Goal: Ask a question: Seek information or help from site administrators or community

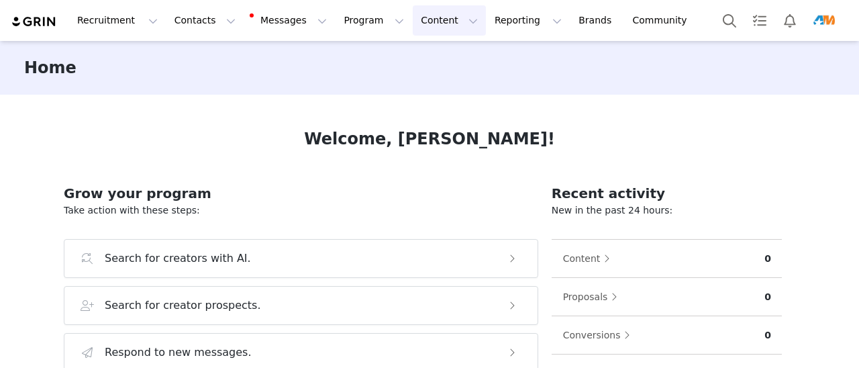
click at [413, 18] on button "Content Content" at bounding box center [449, 20] width 73 height 30
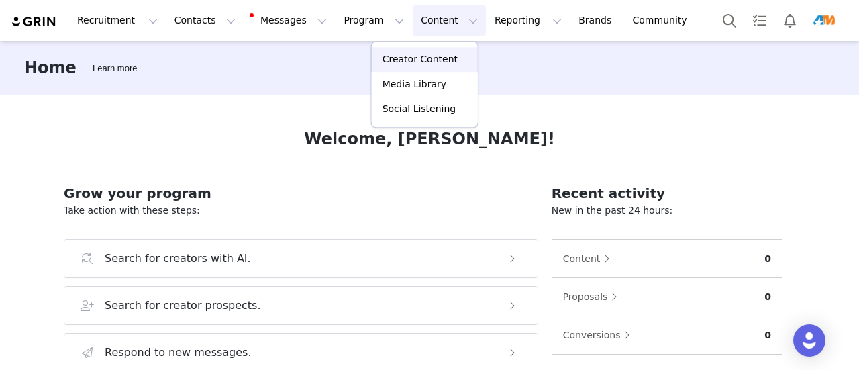
click at [439, 66] on p "Creator Content" at bounding box center [419, 59] width 75 height 14
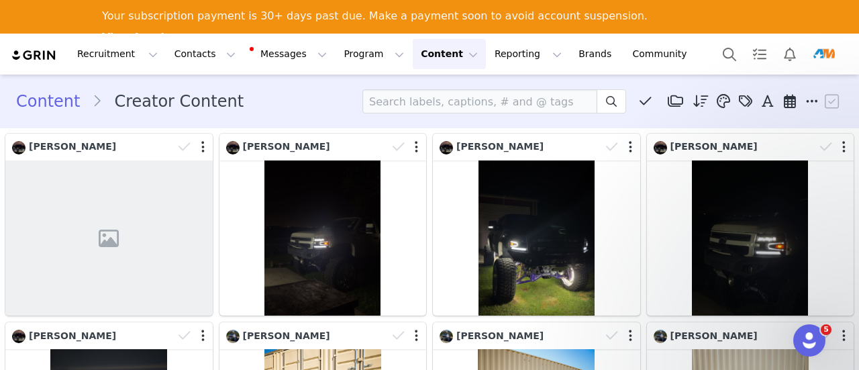
click at [826, 53] on img "Profile" at bounding box center [823, 54] width 21 height 21
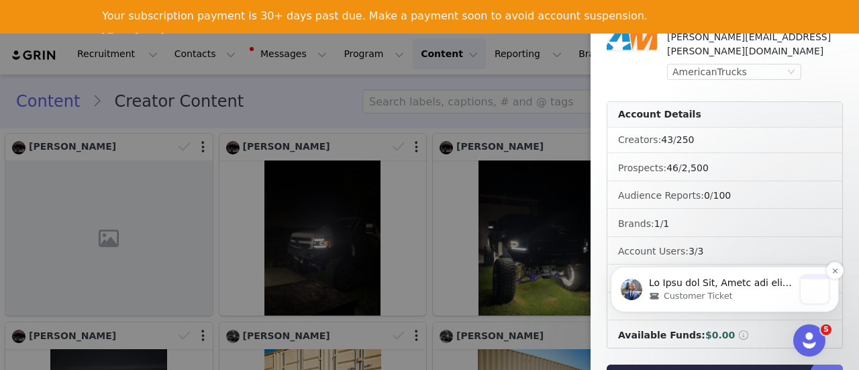
click at [712, 290] on span "Customer Ticket" at bounding box center [697, 296] width 68 height 12
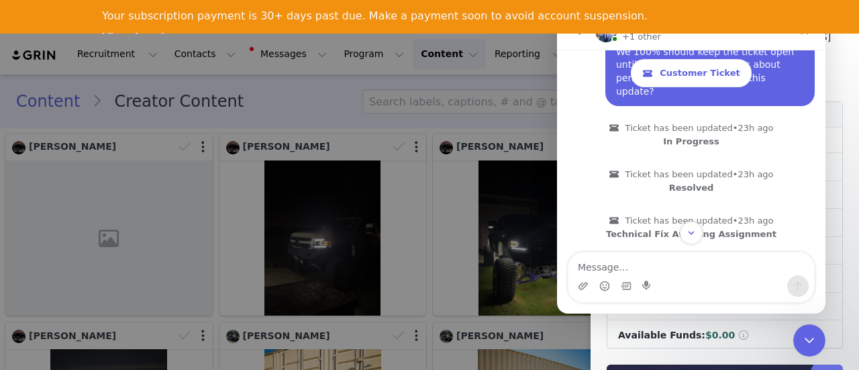
scroll to position [4061, 0]
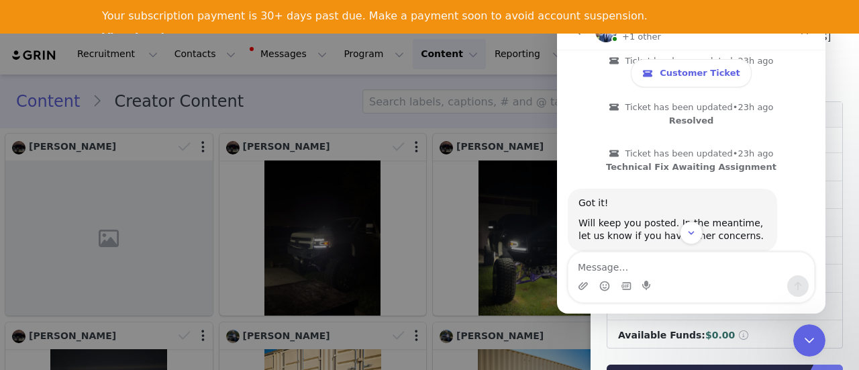
click at [719, 270] on textarea "Message…" at bounding box center [691, 263] width 246 height 23
click at [718, 268] on textarea "Message…" at bounding box center [691, 263] width 246 height 23
type textarea "E"
type textarea "W"
drag, startPoint x: 734, startPoint y: 274, endPoint x: 753, endPoint y: 276, distance: 18.9
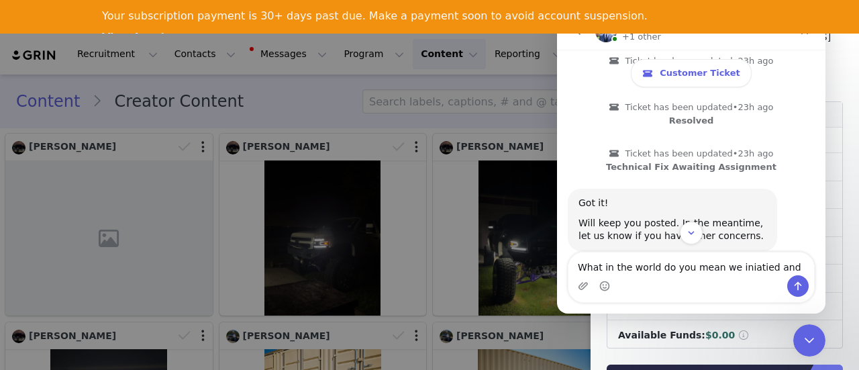
click at [758, 278] on div "Intercom messenger" at bounding box center [691, 285] width 246 height 21
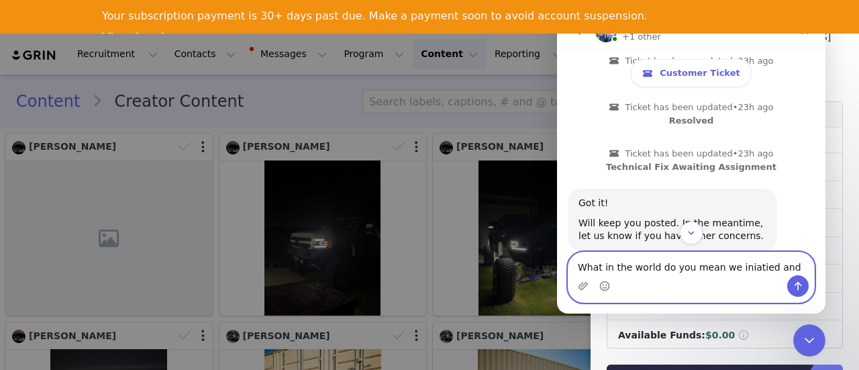
click at [729, 266] on textarea "What in the world do you mean we iniatied and" at bounding box center [691, 263] width 246 height 23
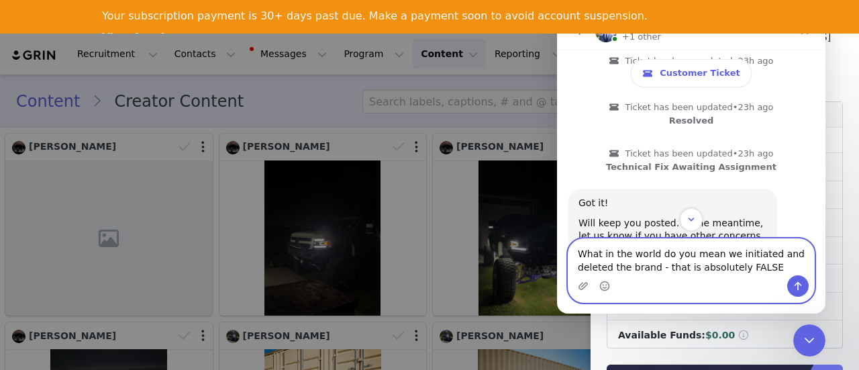
type textarea "What in the world do you mean we initiated and deleted the brand - that is abso…"
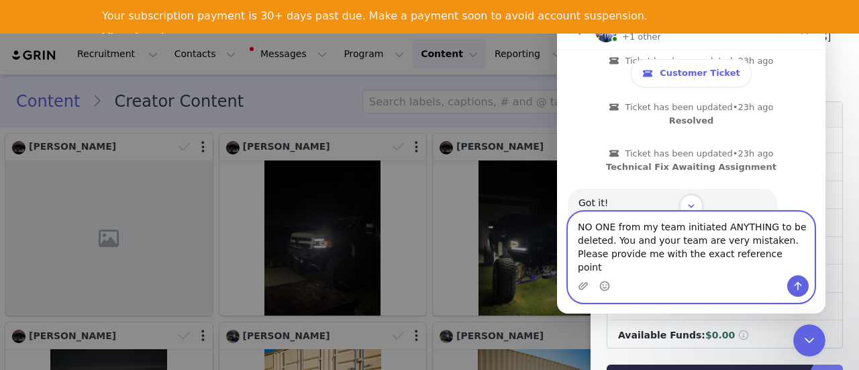
type textarea "NO ONE from my team initiated ANYTHING to be deleted. You and your team are ver…"
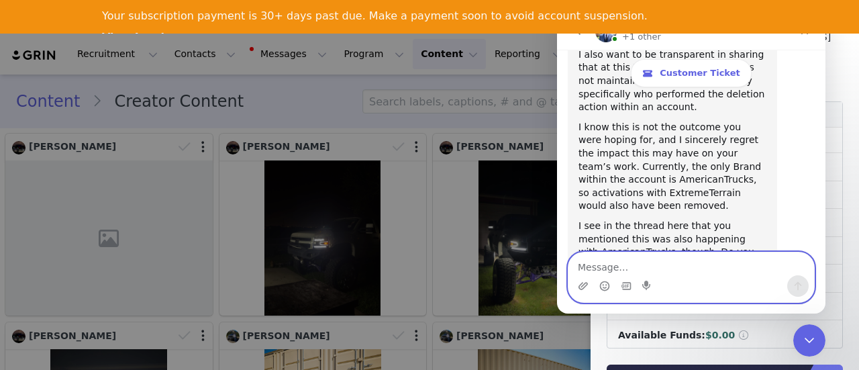
scroll to position [4601, 0]
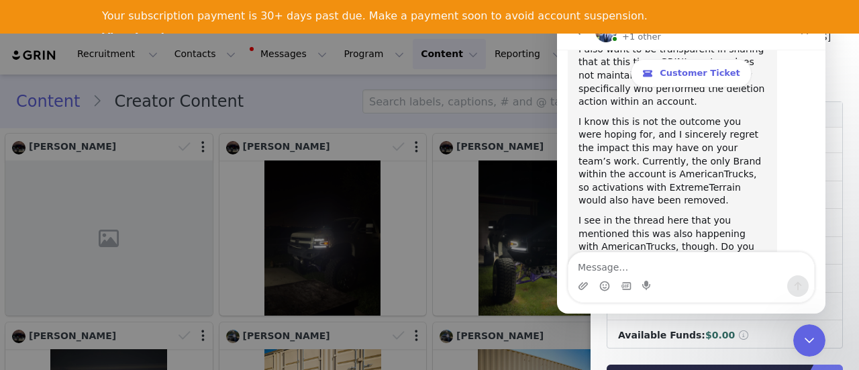
drag, startPoint x: 251, startPoint y: 118, endPoint x: 329, endPoint y: 111, distance: 78.2
click at [250, 117] on div at bounding box center [429, 185] width 859 height 370
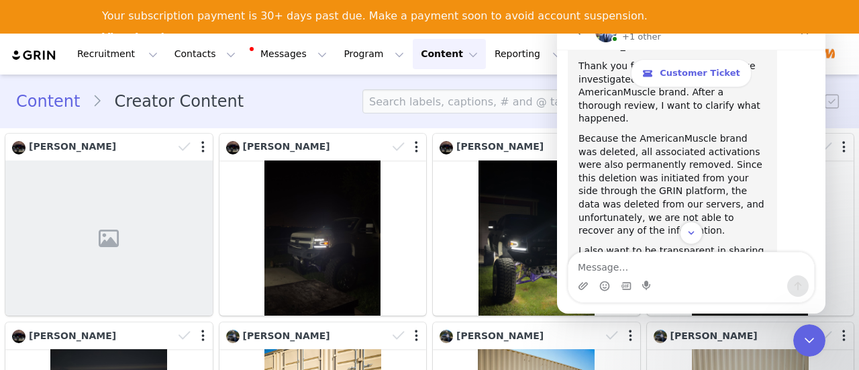
scroll to position [4466, 0]
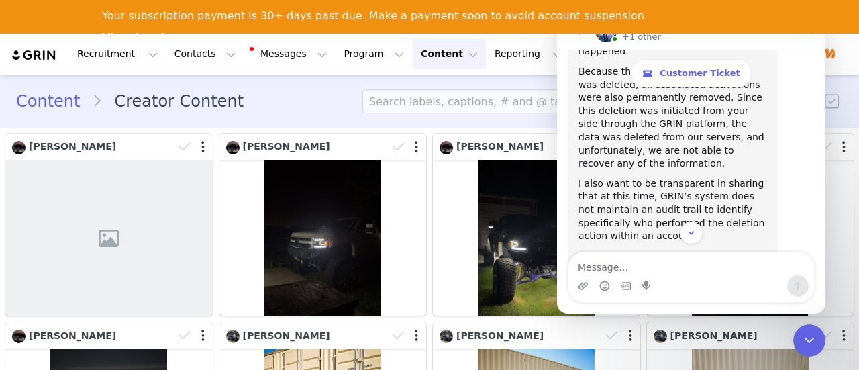
click at [278, 82] on div "Content Creator Content Media Library (0) Folders No folders have been created …" at bounding box center [429, 101] width 859 height 46
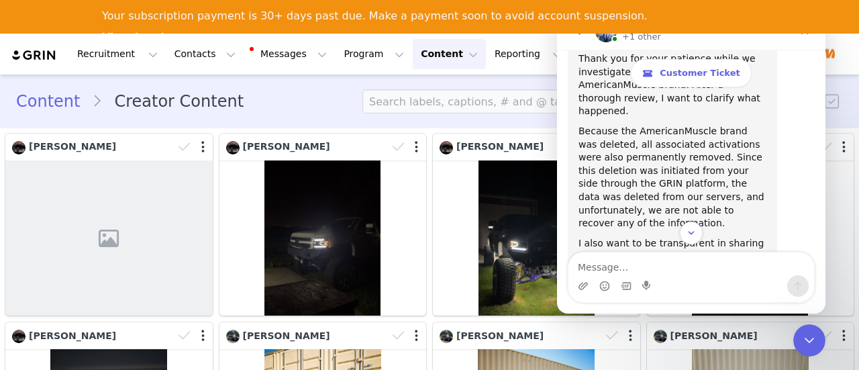
scroll to position [4332, 0]
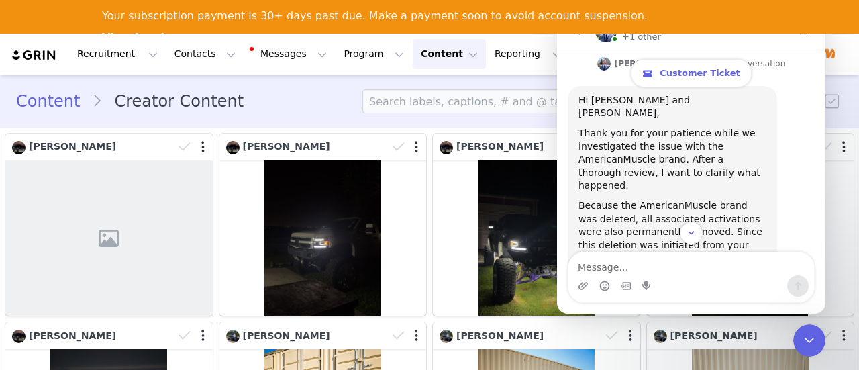
click at [678, 82] on link "Customer Ticket" at bounding box center [691, 73] width 120 height 28
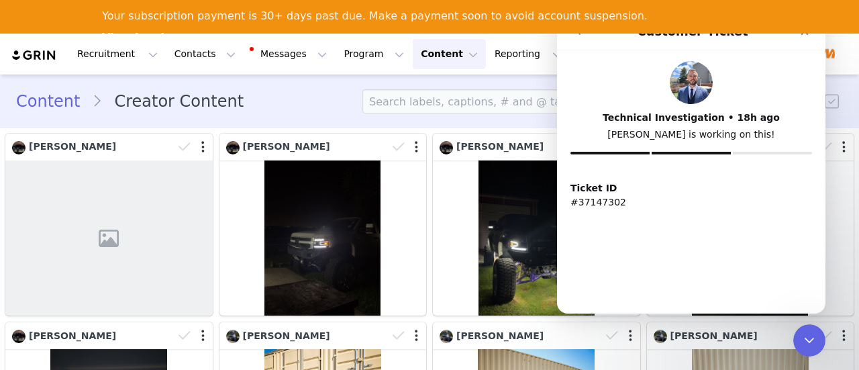
click at [324, 103] on div "Content Creator Content Media Library (0) Folders No folders have been created …" at bounding box center [429, 101] width 826 height 24
click at [839, 109] on div "Content Creator Content Media Library (0) Folders No folders have been created …" at bounding box center [429, 101] width 859 height 46
click at [802, 37] on div "Close" at bounding box center [804, 31] width 24 height 24
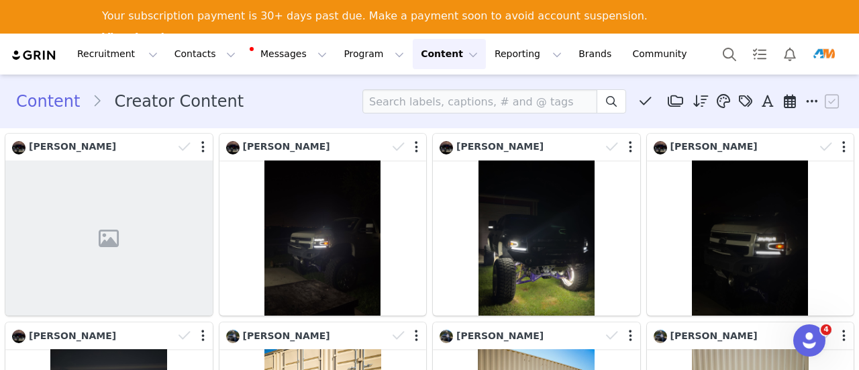
click at [828, 46] on img "Profile" at bounding box center [823, 54] width 21 height 21
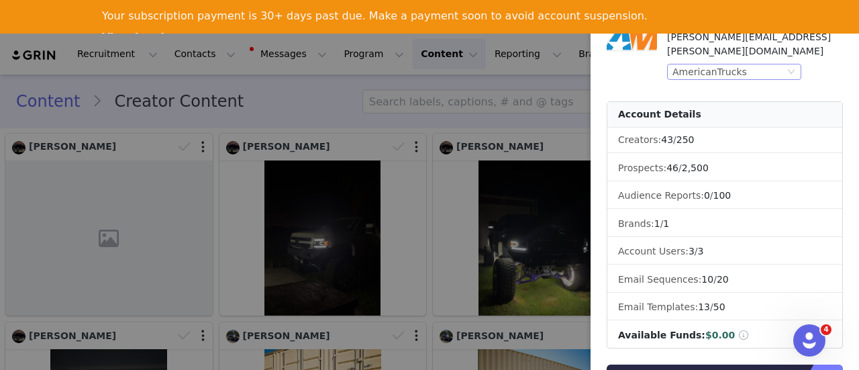
click at [790, 68] on icon "icon: down" at bounding box center [791, 72] width 8 height 8
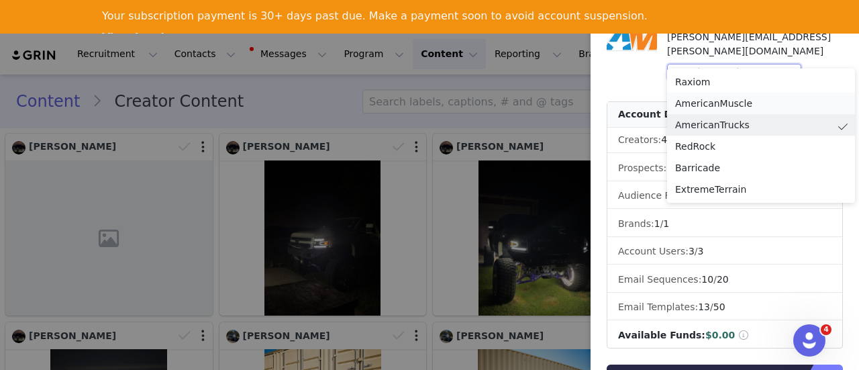
click at [737, 99] on li "AmericanMuscle" at bounding box center [761, 103] width 188 height 21
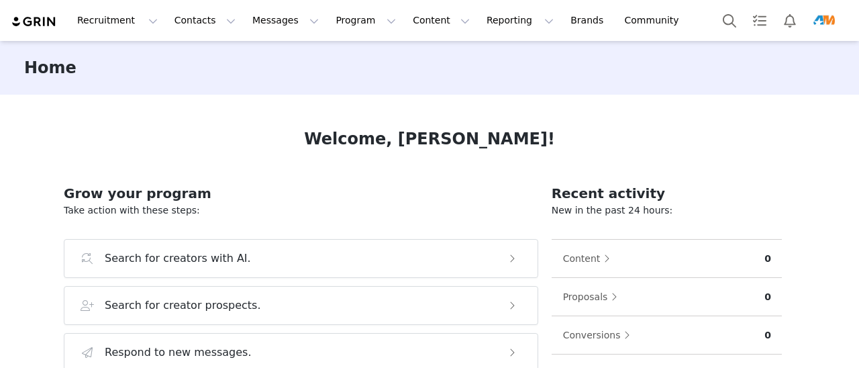
click at [816, 22] on img "Profile" at bounding box center [823, 20] width 21 height 21
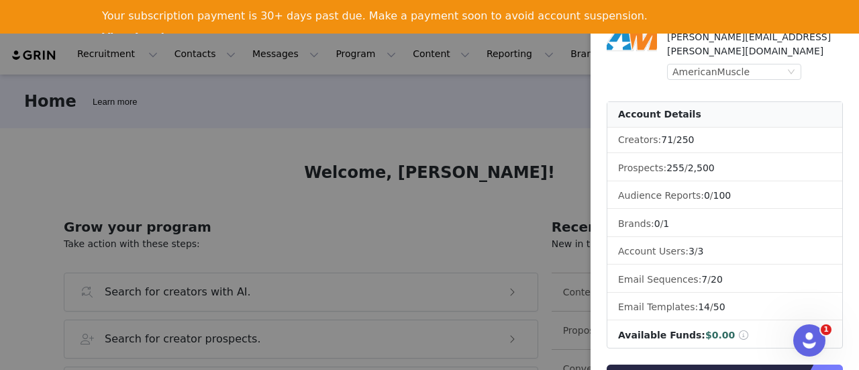
click at [814, 332] on div "Open Intercom Messenger" at bounding box center [809, 340] width 44 height 44
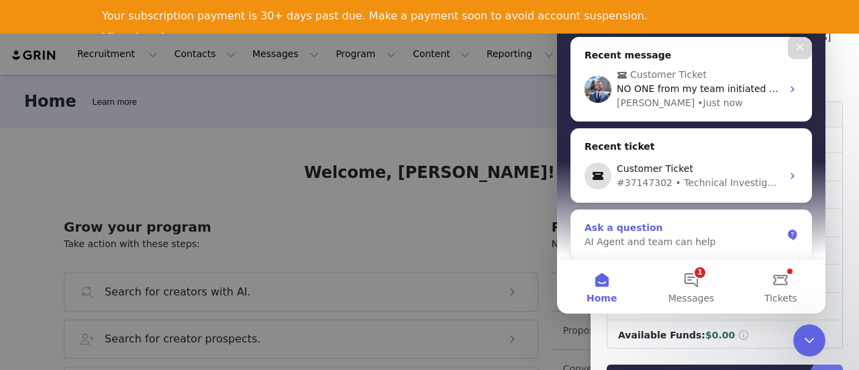
scroll to position [140, 0]
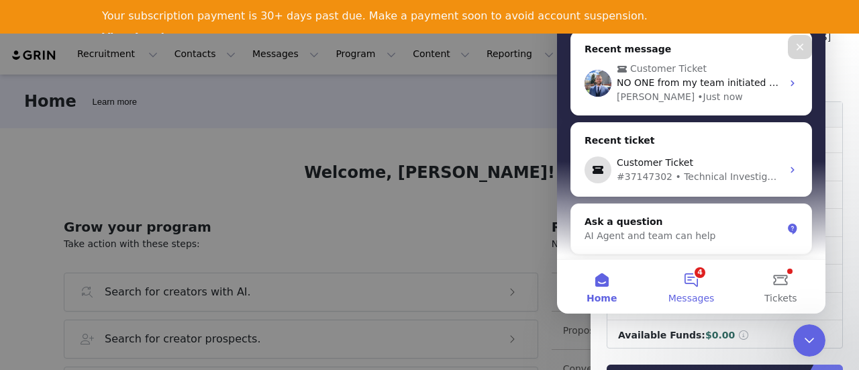
click at [692, 276] on button "4 Messages" at bounding box center [690, 287] width 89 height 54
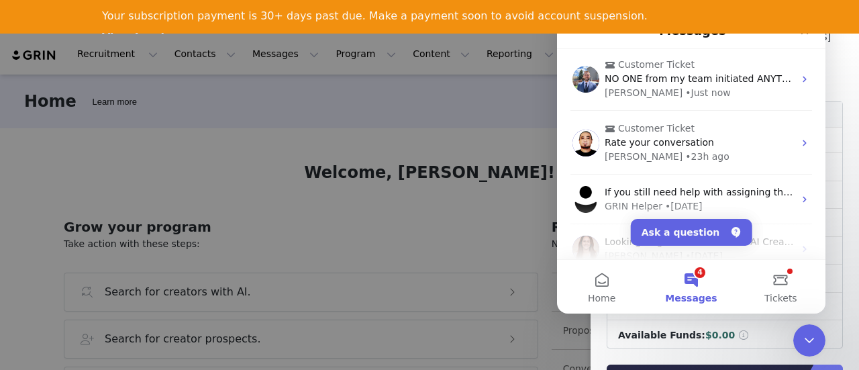
scroll to position [0, 0]
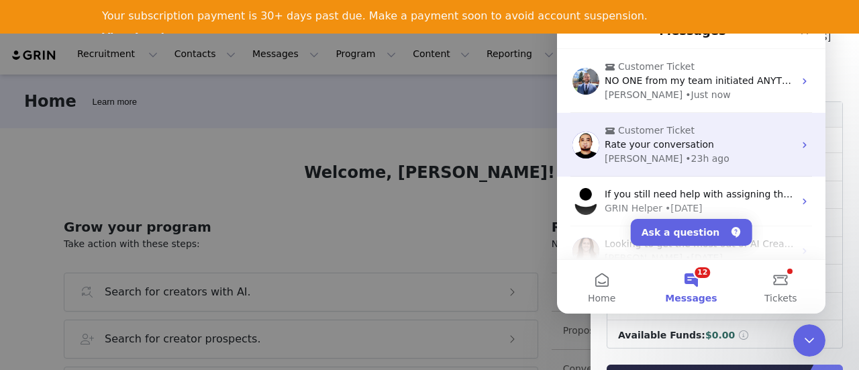
click at [685, 153] on div "• 23h ago" at bounding box center [707, 159] width 44 height 14
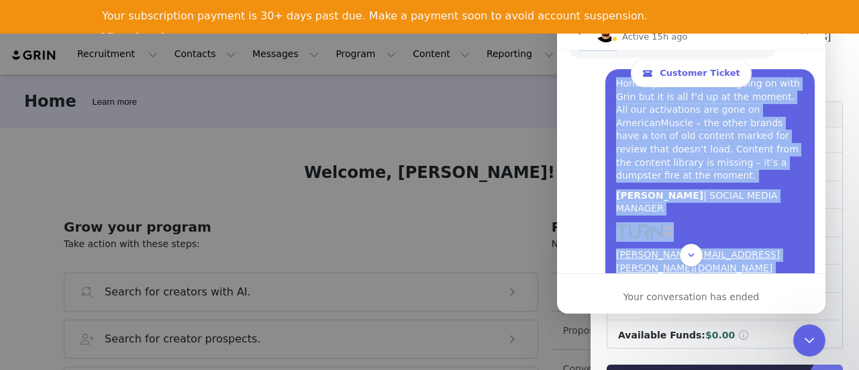
scroll to position [4200, 0]
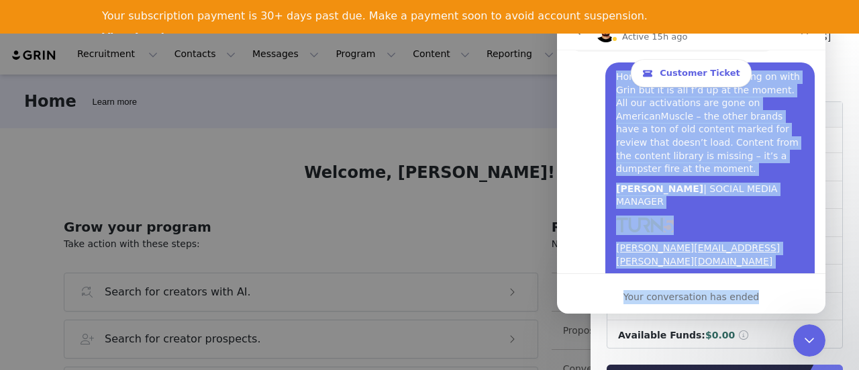
drag, startPoint x: 578, startPoint y: 109, endPoint x: 780, endPoint y: 277, distance: 262.9
click at [780, 277] on div "Customer Ticket September 15 Hello! How can we help? Select from options below …" at bounding box center [691, 182] width 268 height 264
copy div "September 15 Hello! How can we help? Select from options below or feel free to …"
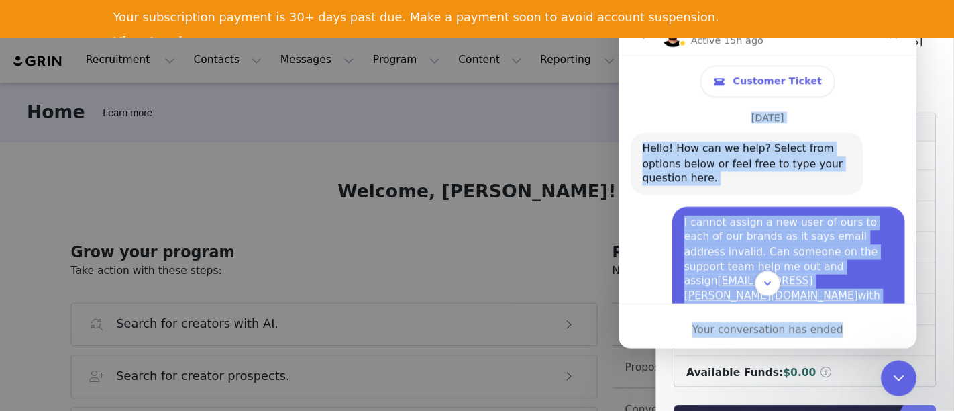
scroll to position [0, 0]
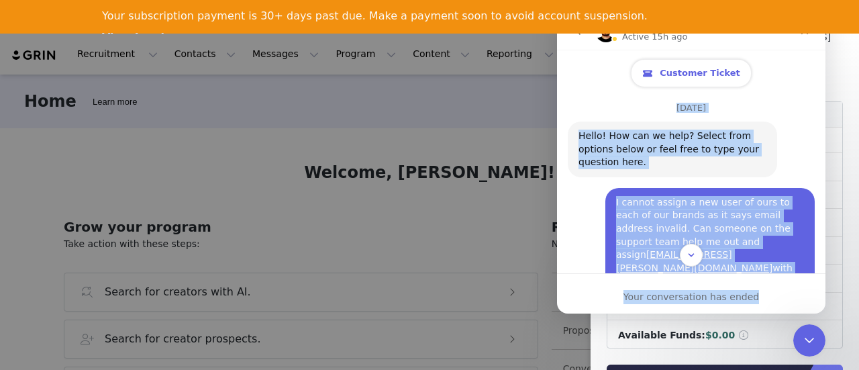
click at [694, 72] on span "Customer Ticket" at bounding box center [699, 73] width 80 height 11
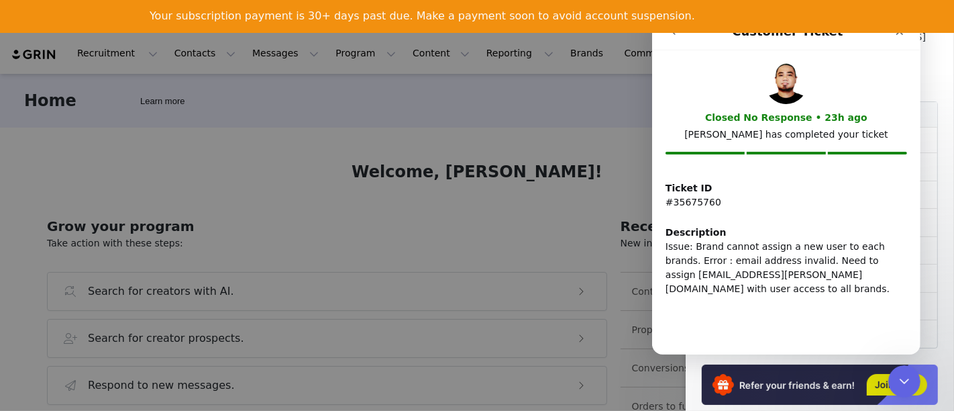
click at [693, 201] on p "#35675760" at bounding box center [785, 202] width 241 height 14
copy p "#35675760"
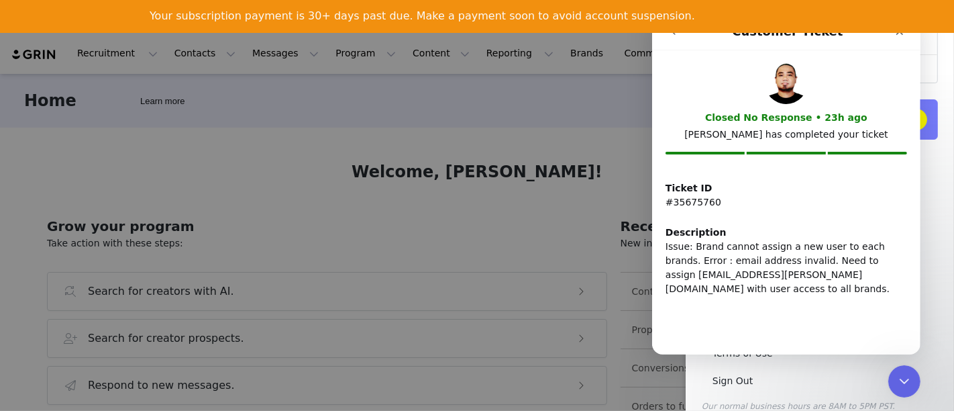
click at [858, 227] on div "Ticket ID #35675760 Description Issue: Brand cannot assign a new user to each b…" at bounding box center [785, 242] width 268 height 138
drag, startPoint x: 920, startPoint y: 212, endPoint x: 924, endPoint y: 204, distance: 9.0
click at [858, 211] on div "Sean Bauer sean.bauer@turn5.com AmericanMuscle Account Details Creators: 71 / 2…" at bounding box center [820, 81] width 236 height 661
click at [858, 204] on link "Tasks" at bounding box center [820, 211] width 236 height 25
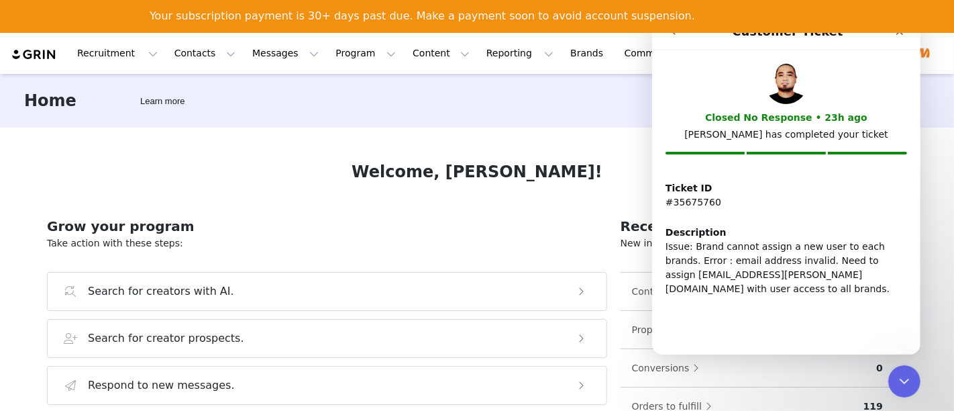
click at [858, 202] on body "Recruitment Recruitment Creator Search Curated Lists Landing Pages Web Extensio…" at bounding box center [477, 238] width 954 height 411
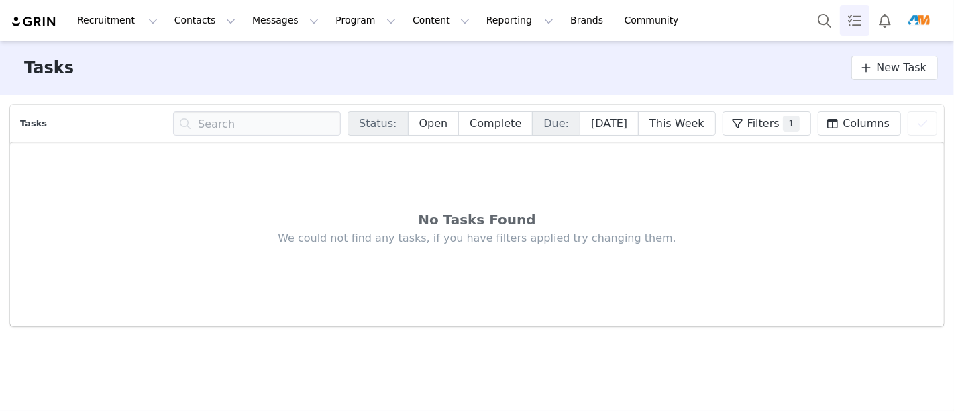
click at [908, 21] on img "Profile" at bounding box center [918, 20] width 21 height 21
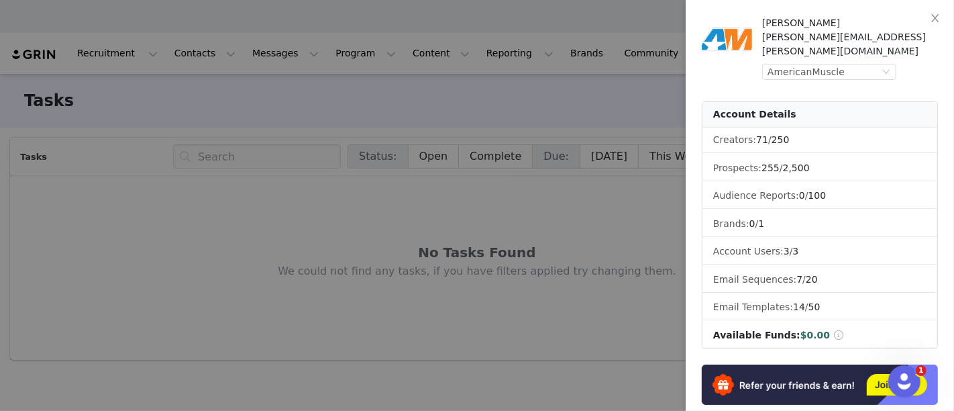
click at [894, 378] on div "Open Intercom Messenger" at bounding box center [903, 380] width 44 height 44
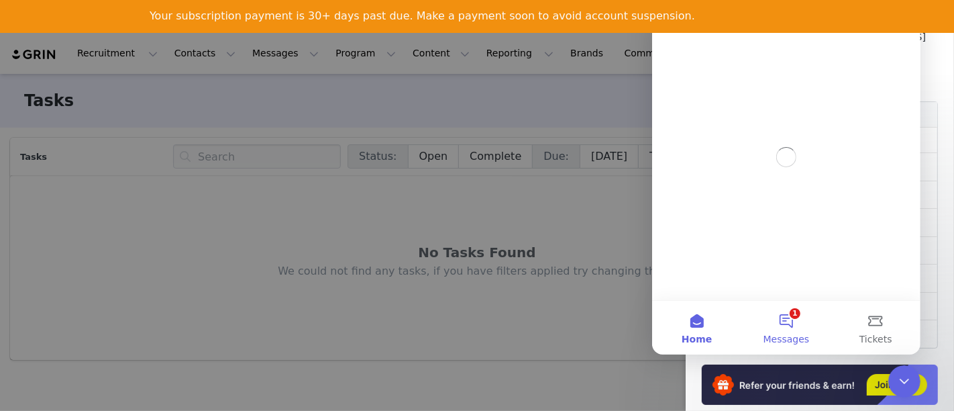
click at [788, 321] on button "1 Messages" at bounding box center [785, 328] width 89 height 54
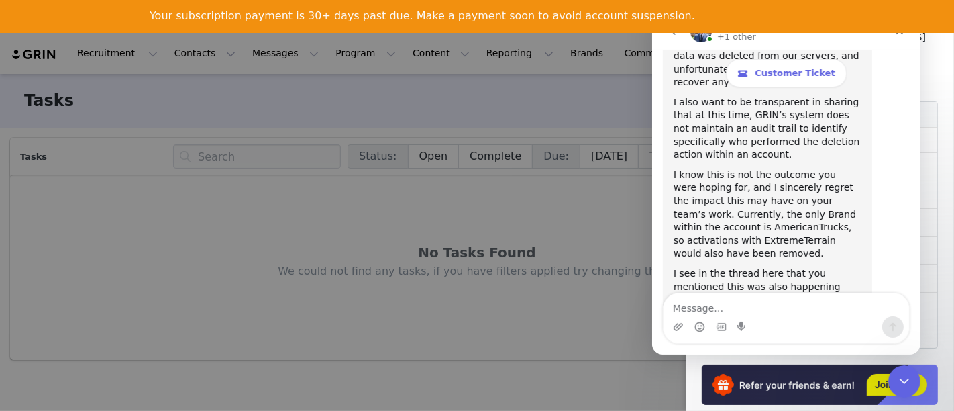
scroll to position [4560, 0]
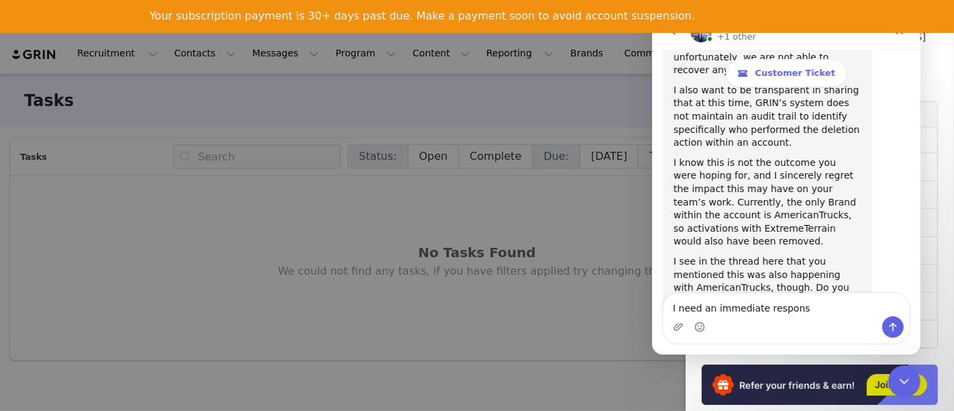
type textarea "I need an immediate response"
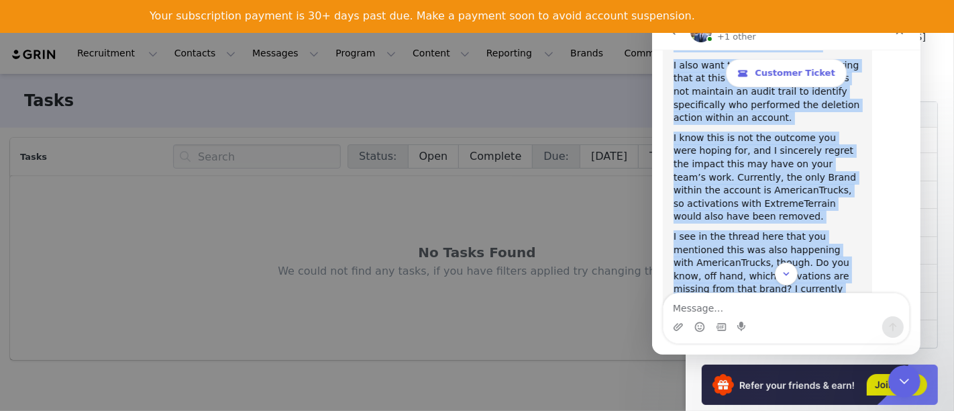
scroll to position [4590, 0]
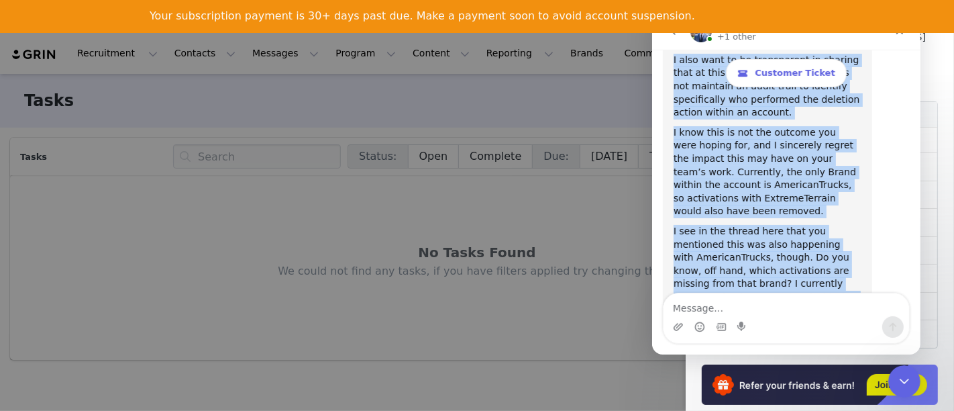
drag, startPoint x: 679, startPoint y: 111, endPoint x: 903, endPoint y: 290, distance: 286.9
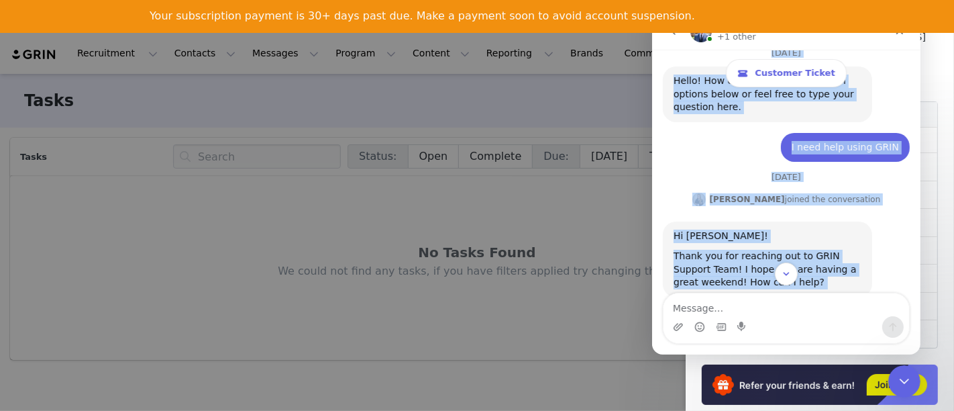
scroll to position [0, 0]
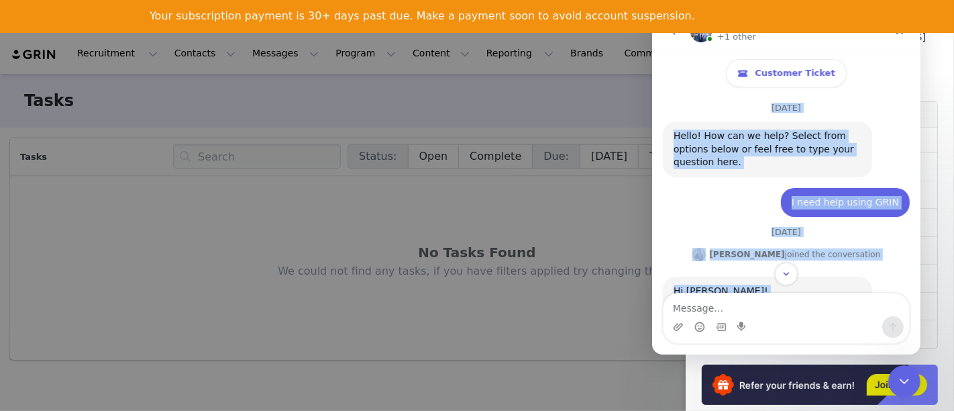
copy div "September 19 Hello! How can we help? Select from options below or feel free to …"
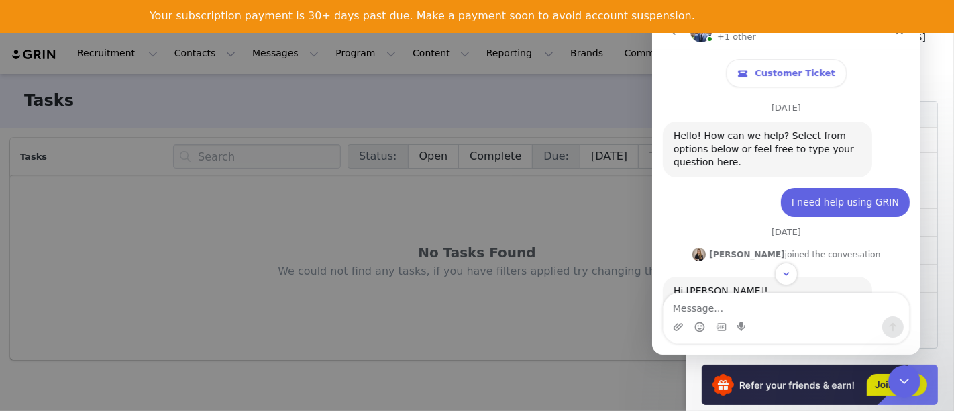
click at [933, 12] on div "Your subscription payment is 30+ days past due. Make a payment soon to avoid ac…" at bounding box center [477, 27] width 954 height 44
click at [790, 75] on span "Customer Ticket" at bounding box center [794, 73] width 80 height 11
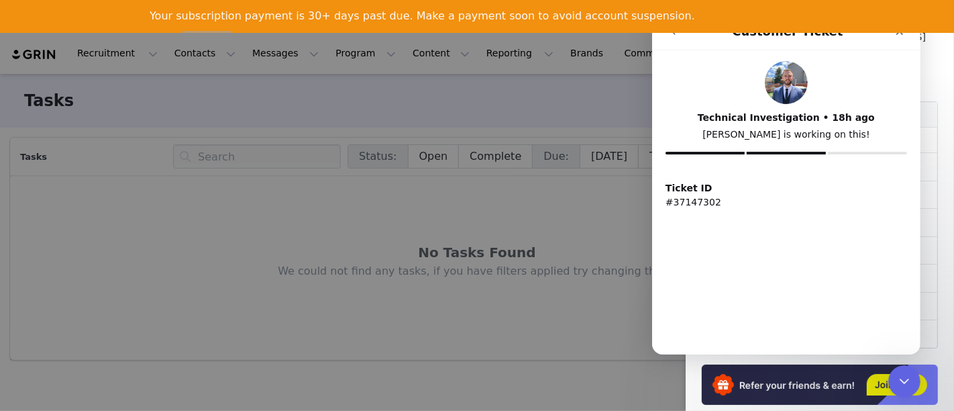
click at [690, 198] on p "#37147302" at bounding box center [785, 202] width 241 height 14
copy p "37147302"
click at [708, 260] on div "Technical Investigation • 18h ago Paden is working on this! Ticket ID #37147302" at bounding box center [785, 167] width 268 height 235
click at [677, 39] on button "go back" at bounding box center [672, 31] width 25 height 25
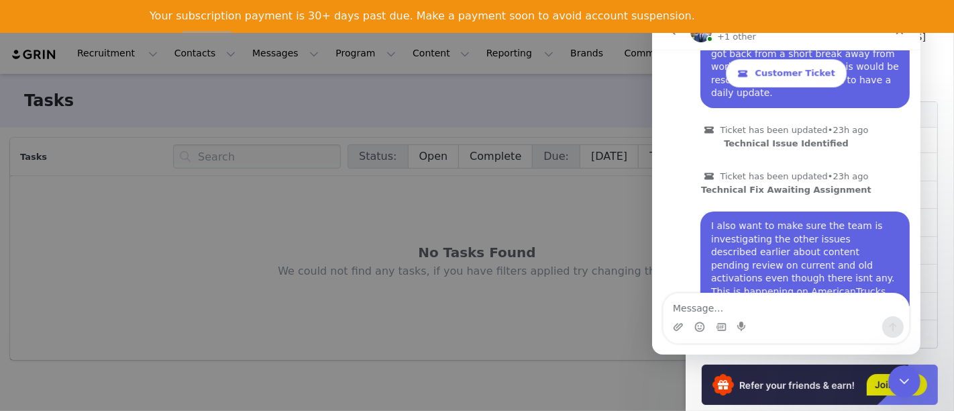
scroll to position [3397, 0]
click at [676, 34] on icon "go back" at bounding box center [672, 31] width 11 height 11
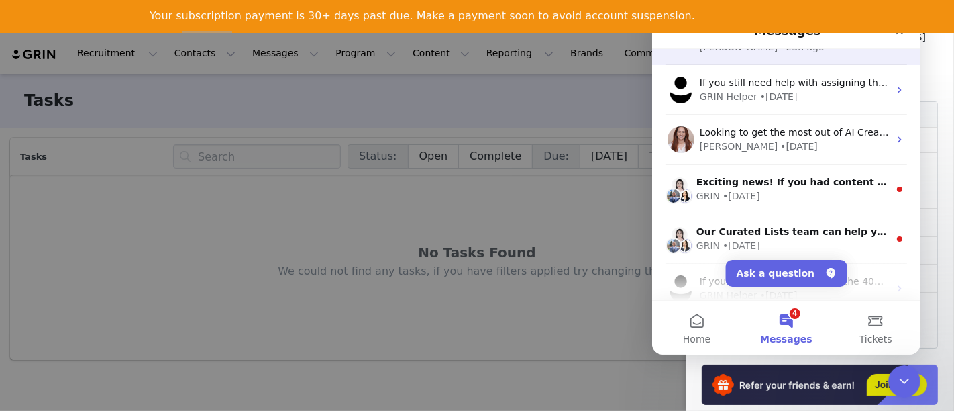
scroll to position [0, 0]
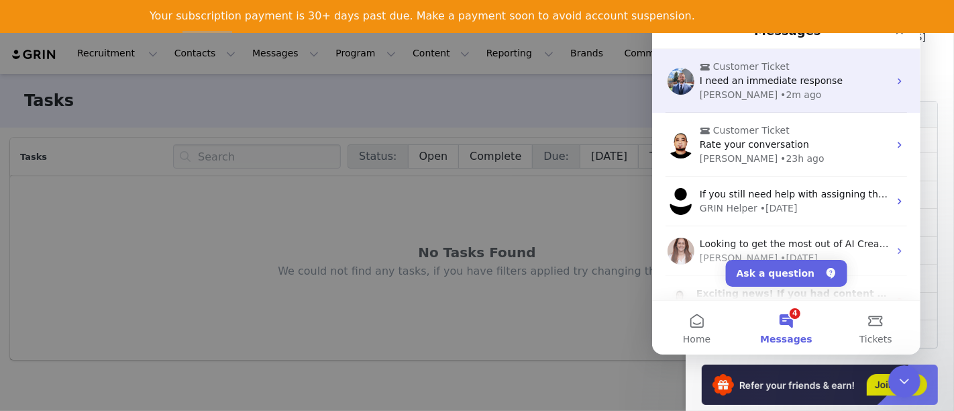
click at [784, 99] on div "Paden • 2m ago" at bounding box center [793, 95] width 189 height 14
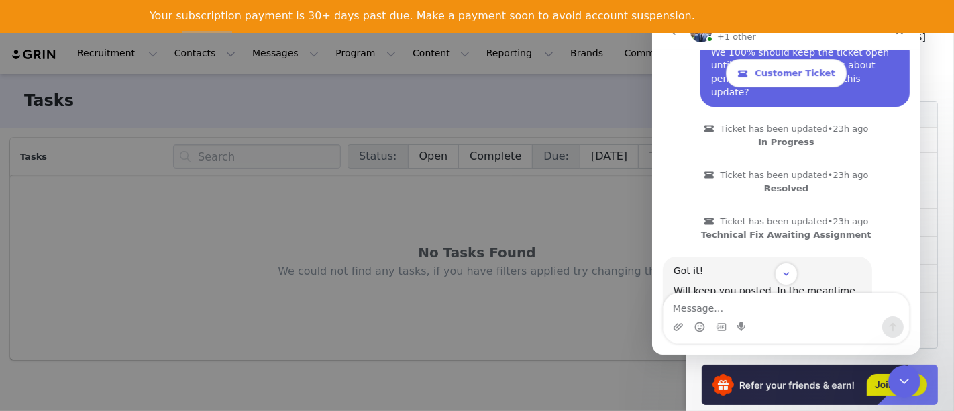
scroll to position [4068, 0]
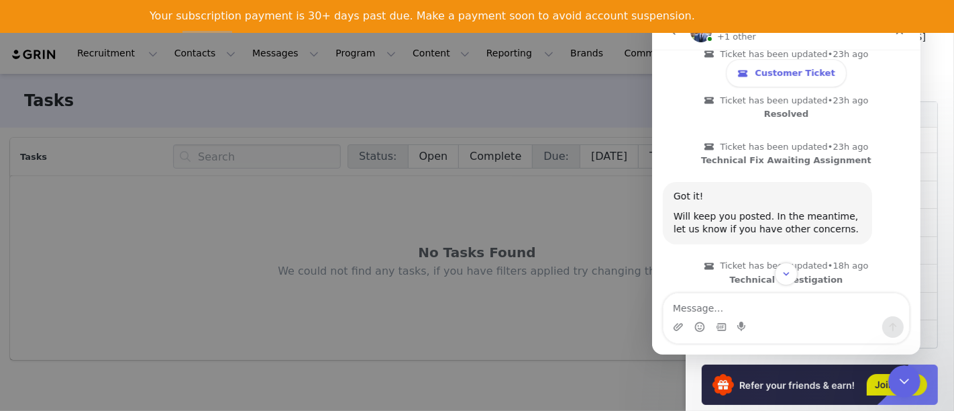
drag, startPoint x: 702, startPoint y: 170, endPoint x: 844, endPoint y: 223, distance: 151.1
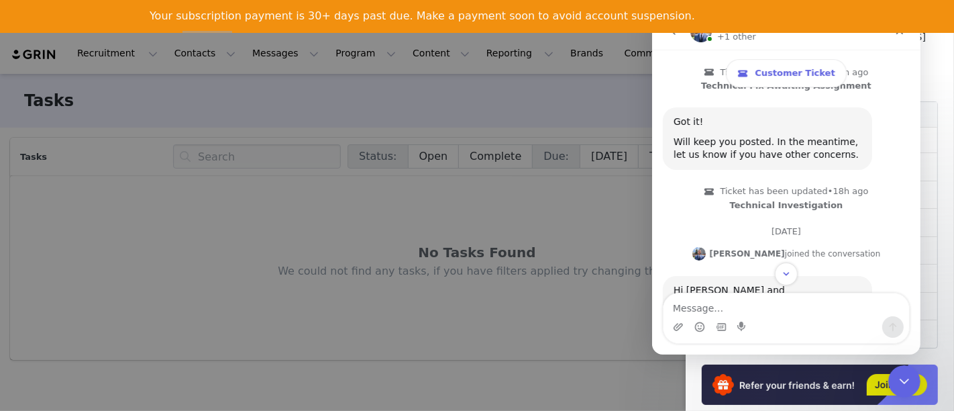
drag, startPoint x: 773, startPoint y: 215, endPoint x: 672, endPoint y: 157, distance: 116.6
drag, startPoint x: 724, startPoint y: 219, endPoint x: 665, endPoint y: 156, distance: 86.4
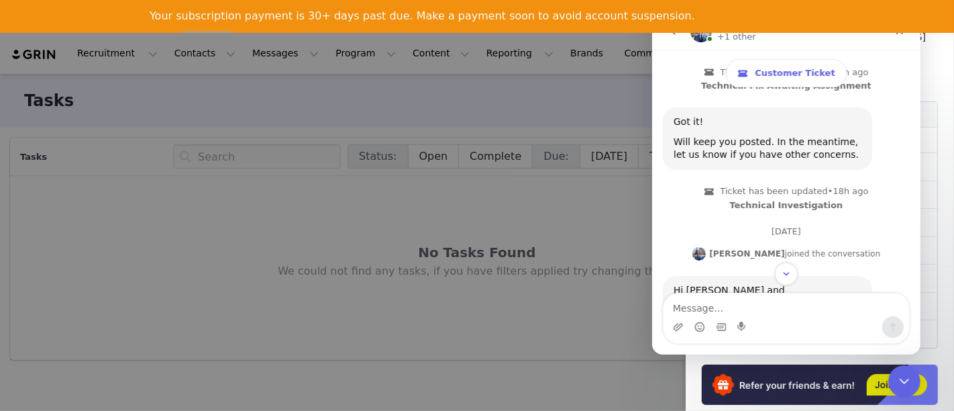
copy div "I also want to be transparent in sharing that at this time, GRIN’s system does …"
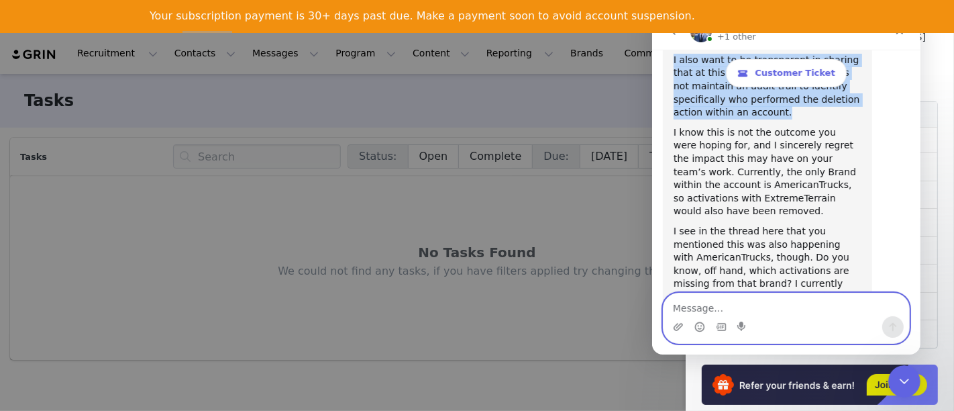
drag, startPoint x: 746, startPoint y: 325, endPoint x: 796, endPoint y: 307, distance: 52.6
click at [796, 307] on div "Intercom messenger" at bounding box center [786, 318] width 246 height 50
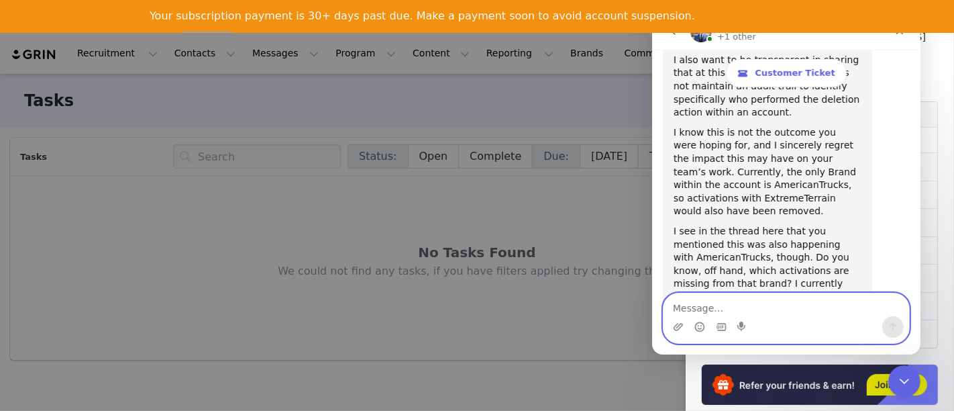
click at [796, 307] on textarea "Message…" at bounding box center [786, 304] width 246 height 23
click at [290, 111] on div at bounding box center [477, 205] width 954 height 411
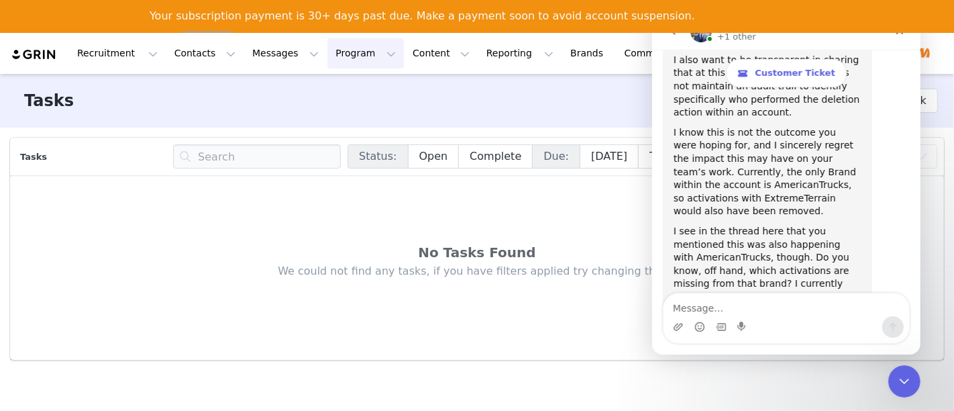
click at [327, 62] on button "Program Program" at bounding box center [365, 53] width 76 height 30
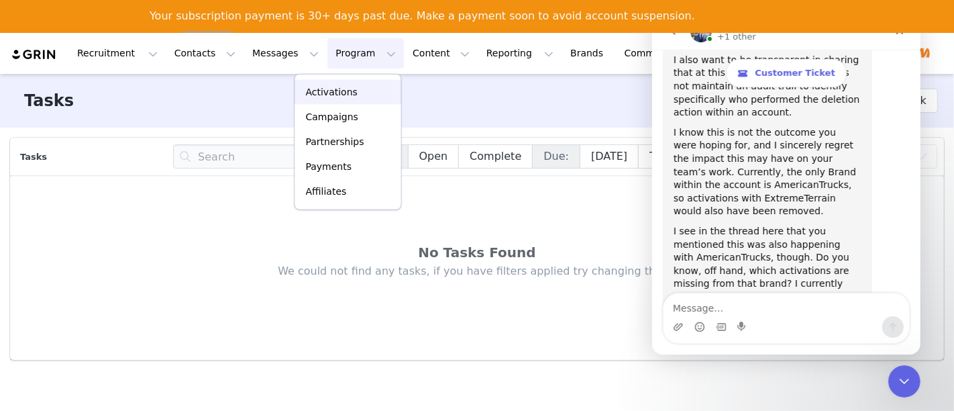
click at [315, 91] on p "Activations" at bounding box center [332, 92] width 52 height 14
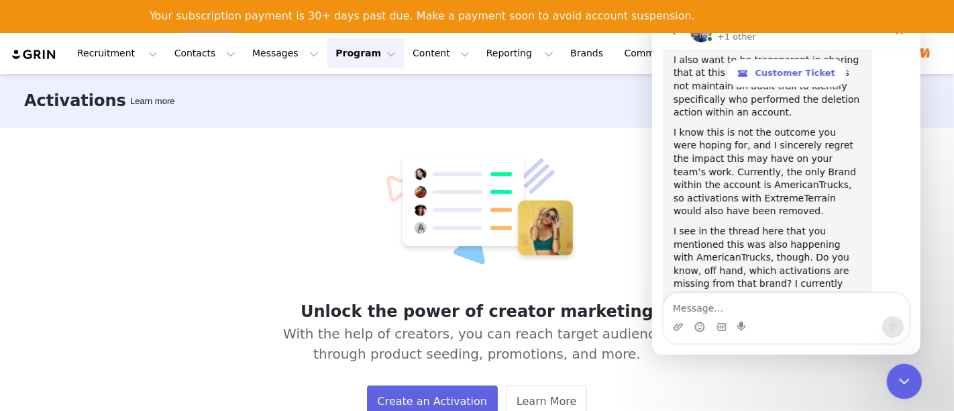
click at [899, 386] on icon "Close Intercom Messenger" at bounding box center [902, 379] width 16 height 16
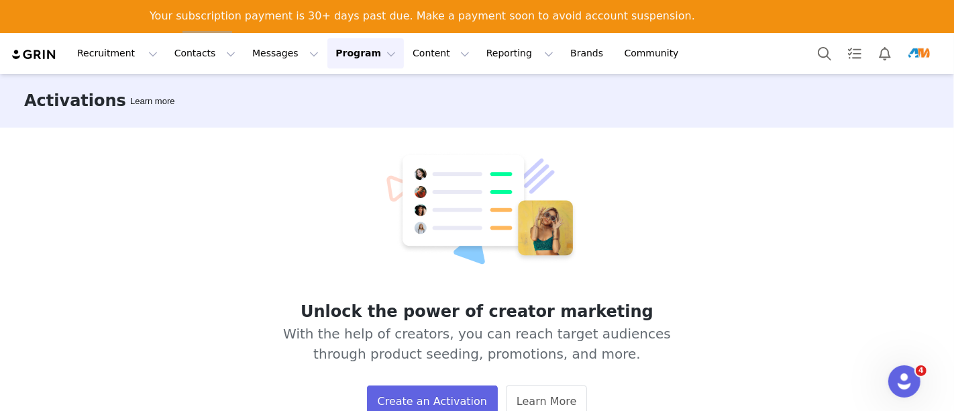
click at [916, 56] on img "Profile" at bounding box center [918, 53] width 21 height 21
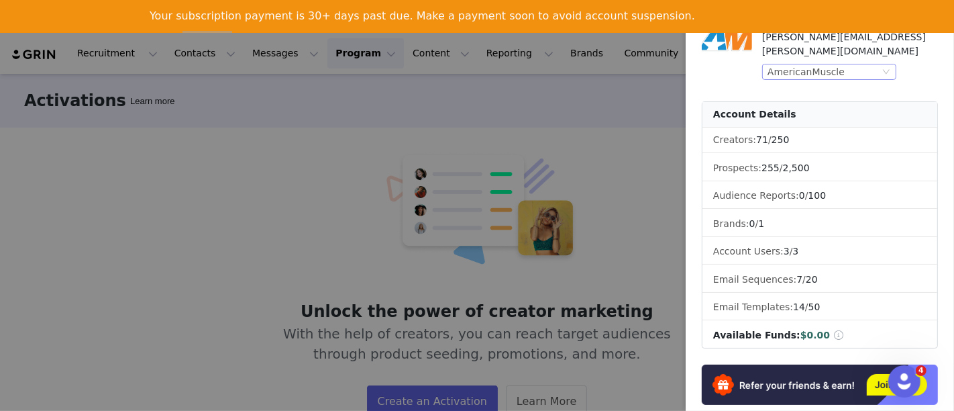
click at [853, 64] on div "AmericanMuscle" at bounding box center [823, 71] width 112 height 15
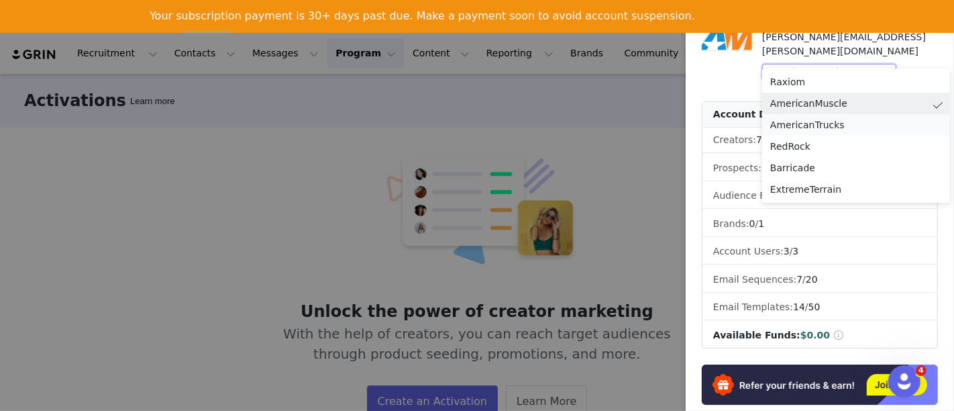
click at [833, 123] on li "AmericanTrucks" at bounding box center [856, 124] width 188 height 21
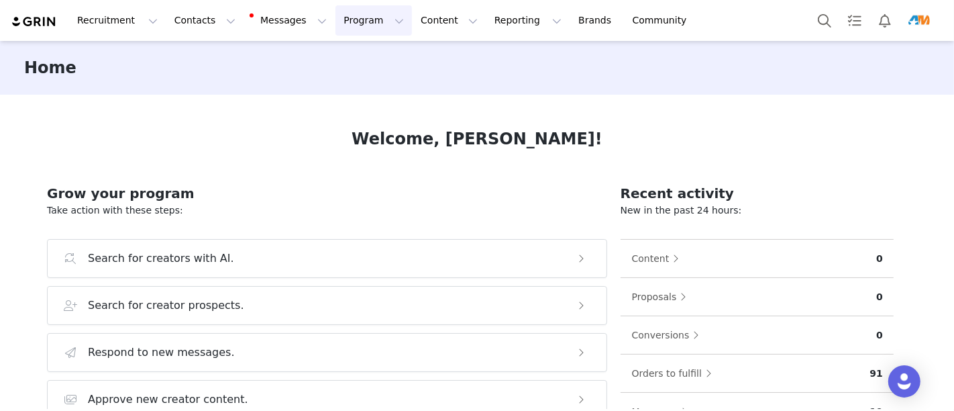
click at [335, 25] on button "Program Program" at bounding box center [373, 20] width 76 height 30
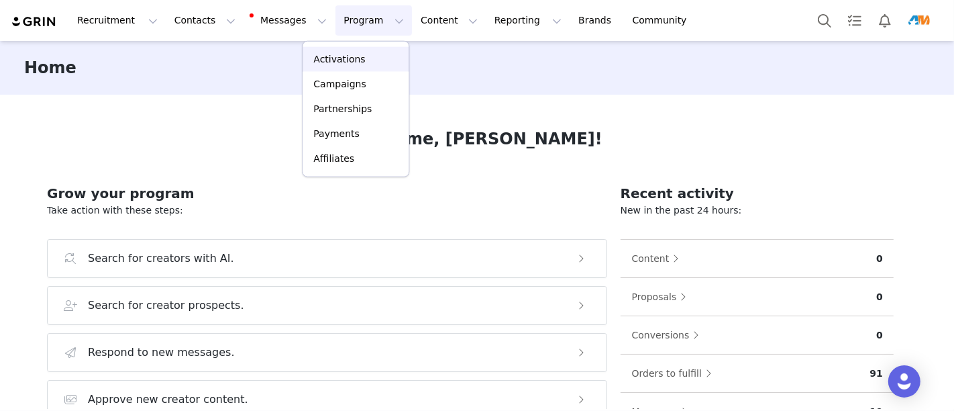
click at [323, 52] on p "Activations" at bounding box center [339, 59] width 52 height 14
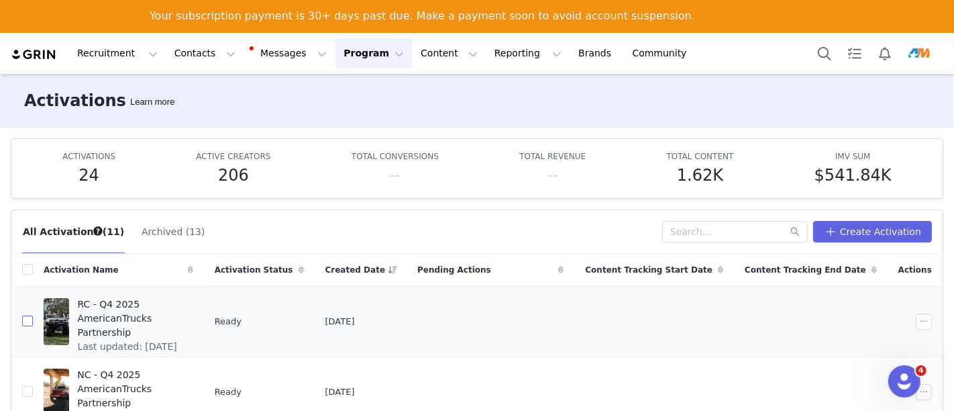
click at [25, 319] on input "checkbox" at bounding box center [27, 320] width 11 height 11
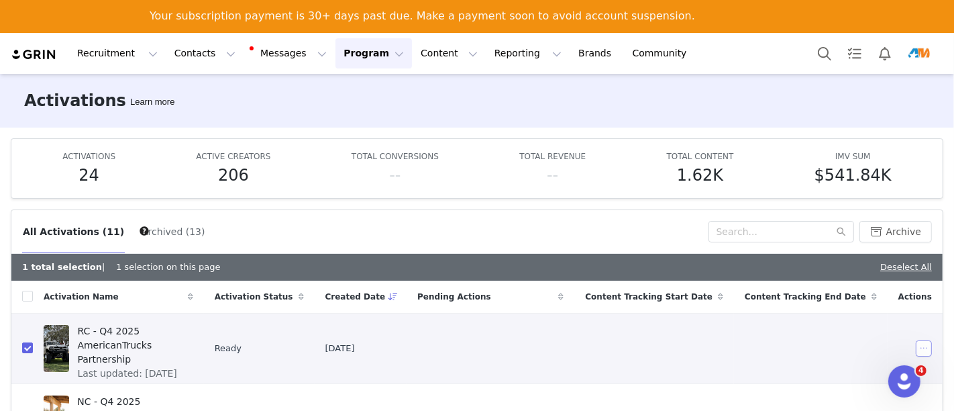
click at [916, 350] on button "button" at bounding box center [924, 348] width 16 height 16
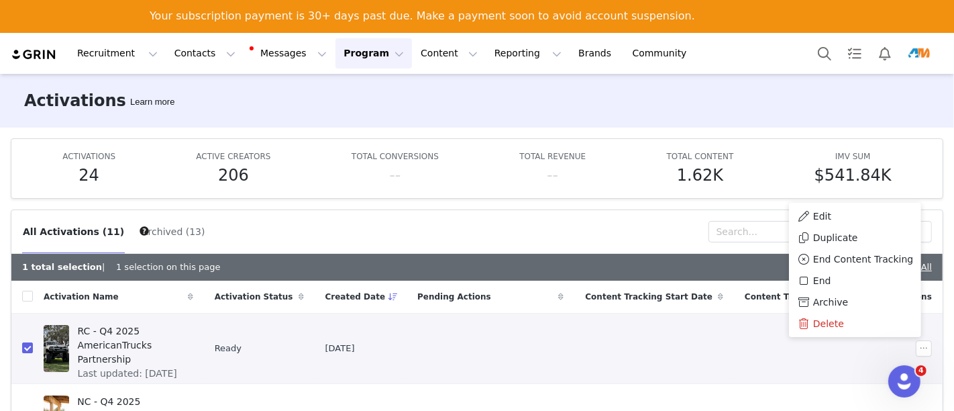
click at [394, 225] on div "All Activations (11) Archived (13)" at bounding box center [365, 231] width 686 height 21
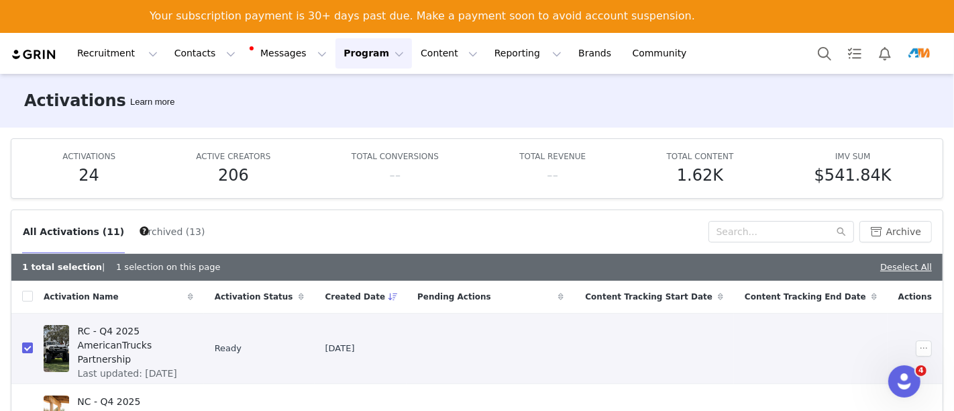
click at [28, 345] on input "checkbox" at bounding box center [27, 347] width 11 height 11
checkbox input "false"
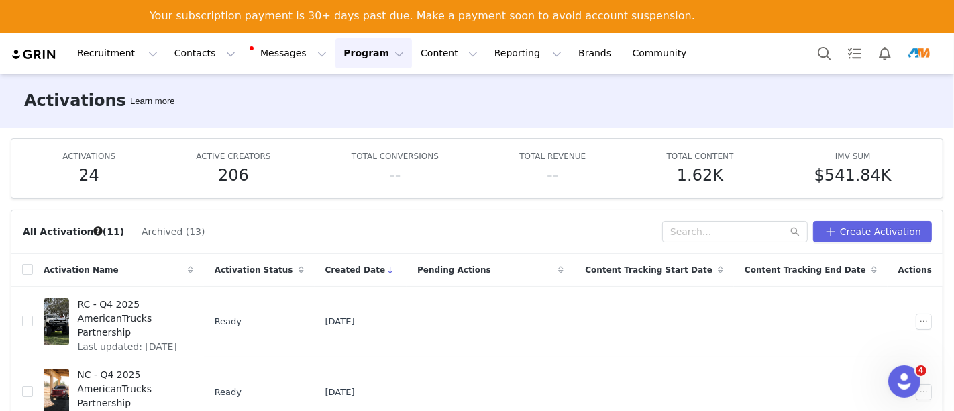
click at [928, 58] on img "Profile" at bounding box center [918, 53] width 21 height 21
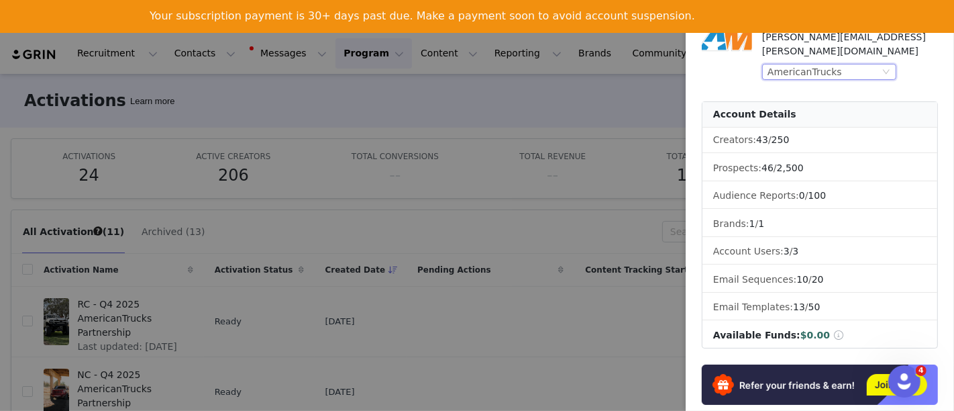
click at [868, 64] on div "AmericanTrucks" at bounding box center [823, 71] width 112 height 15
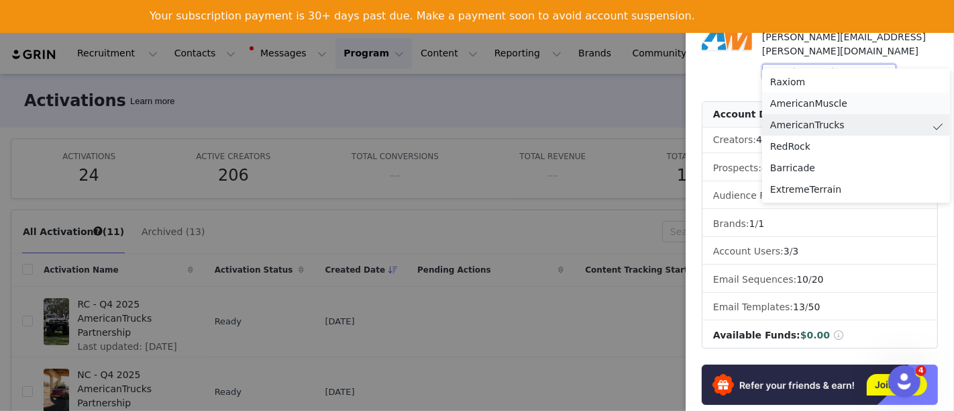
click at [820, 101] on li "AmericanMuscle" at bounding box center [856, 103] width 188 height 21
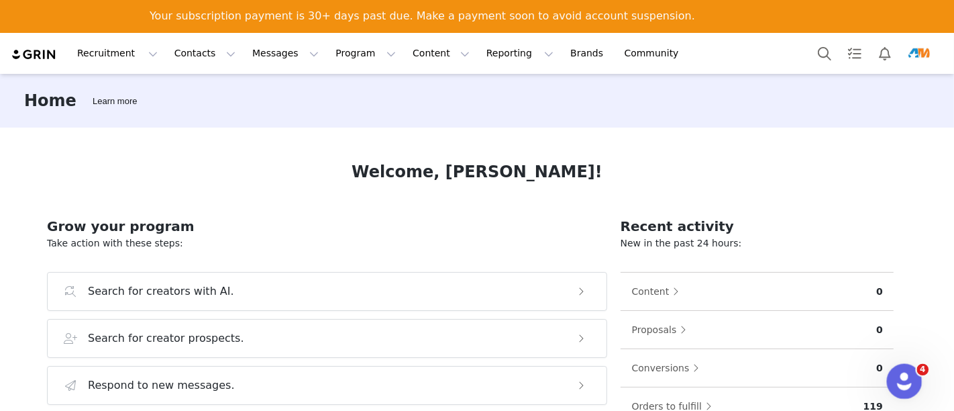
click at [894, 370] on div "Open Intercom Messenger" at bounding box center [902, 379] width 44 height 44
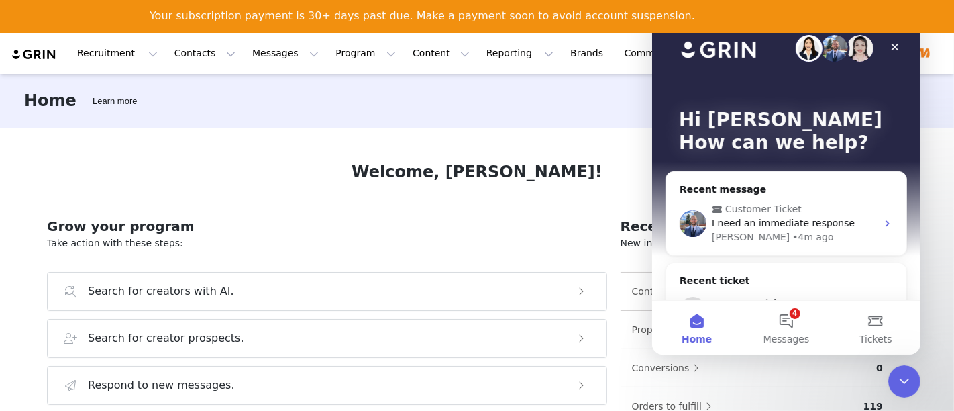
click at [821, 50] on img "Intercom messenger" at bounding box center [833, 48] width 27 height 27
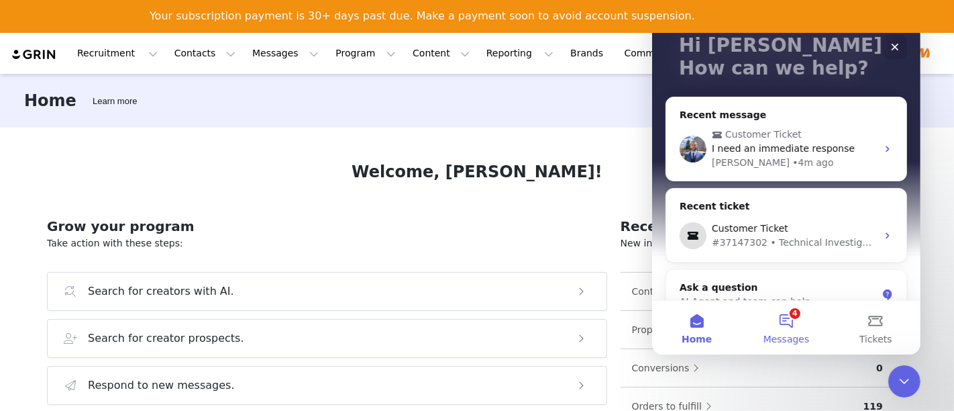
click at [793, 329] on button "4 Messages" at bounding box center [785, 328] width 89 height 54
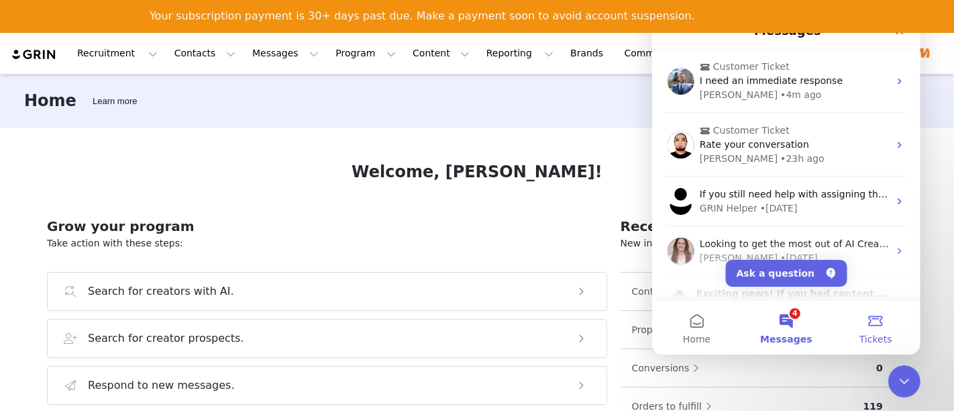
click at [877, 319] on button "Tickets" at bounding box center [874, 328] width 89 height 54
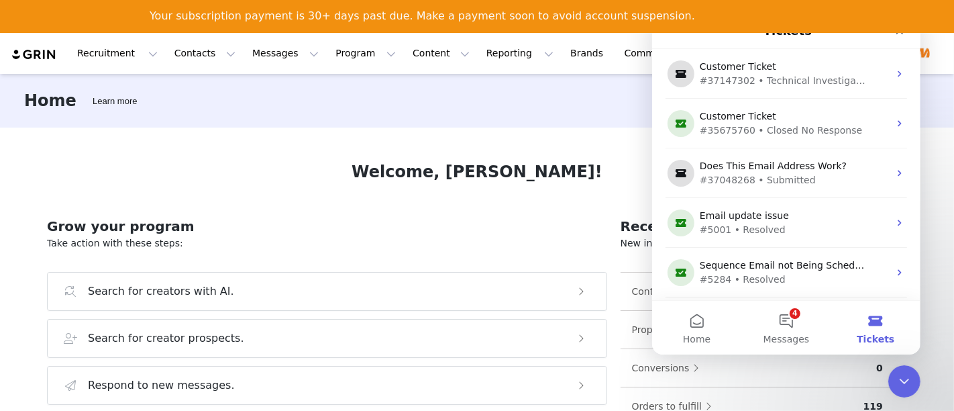
click at [449, 123] on div "Home Learn more" at bounding box center [477, 101] width 954 height 54
click at [789, 330] on button "4 Messages" at bounding box center [785, 328] width 89 height 54
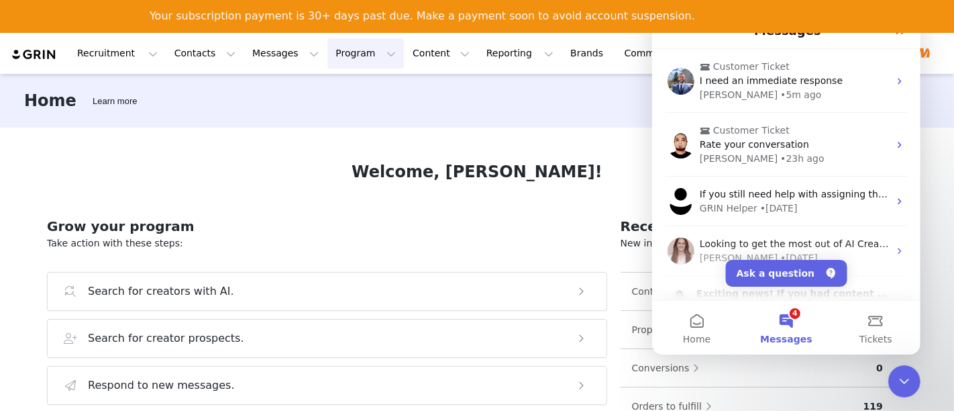
click at [328, 62] on button "Program Program" at bounding box center [365, 53] width 76 height 30
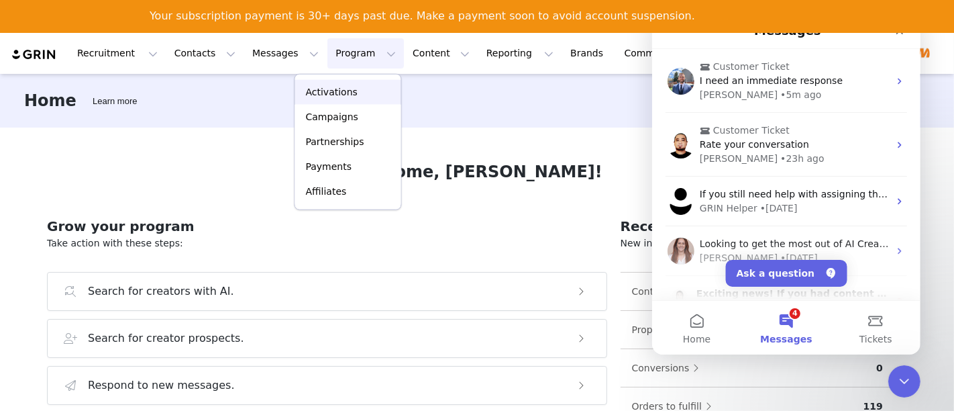
click at [331, 94] on p "Activations" at bounding box center [332, 92] width 52 height 14
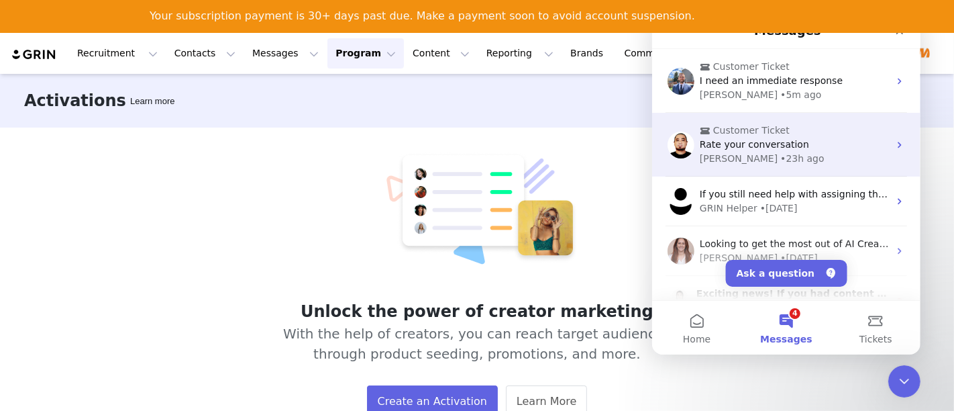
click at [826, 136] on span "Customer Ticket" at bounding box center [787, 130] width 176 height 14
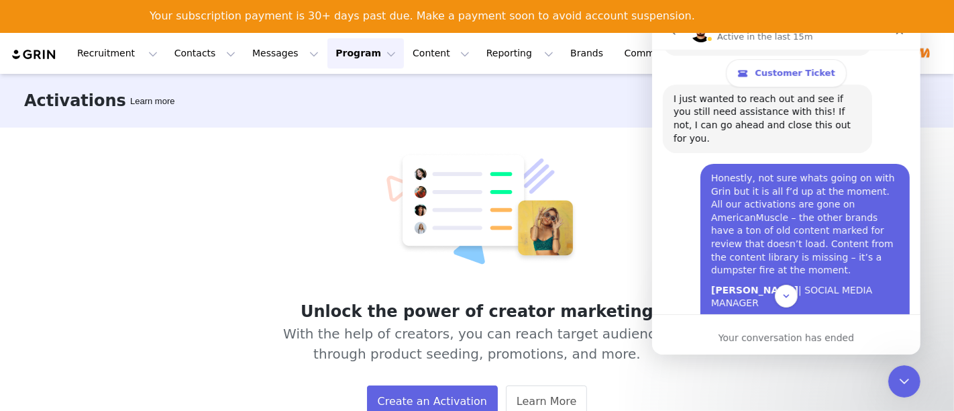
scroll to position [4159, 0]
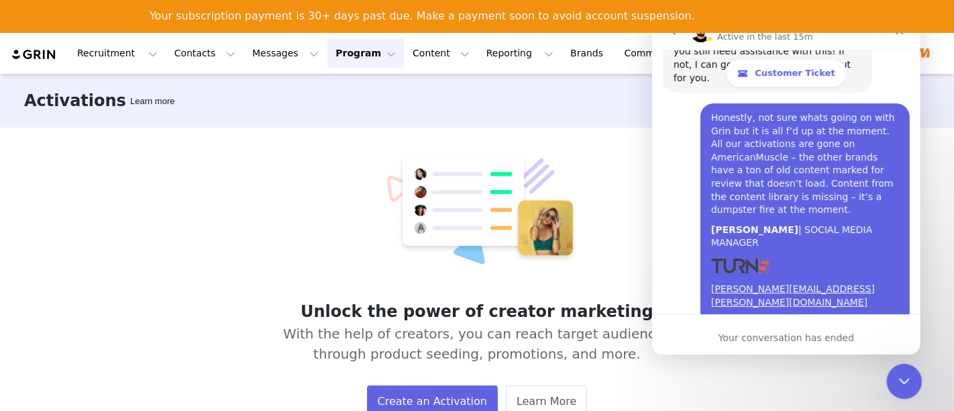
click at [912, 369] on div "Close Intercom Messenger" at bounding box center [902, 379] width 32 height 32
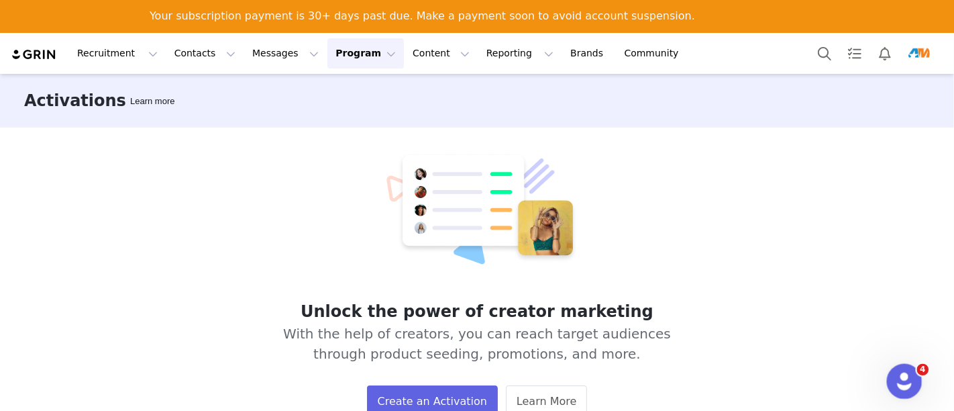
scroll to position [3926, 0]
click at [896, 391] on div "Open Intercom Messenger" at bounding box center [902, 379] width 44 height 44
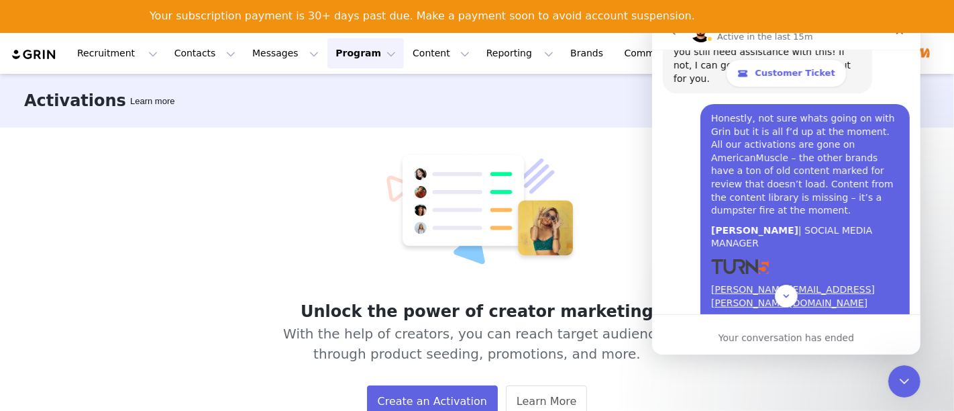
scroll to position [3855, 0]
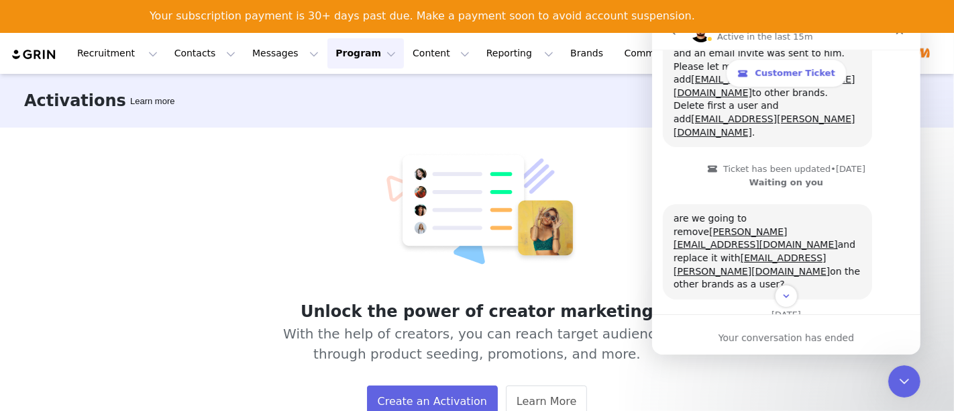
click at [670, 35] on icon "go back" at bounding box center [672, 31] width 11 height 11
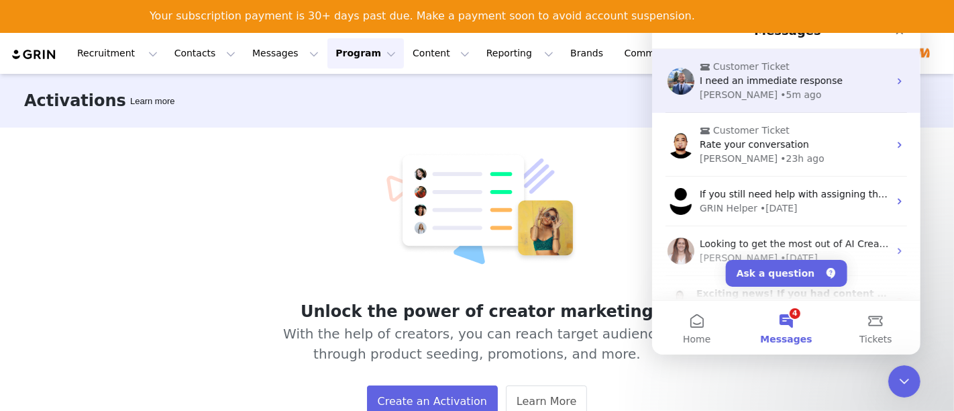
scroll to position [0, 0]
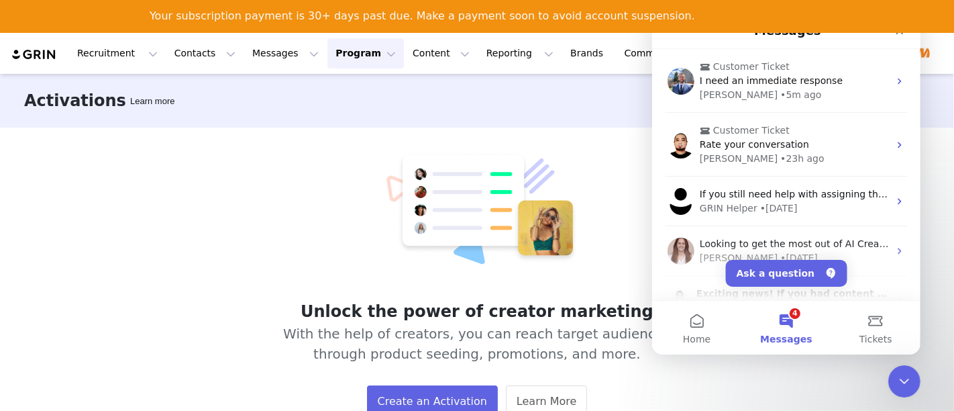
click at [798, 313] on button "4 Messages" at bounding box center [785, 328] width 89 height 54
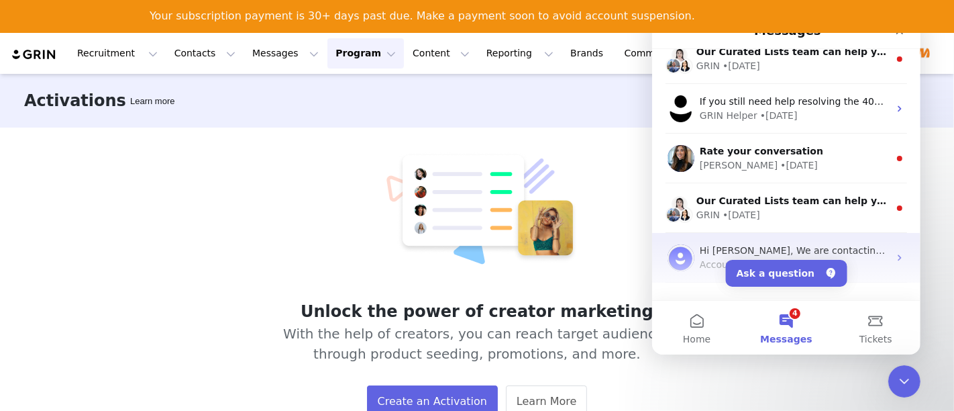
scroll to position [325, 0]
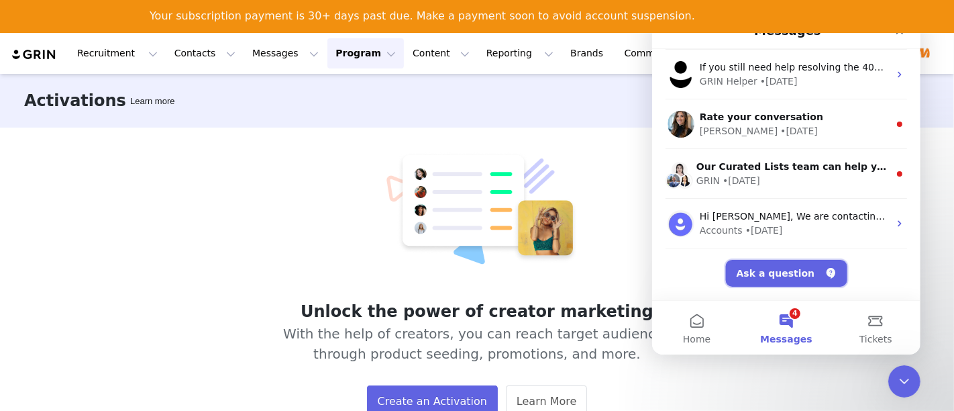
click at [772, 270] on button "Ask a question" at bounding box center [785, 273] width 121 height 27
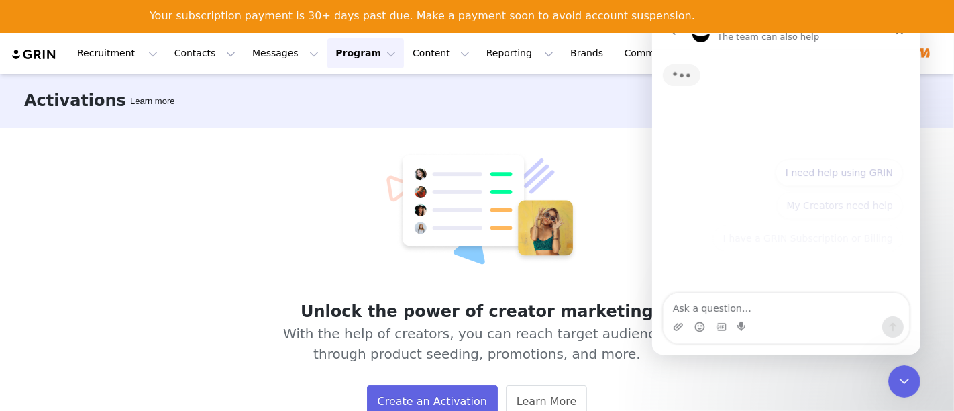
scroll to position [272, 0]
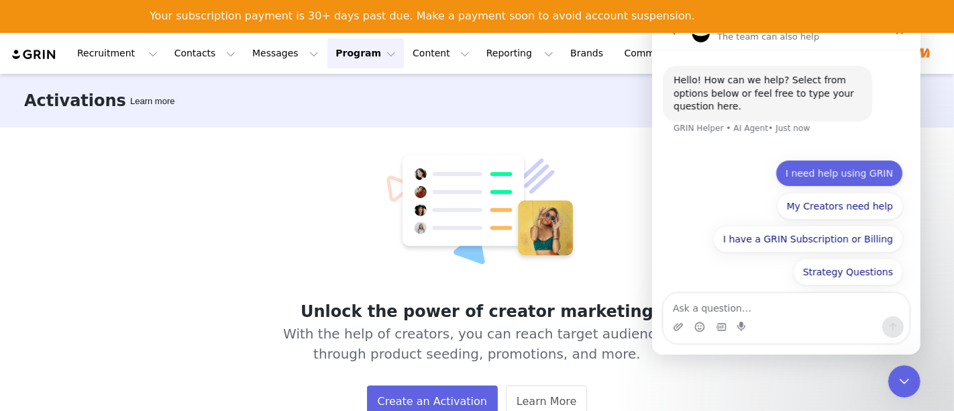
click at [828, 177] on button "I need help using GRIN" at bounding box center [838, 173] width 127 height 27
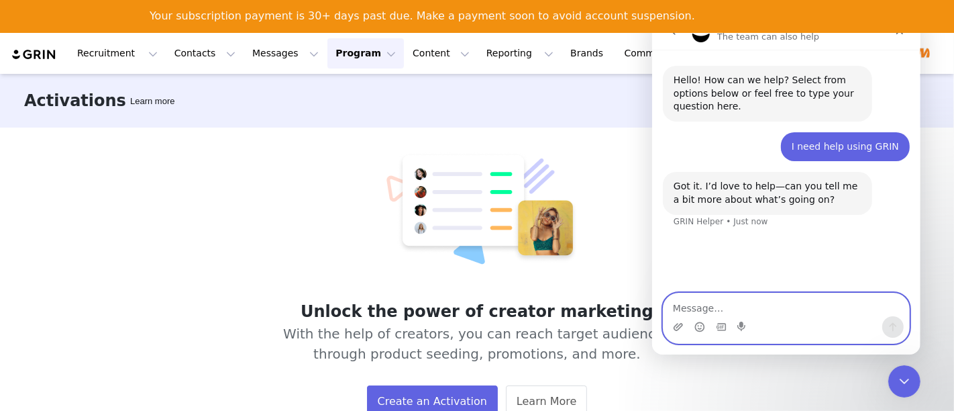
click at [823, 315] on textarea "Message…" at bounding box center [786, 304] width 246 height 23
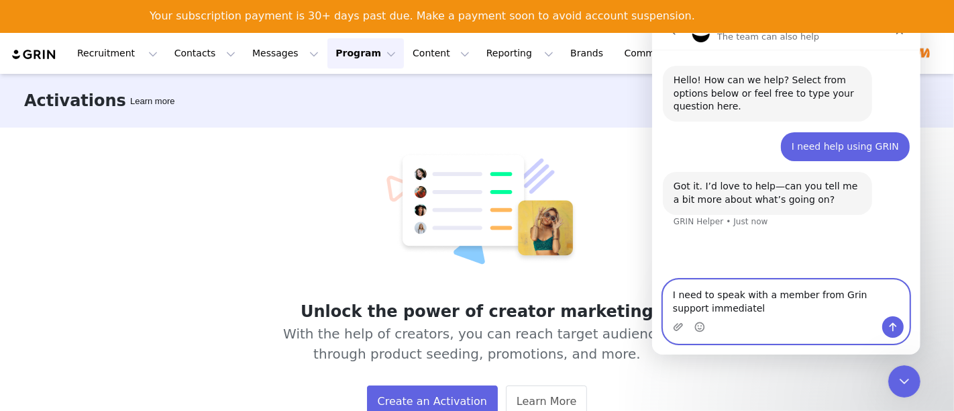
type textarea "I need to speak with a member from Grin support immediately"
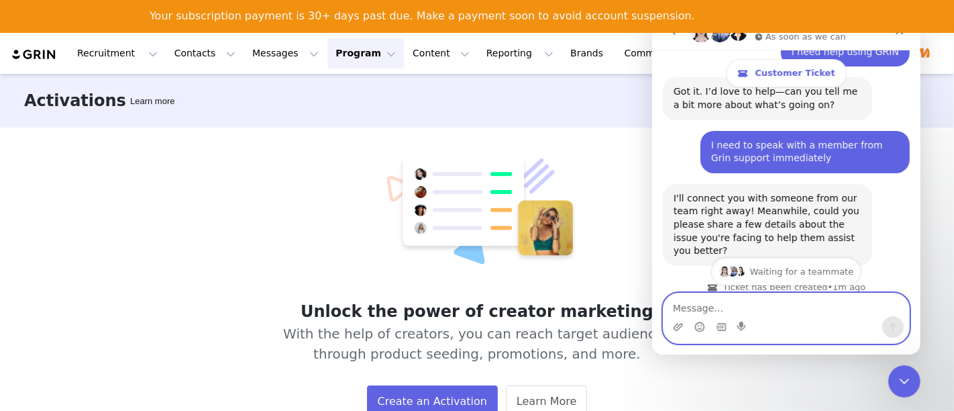
scroll to position [0, 0]
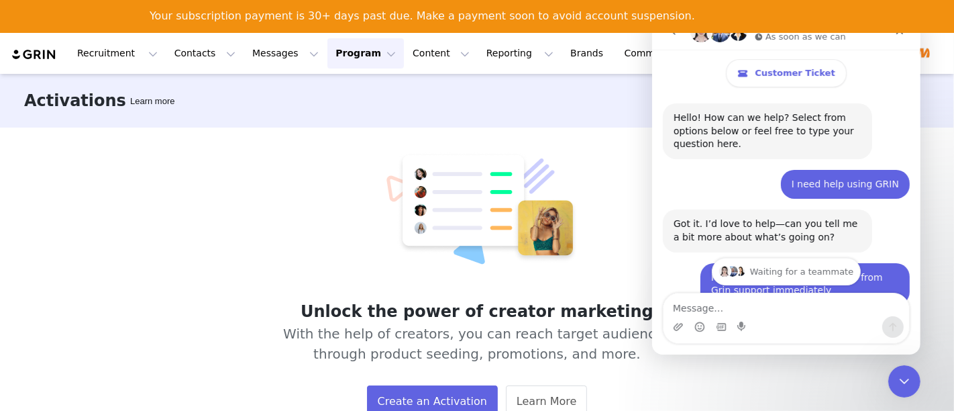
click at [676, 34] on icon "go back" at bounding box center [672, 31] width 11 height 11
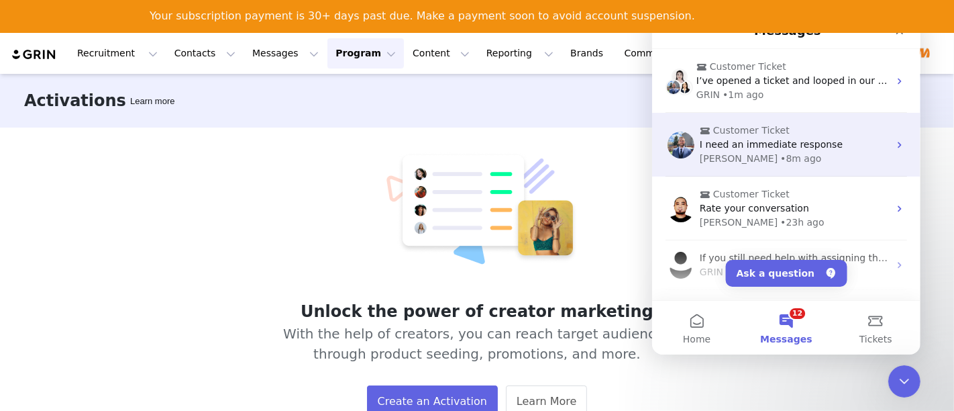
click at [778, 144] on span "I need an immediate response" at bounding box center [770, 144] width 143 height 11
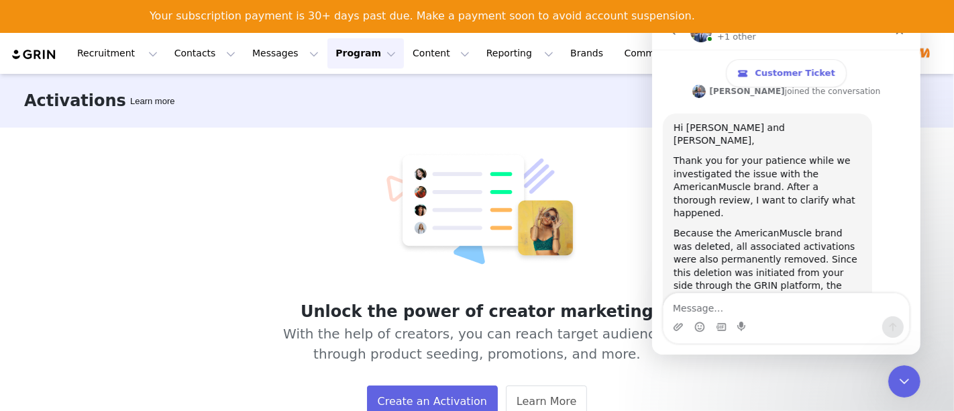
scroll to position [4291, 0]
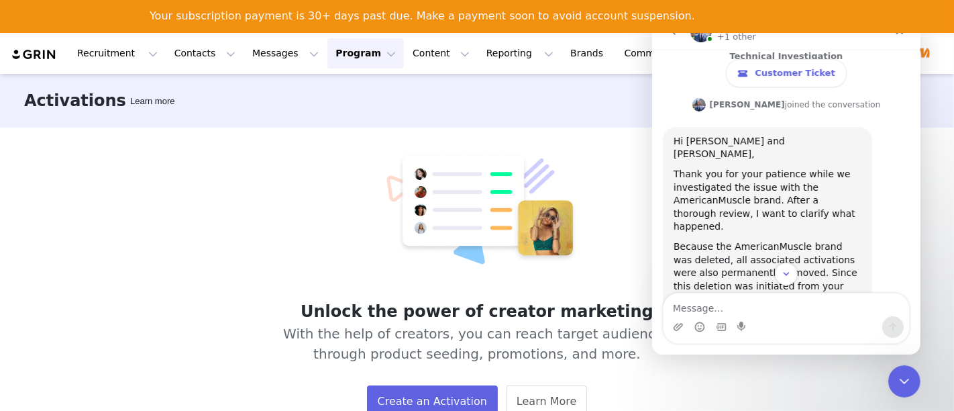
click at [935, 108] on div "Activations Learn more" at bounding box center [477, 101] width 954 height 54
click at [902, 36] on icon "Close" at bounding box center [899, 30] width 11 height 11
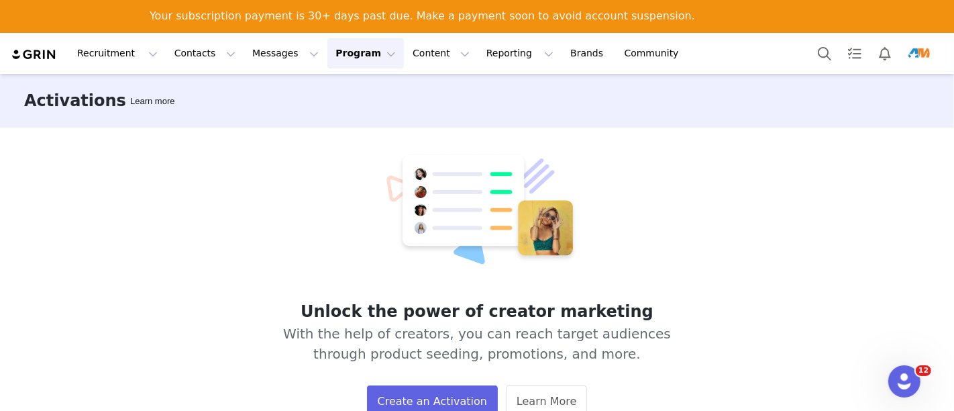
click at [921, 52] on img "Profile" at bounding box center [918, 53] width 21 height 21
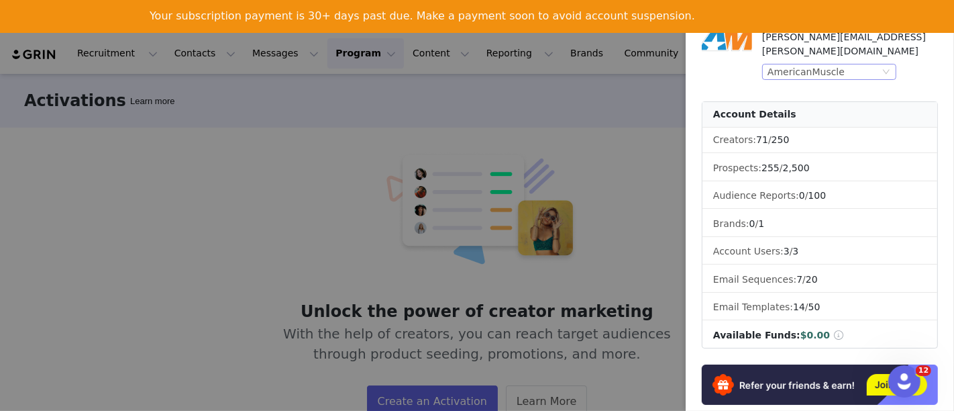
click at [849, 64] on div "AmericanMuscle" at bounding box center [823, 71] width 112 height 15
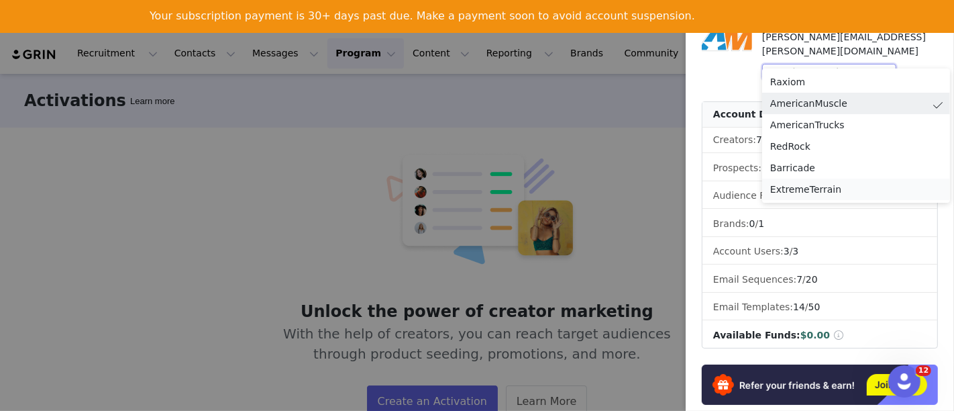
click at [806, 192] on li "ExtremeTerrain" at bounding box center [856, 188] width 188 height 21
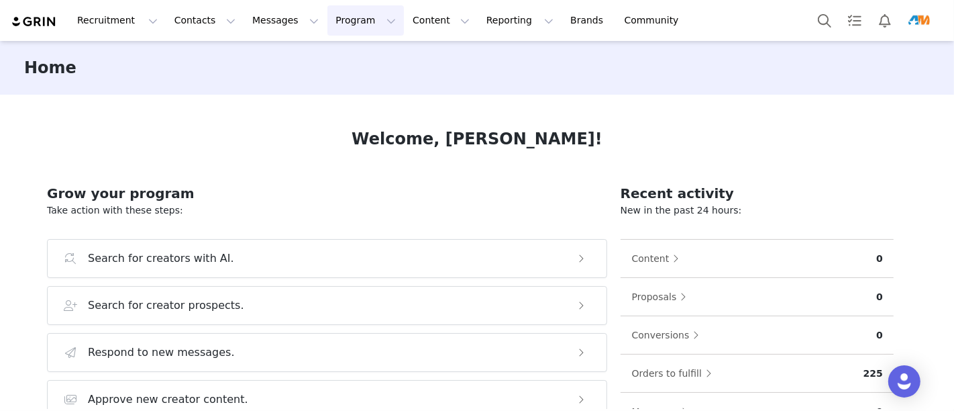
click at [327, 23] on button "Program Program" at bounding box center [365, 20] width 76 height 30
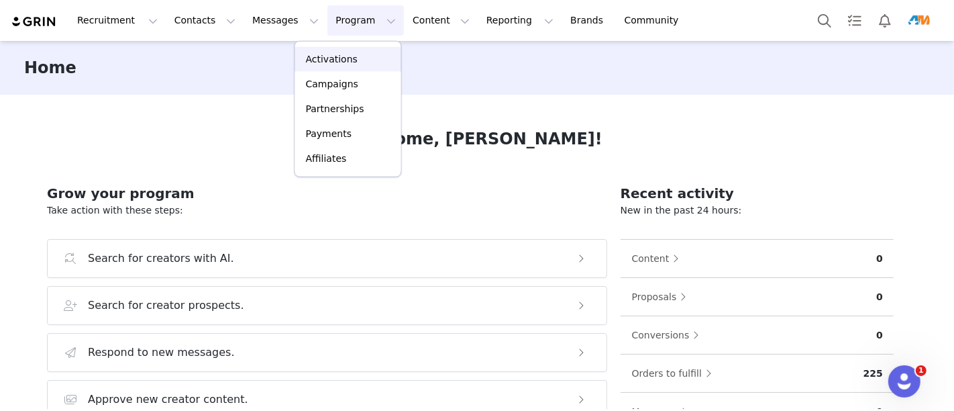
click at [323, 58] on p "Activations" at bounding box center [332, 59] width 52 height 14
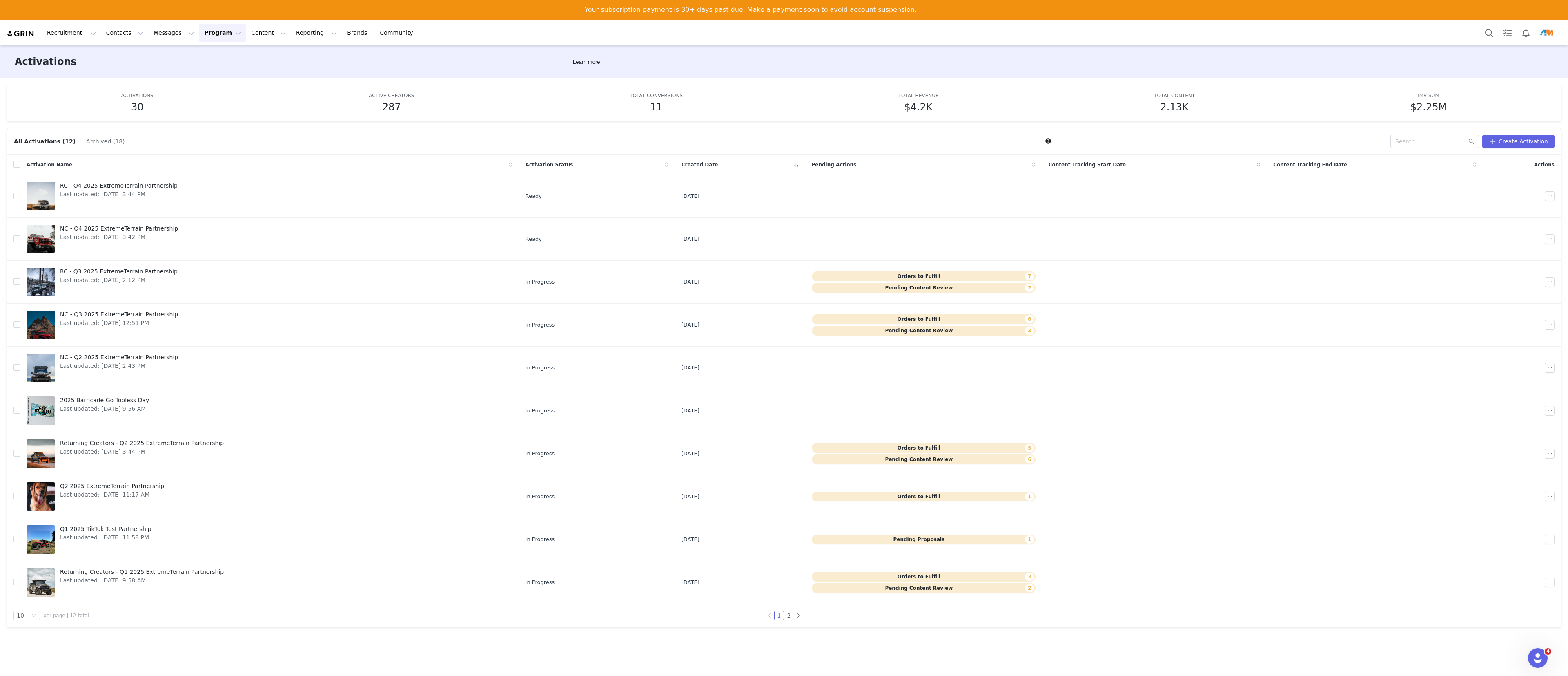
click at [580, 43] on div "Recruitment Recruitment Creator Search Curated Lists Landing Pages Web Extensio…" at bounding box center [784, 33] width 1568 height 25
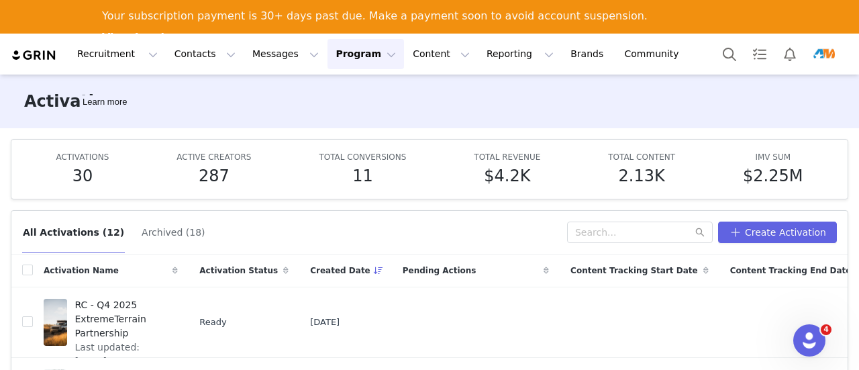
click at [820, 52] on img "Profile" at bounding box center [823, 54] width 21 height 21
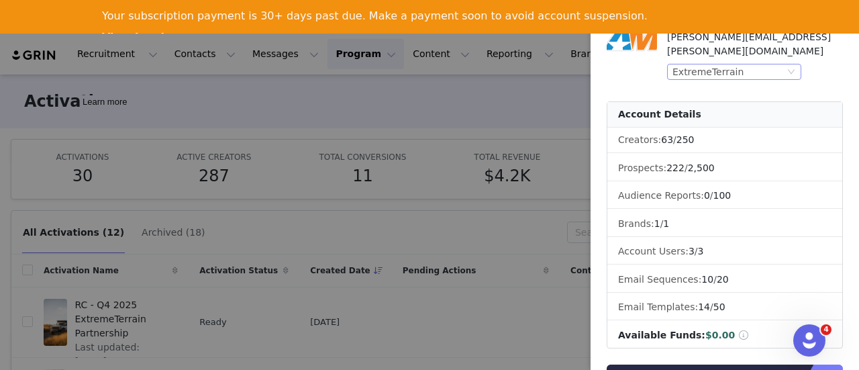
click at [724, 64] on div "ExtremeTerrain" at bounding box center [707, 71] width 71 height 15
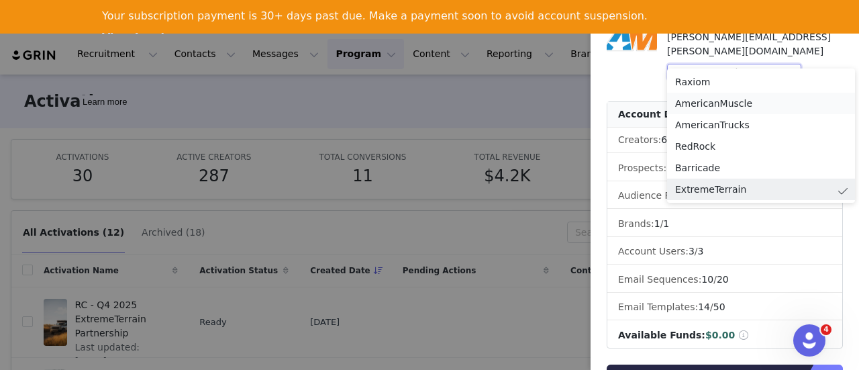
click at [716, 105] on li "AmericanMuscle" at bounding box center [761, 103] width 188 height 21
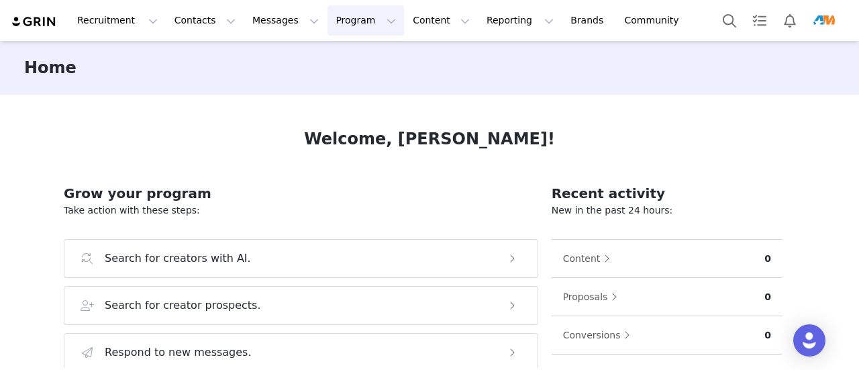
click at [345, 17] on button "Program Program" at bounding box center [365, 20] width 76 height 30
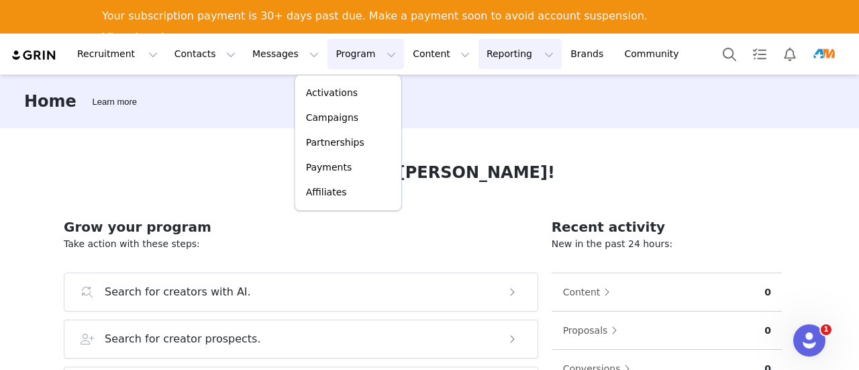
click at [478, 54] on button "Reporting Reporting" at bounding box center [519, 54] width 83 height 30
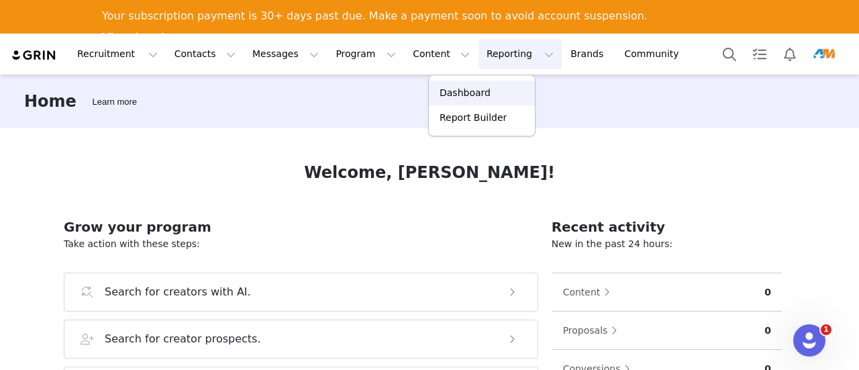
click at [474, 89] on p "Dashboard" at bounding box center [464, 93] width 51 height 14
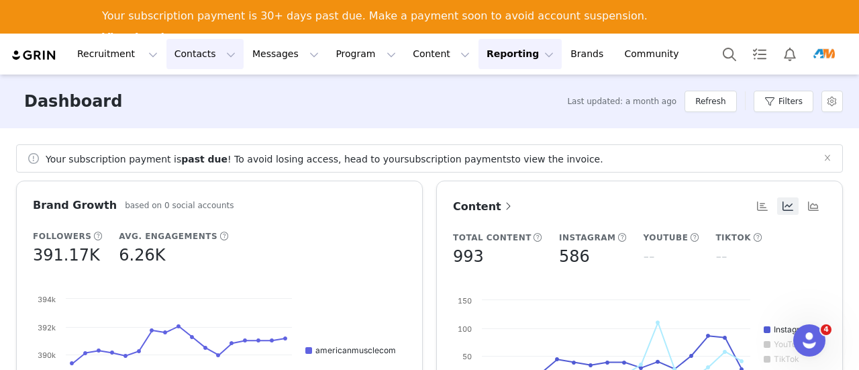
click at [175, 57] on button "Contacts Contacts" at bounding box center [204, 54] width 77 height 30
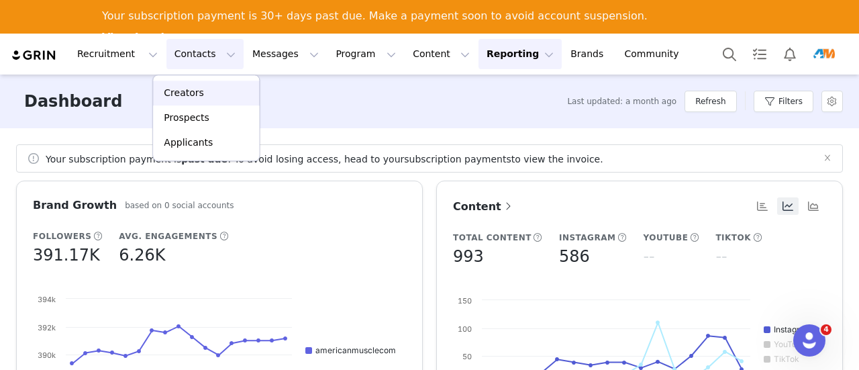
click at [181, 97] on p "Creators" at bounding box center [184, 93] width 40 height 14
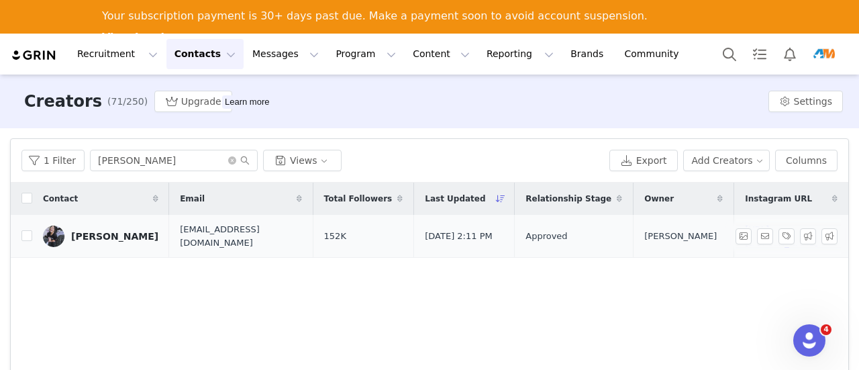
click at [115, 233] on div "Morgan Oldham" at bounding box center [114, 236] width 87 height 11
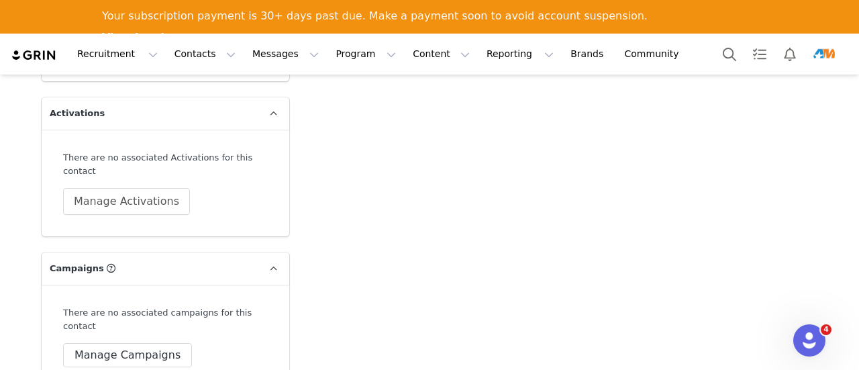
scroll to position [3019, 0]
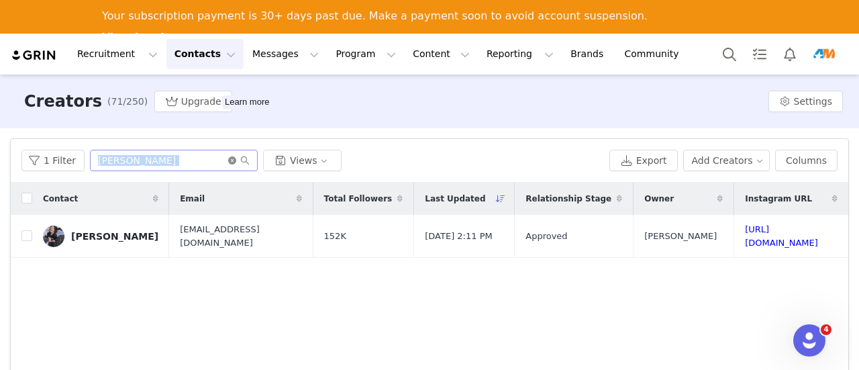
click at [227, 154] on span "morgan" at bounding box center [174, 160] width 168 height 21
click at [228, 162] on icon "icon: close-circle" at bounding box center [232, 160] width 8 height 8
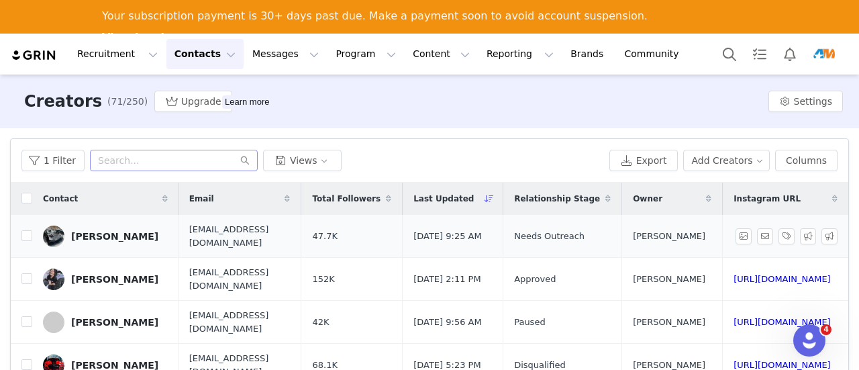
click at [123, 237] on div "[PERSON_NAME]" at bounding box center [114, 236] width 87 height 11
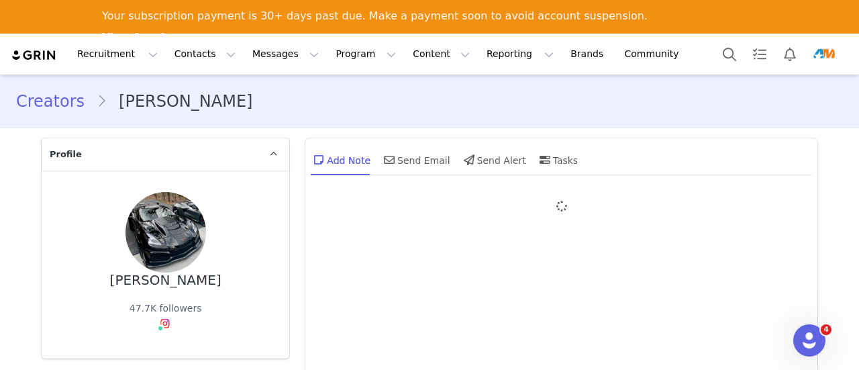
type input "+1 (United States)"
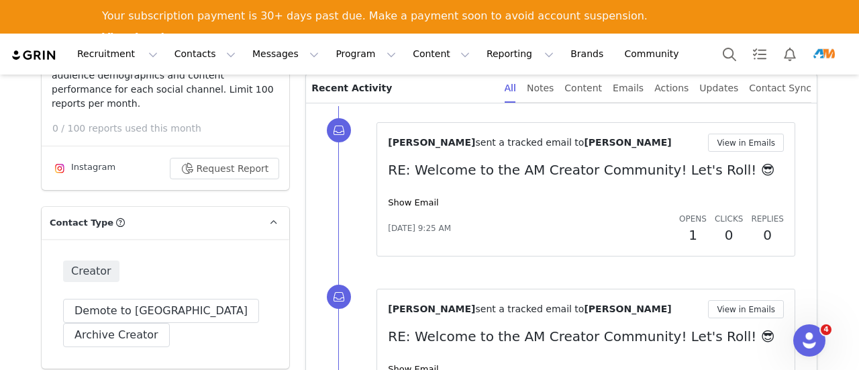
scroll to position [335, 0]
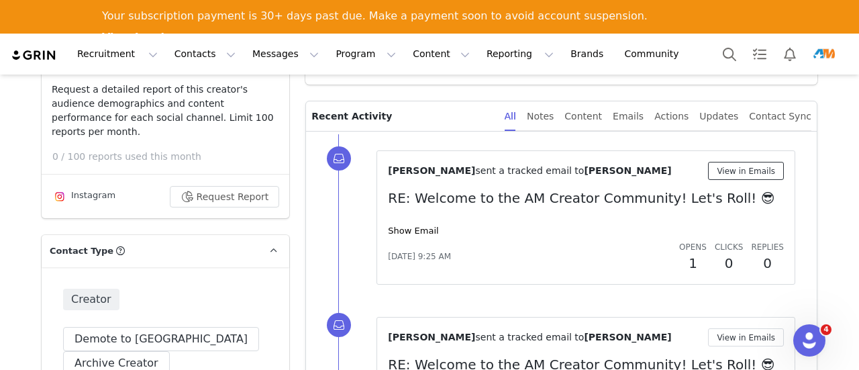
click at [751, 173] on button "View in Emails" at bounding box center [746, 171] width 76 height 18
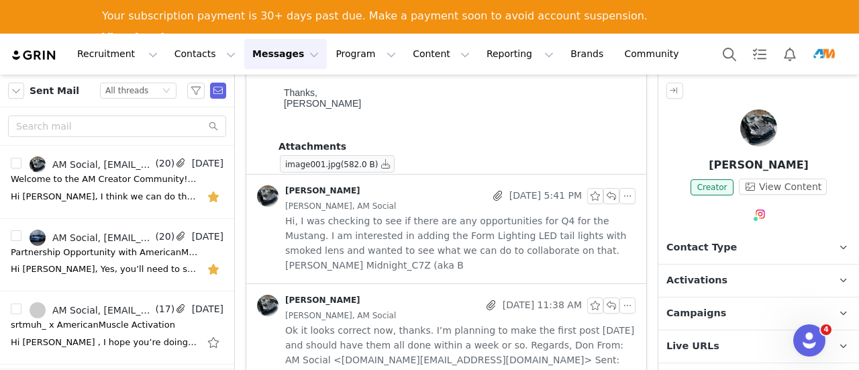
scroll to position [470, 0]
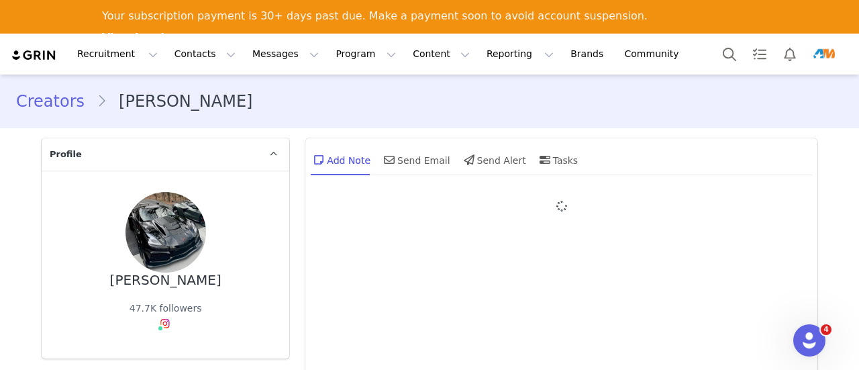
type input "+1 (United States)"
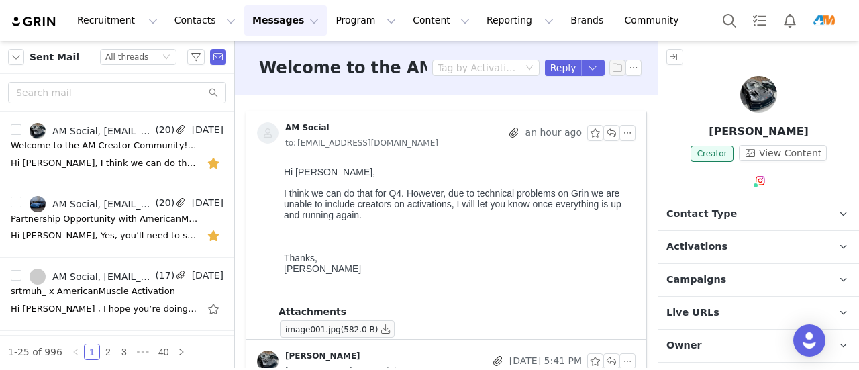
click at [687, 247] on span "Activations" at bounding box center [696, 246] width 61 height 15
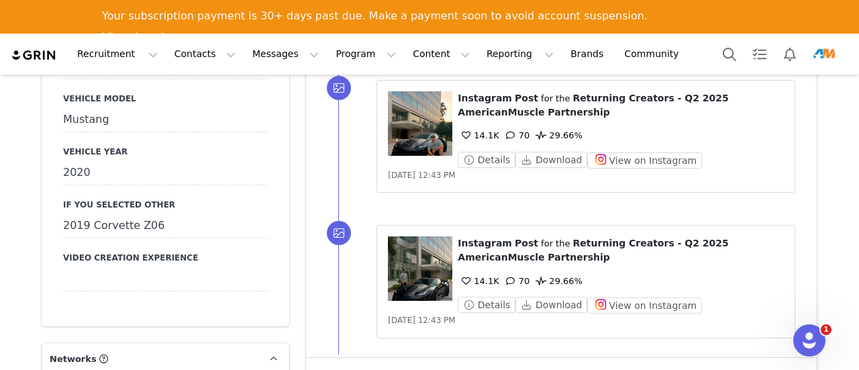
scroll to position [1610, 0]
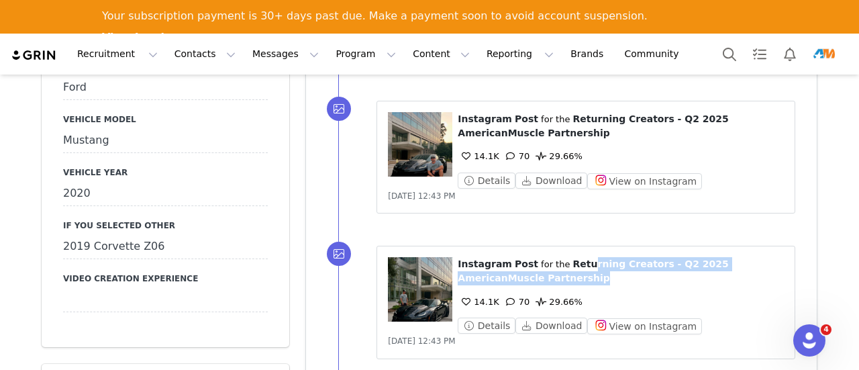
drag, startPoint x: 564, startPoint y: 257, endPoint x: 809, endPoint y: 269, distance: 245.8
click at [810, 269] on div "⁨ Instagram ⁩ ⁨ Post ⁩ for the ⁨ Returning Creators - Q2 2025 AmericanMuscle Pa…" at bounding box center [577, 302] width 478 height 146
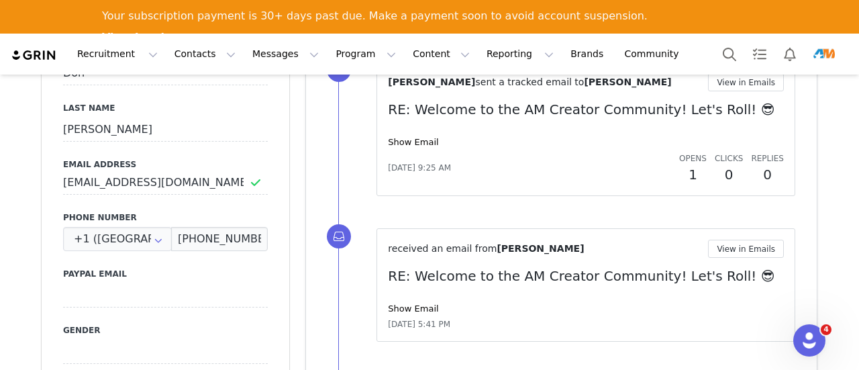
scroll to position [537, 0]
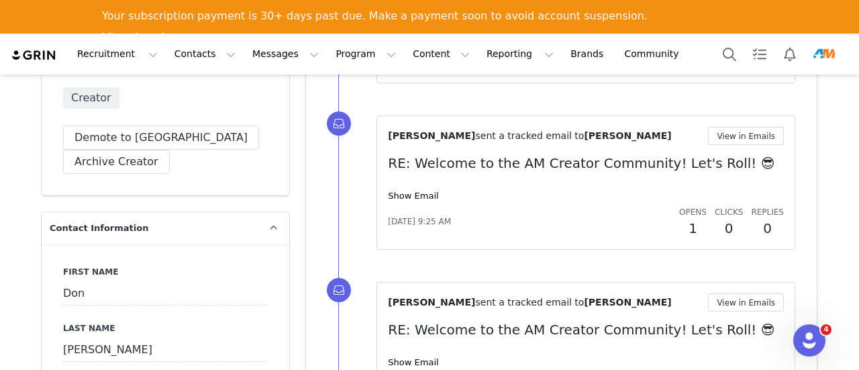
click at [825, 57] on img "Profile" at bounding box center [823, 54] width 21 height 21
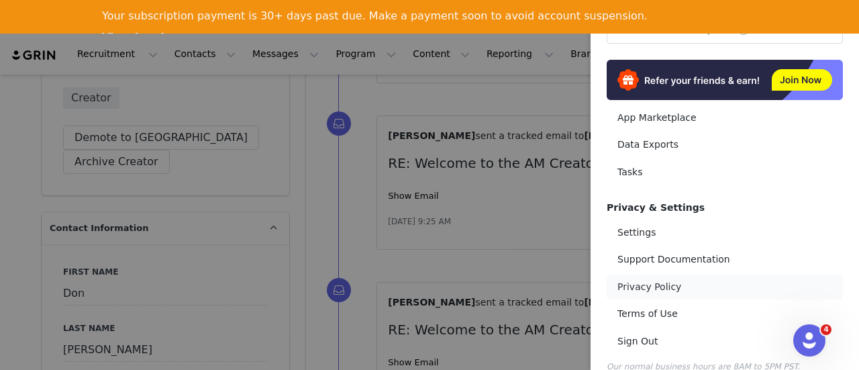
scroll to position [306, 0]
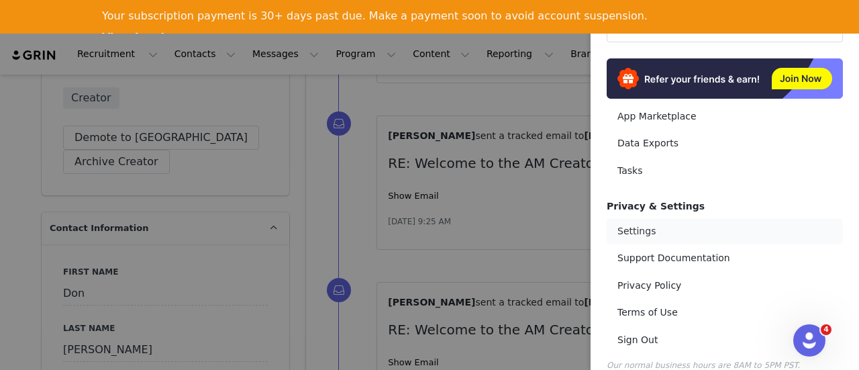
click at [637, 219] on link "Settings" at bounding box center [724, 231] width 236 height 25
select select "America/New_York"
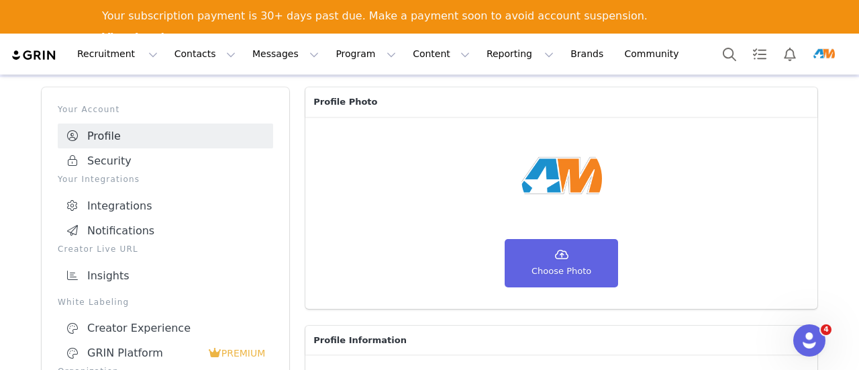
scroll to position [47, 0]
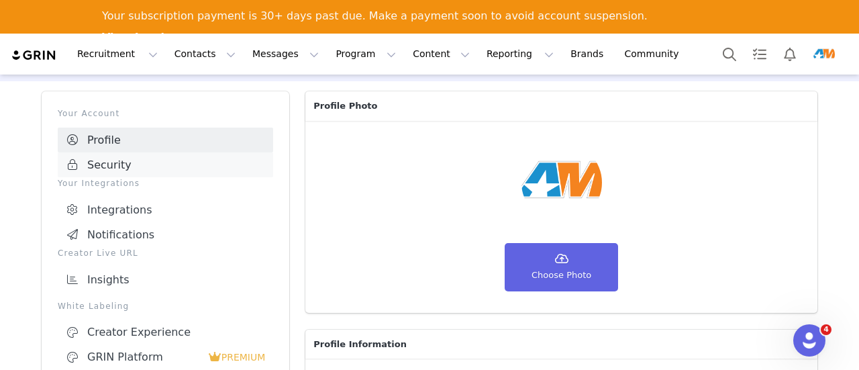
click at [109, 168] on link "Security" at bounding box center [165, 164] width 215 height 25
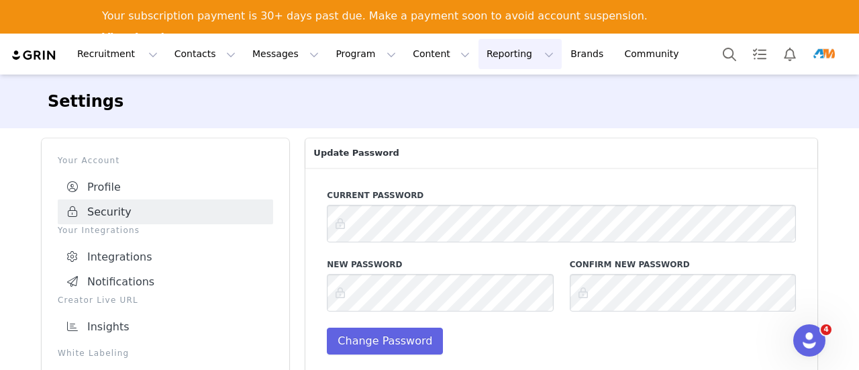
click at [478, 62] on button "Reporting Reporting" at bounding box center [519, 54] width 83 height 30
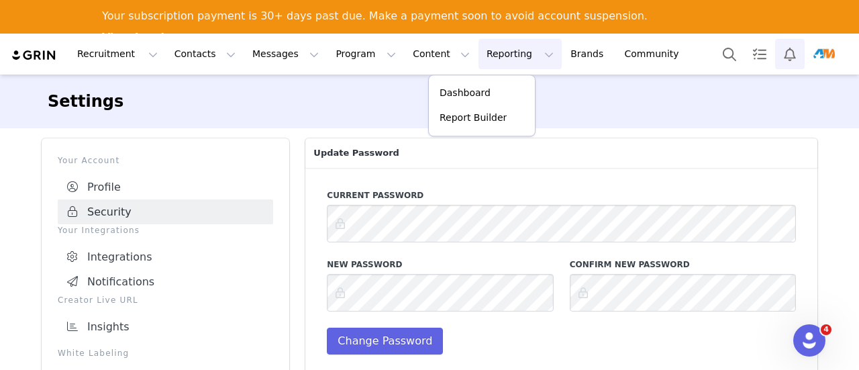
drag, startPoint x: 805, startPoint y: 51, endPoint x: 791, endPoint y: 53, distance: 14.2
click at [791, 53] on div at bounding box center [780, 54] width 133 height 30
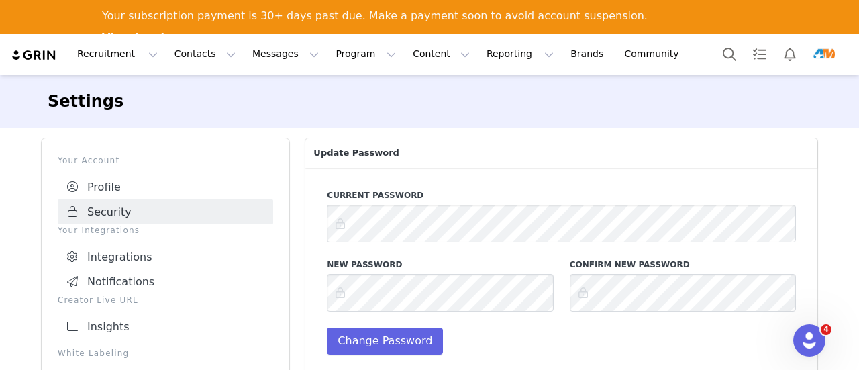
click at [825, 50] on img "Profile" at bounding box center [823, 54] width 21 height 21
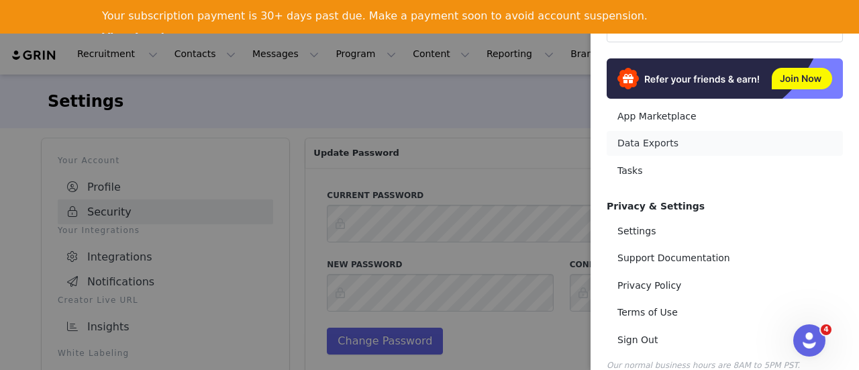
click at [655, 131] on link "Data Exports" at bounding box center [724, 143] width 236 height 25
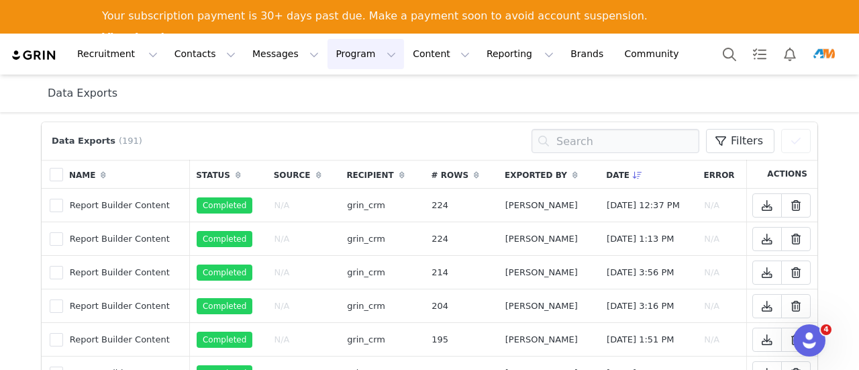
click at [327, 56] on button "Program Program" at bounding box center [365, 54] width 76 height 30
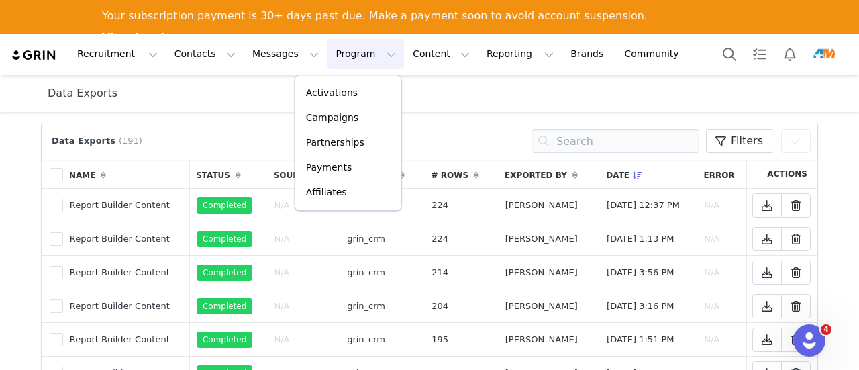
click at [827, 55] on img "Profile" at bounding box center [823, 54] width 21 height 21
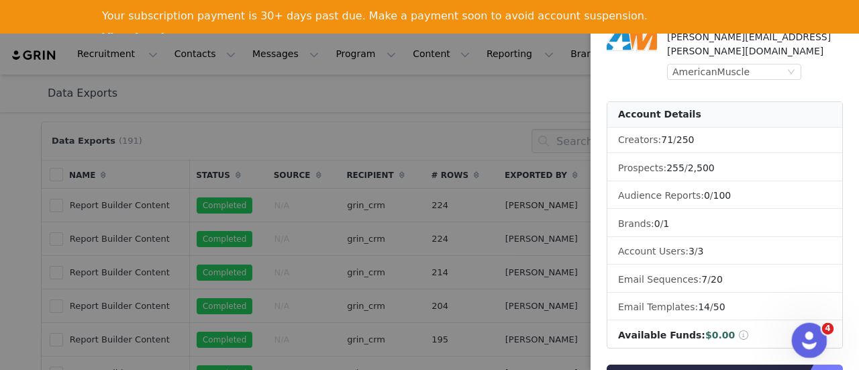
click at [808, 332] on icon "Open Intercom Messenger" at bounding box center [807, 338] width 22 height 22
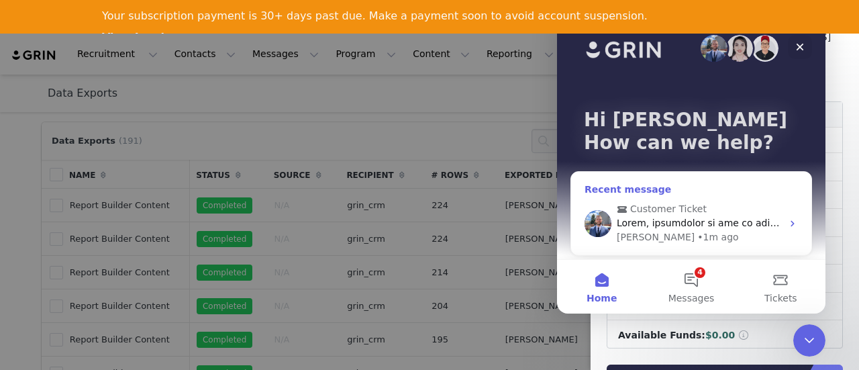
scroll to position [67, 0]
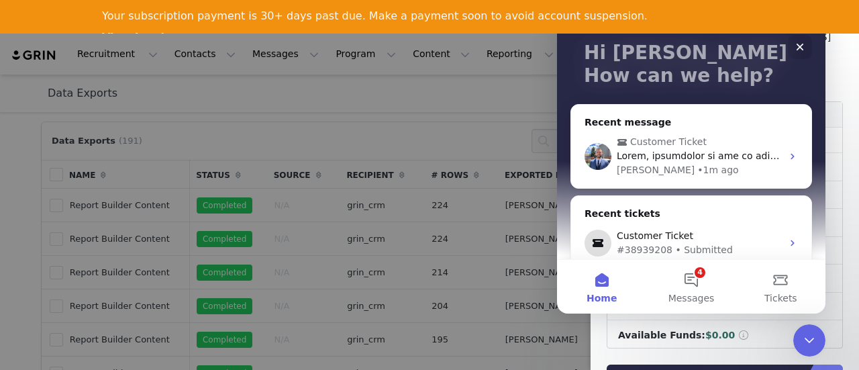
click at [290, 97] on div at bounding box center [429, 185] width 859 height 370
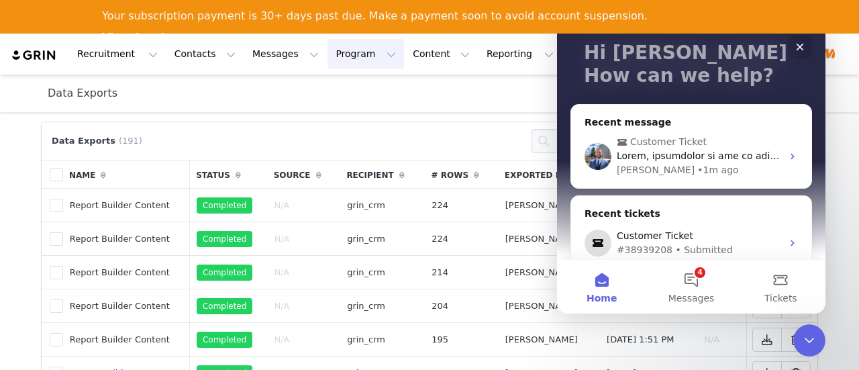
click at [339, 63] on button "Program Program" at bounding box center [365, 54] width 76 height 30
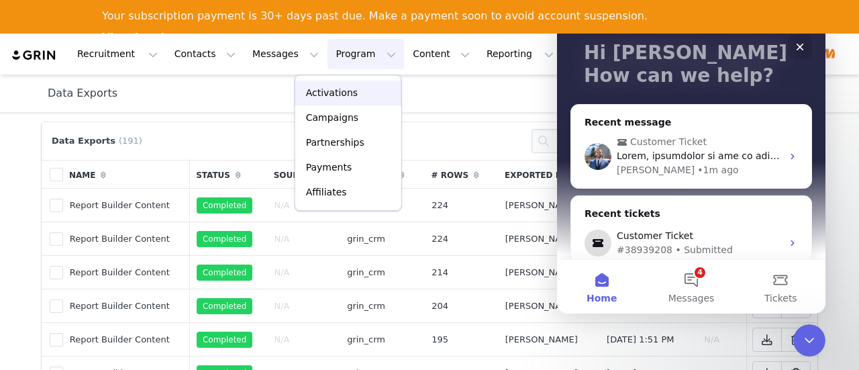
click at [339, 87] on p "Activations" at bounding box center [332, 93] width 52 height 14
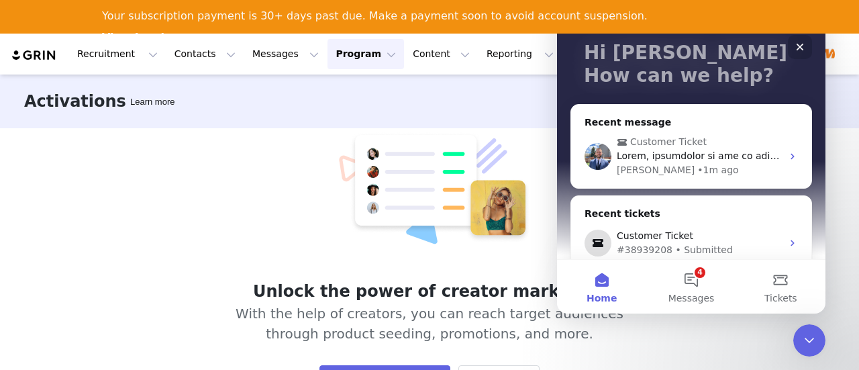
click at [797, 45] on icon "Close" at bounding box center [799, 47] width 7 height 7
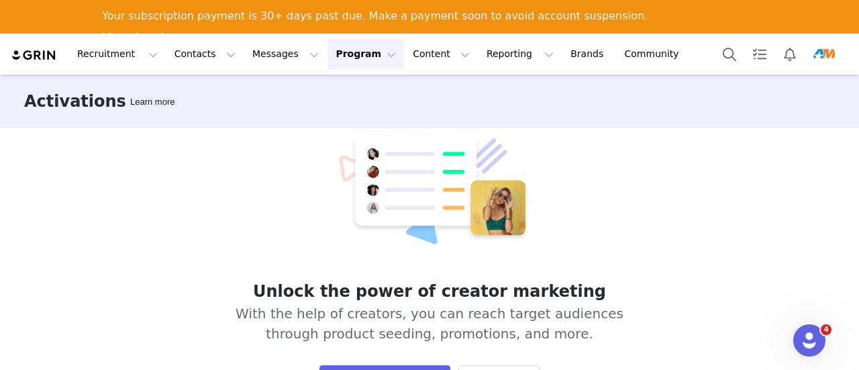
click at [826, 50] on img "Profile" at bounding box center [823, 54] width 21 height 21
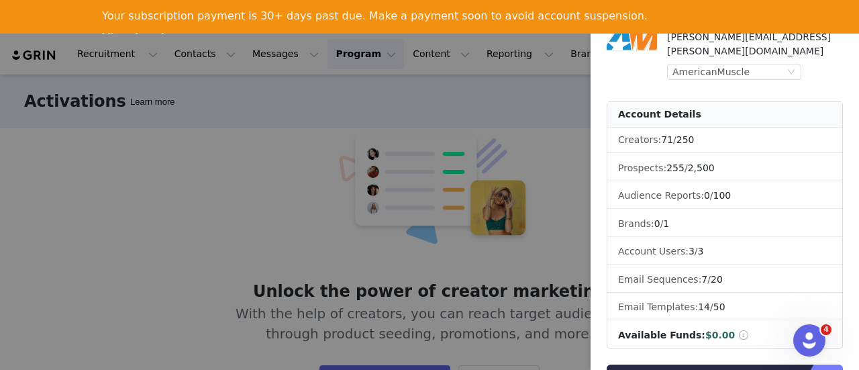
scroll to position [306, 0]
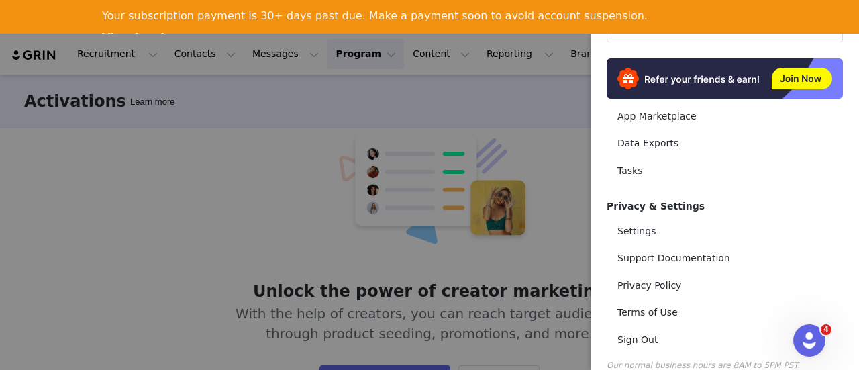
click at [522, 112] on div at bounding box center [429, 185] width 859 height 370
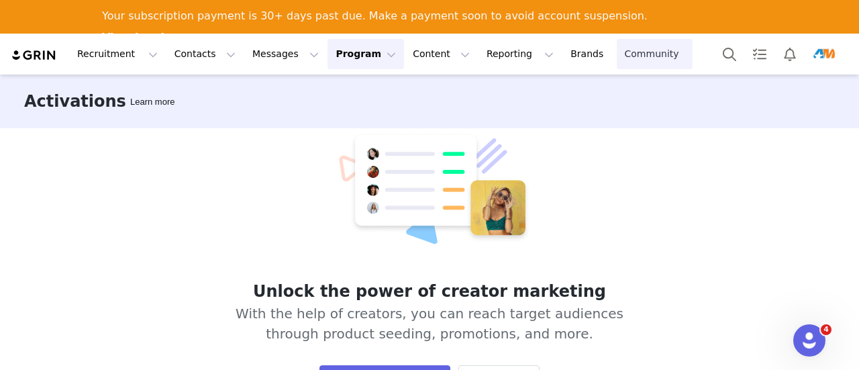
click at [616, 60] on link "Community Community" at bounding box center [654, 54] width 76 height 30
click at [828, 52] on img "Profile" at bounding box center [823, 54] width 21 height 21
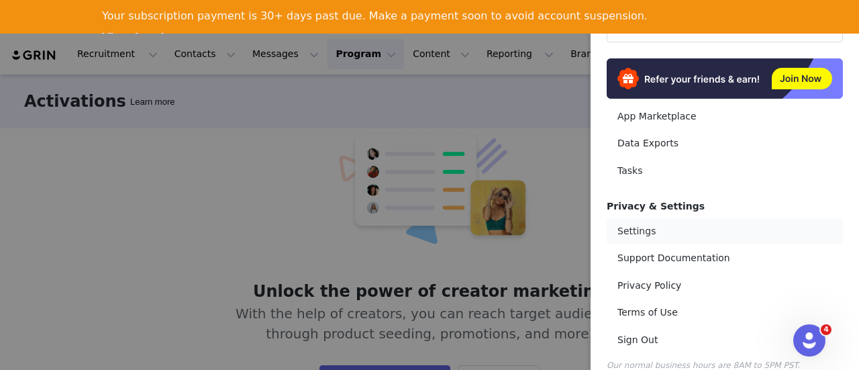
click at [636, 219] on link "Settings" at bounding box center [724, 231] width 236 height 25
select select "America/New_York"
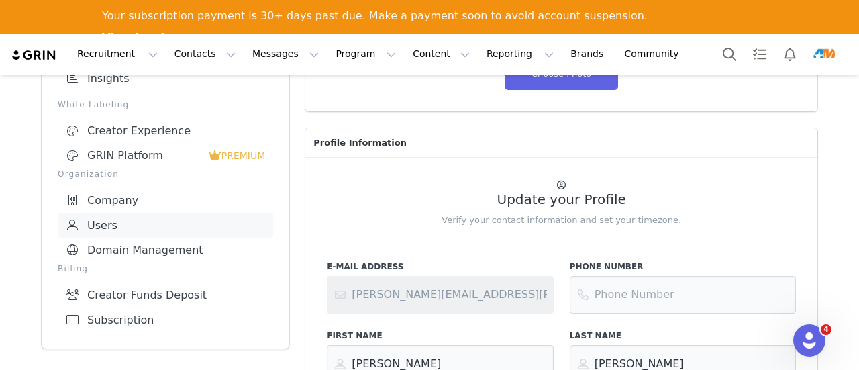
click at [94, 223] on link "Users" at bounding box center [165, 225] width 215 height 25
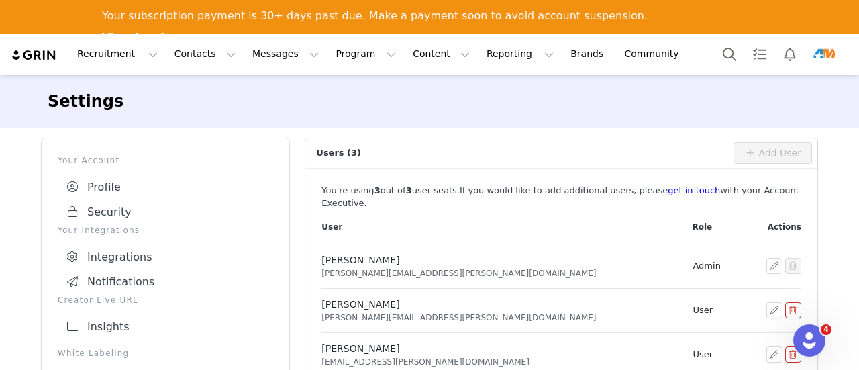
click at [820, 46] on img "Profile" at bounding box center [823, 54] width 21 height 21
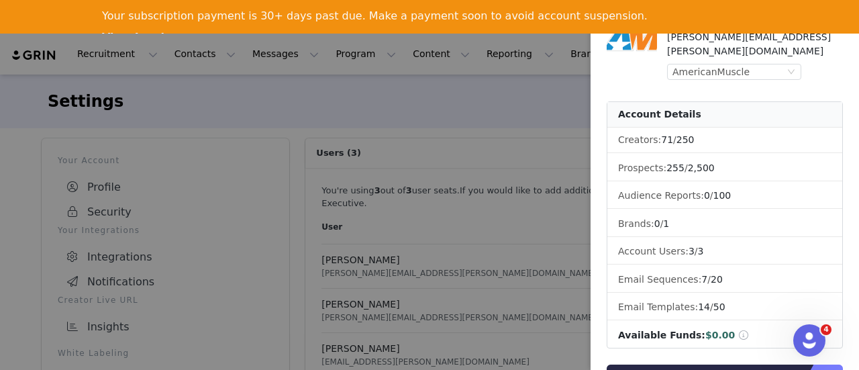
click at [527, 105] on div at bounding box center [429, 185] width 859 height 370
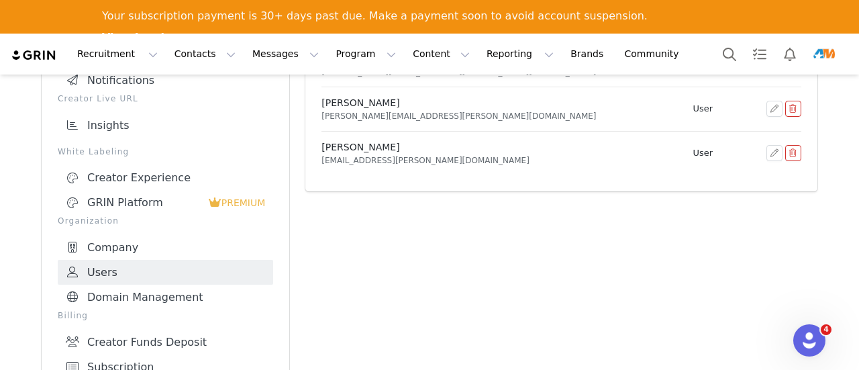
scroll to position [203, 0]
click at [133, 296] on link "Domain Management" at bounding box center [165, 295] width 215 height 25
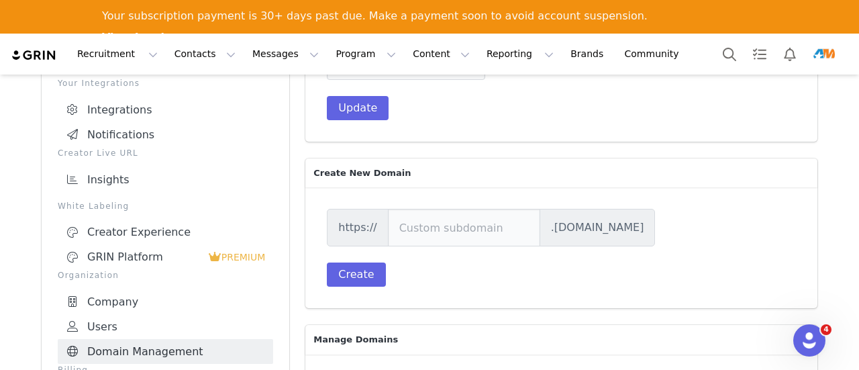
scroll to position [227, 0]
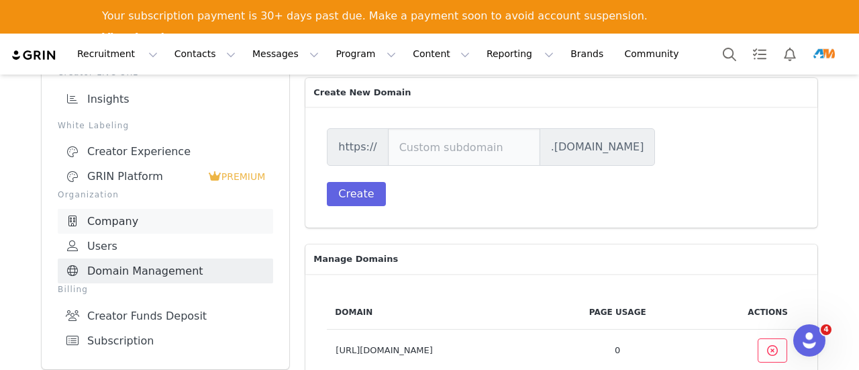
click at [110, 226] on link "Company" at bounding box center [165, 221] width 215 height 25
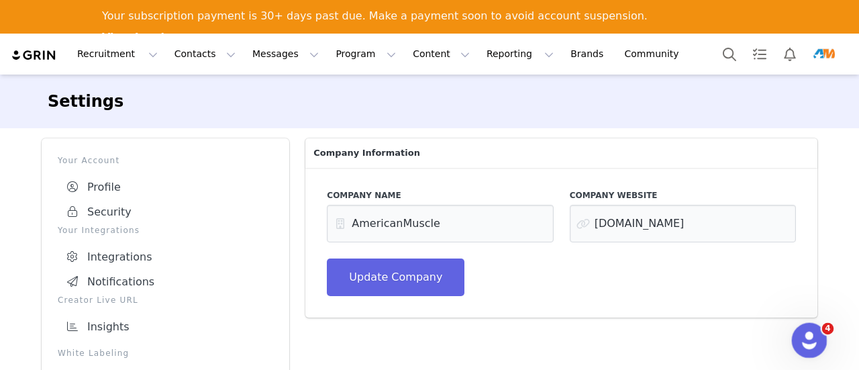
click at [791, 337] on html at bounding box center [807, 338] width 32 height 32
click at [800, 341] on icon "Open Intercom Messenger" at bounding box center [807, 338] width 22 height 22
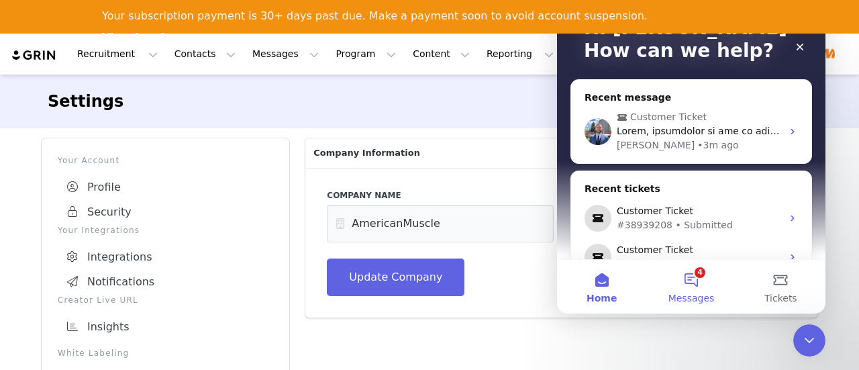
scroll to position [179, 0]
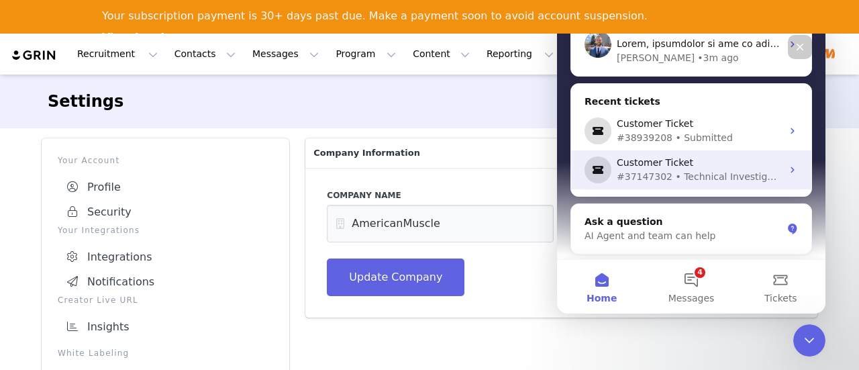
click at [688, 172] on div "#37147302 • Technical Investigation" at bounding box center [698, 177] width 165 height 14
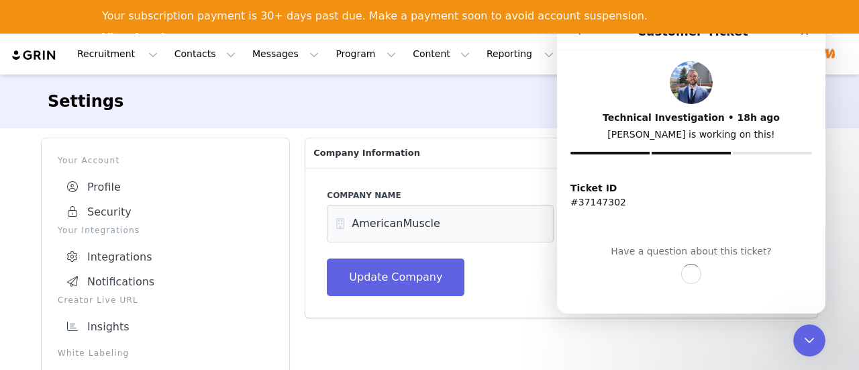
scroll to position [0, 0]
click at [581, 35] on icon "go back" at bounding box center [578, 31] width 11 height 11
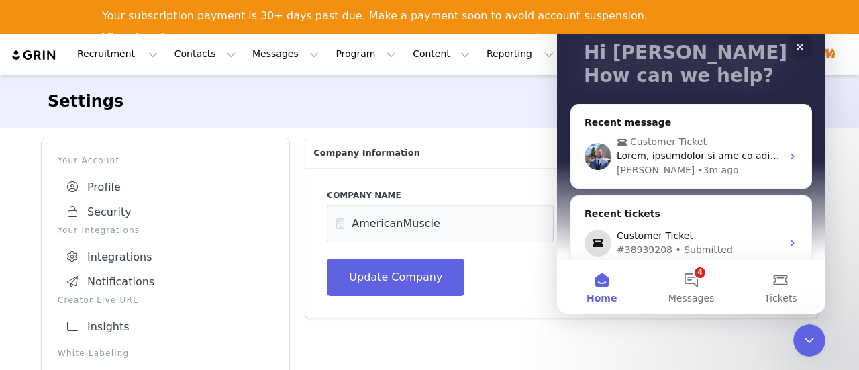
scroll to position [134, 0]
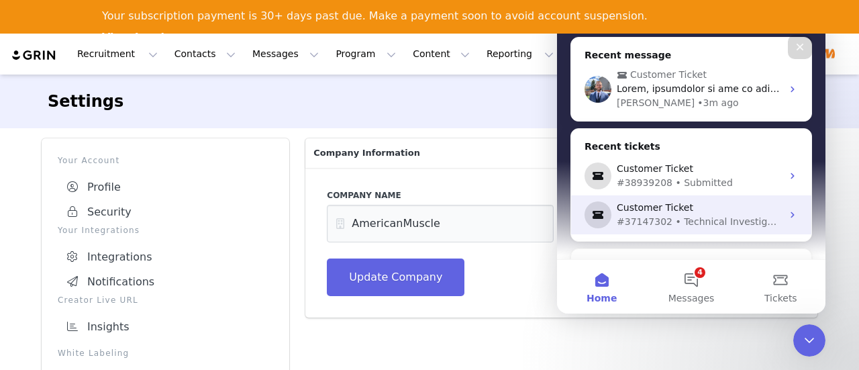
click at [664, 217] on div "#37147302 • Technical Investigation" at bounding box center [698, 222] width 165 height 14
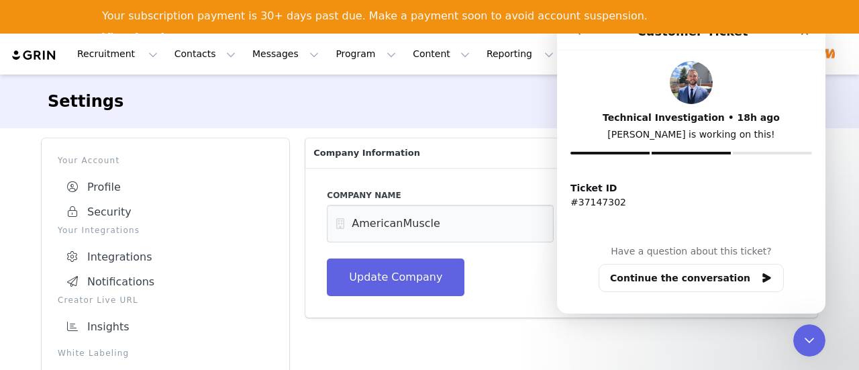
scroll to position [0, 0]
click at [676, 278] on button "Continue the conversation" at bounding box center [690, 278] width 185 height 28
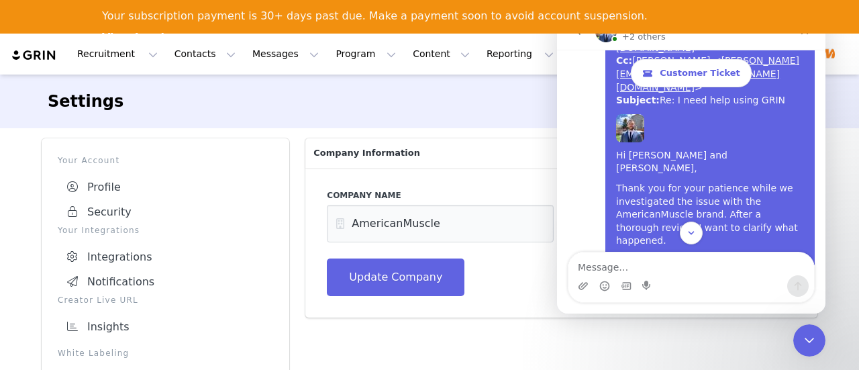
scroll to position [5490, 0]
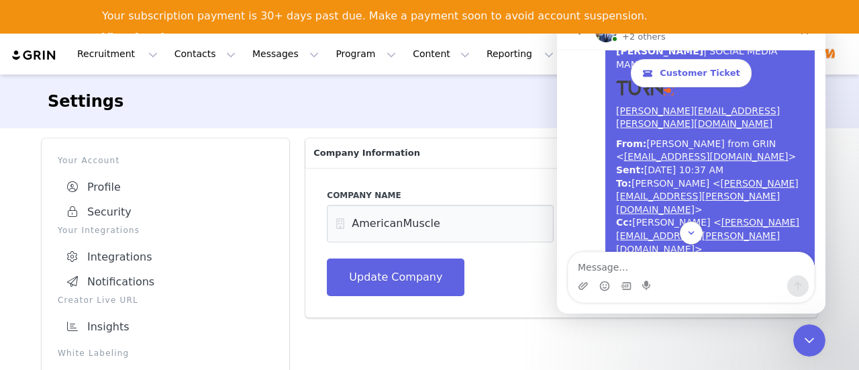
click at [580, 40] on button "go back" at bounding box center [578, 31] width 25 height 25
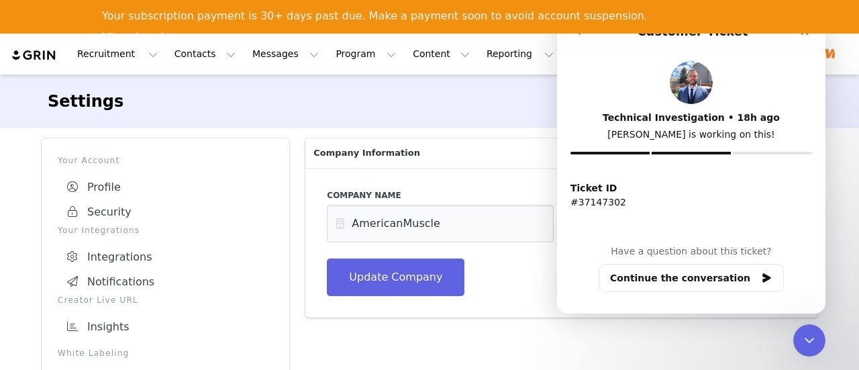
scroll to position [0, 0]
click at [578, 37] on button "go back" at bounding box center [578, 31] width 25 height 25
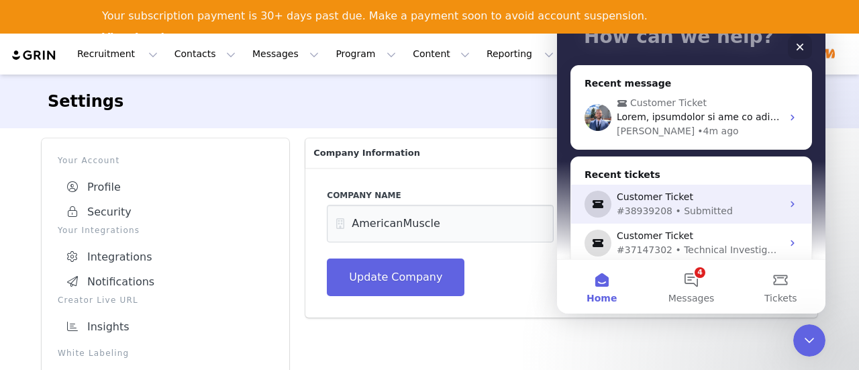
scroll to position [134, 0]
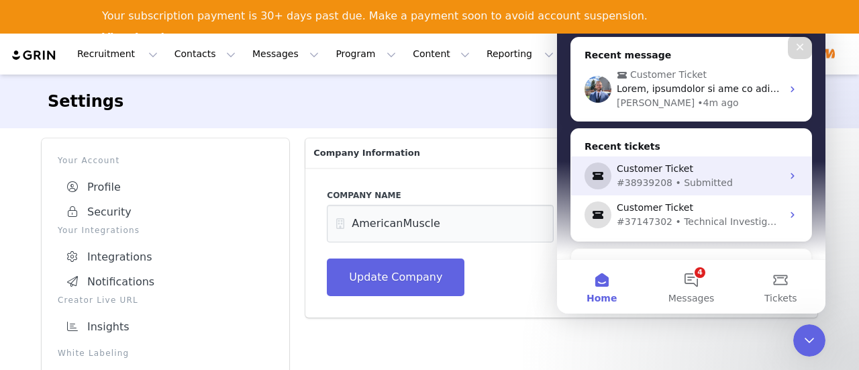
click at [688, 168] on div "Customer Ticket" at bounding box center [698, 169] width 165 height 14
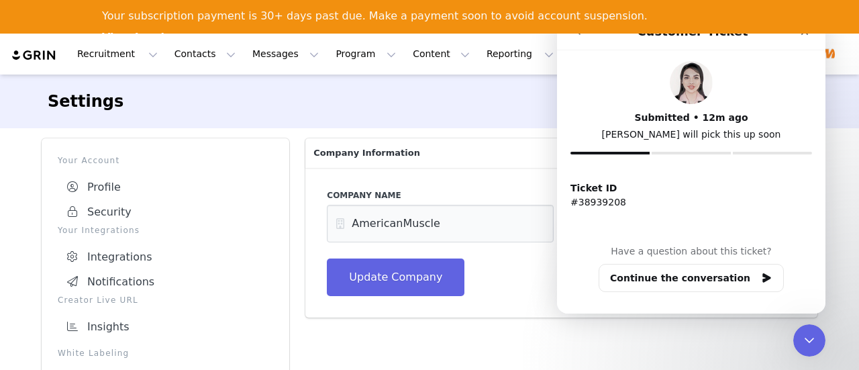
click at [584, 38] on button "go back" at bounding box center [578, 31] width 25 height 25
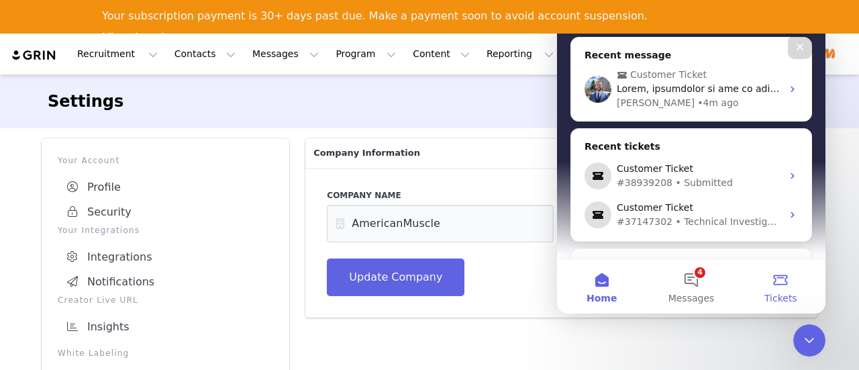
click at [771, 287] on button "Tickets" at bounding box center [780, 287] width 89 height 54
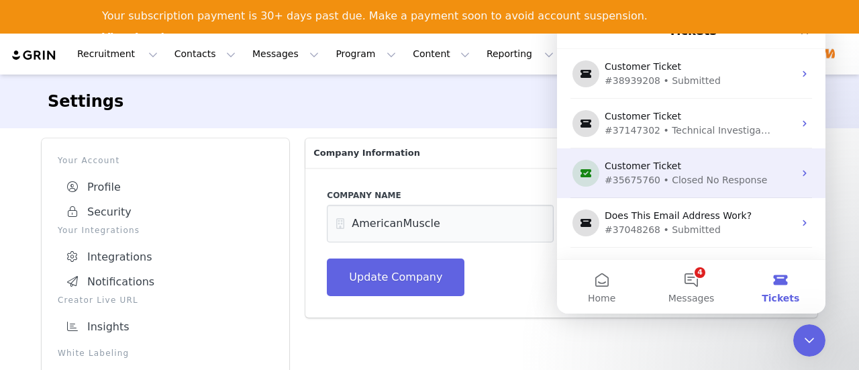
click at [694, 186] on div "#35675760 • Closed No Response" at bounding box center [688, 180] width 168 height 14
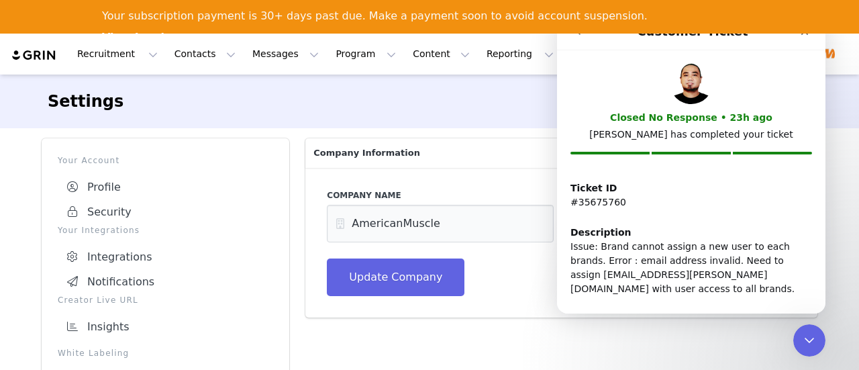
click at [644, 294] on div "Issue: Brand cannot assign a new user to each brands. Error : email address inv…" at bounding box center [690, 267] width 241 height 56
click at [576, 36] on icon "go back" at bounding box center [578, 31] width 11 height 11
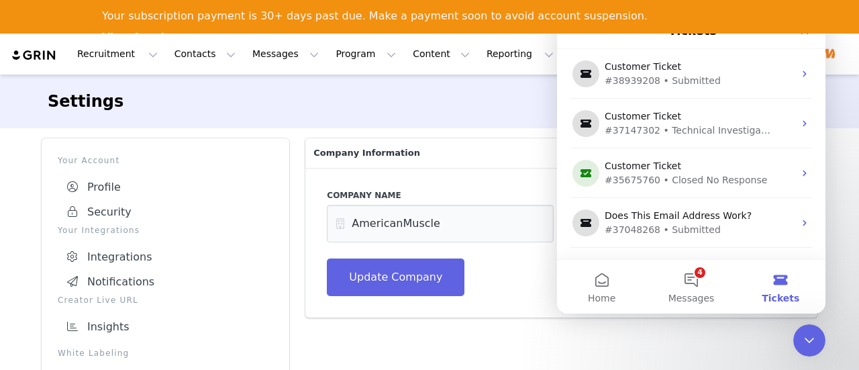
click at [432, 104] on div "Settings" at bounding box center [429, 101] width 763 height 24
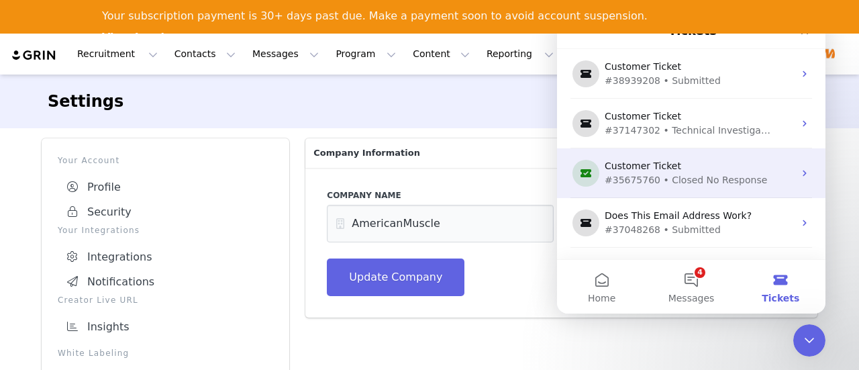
click at [722, 179] on div "#35675760 • Closed No Response" at bounding box center [688, 180] width 168 height 14
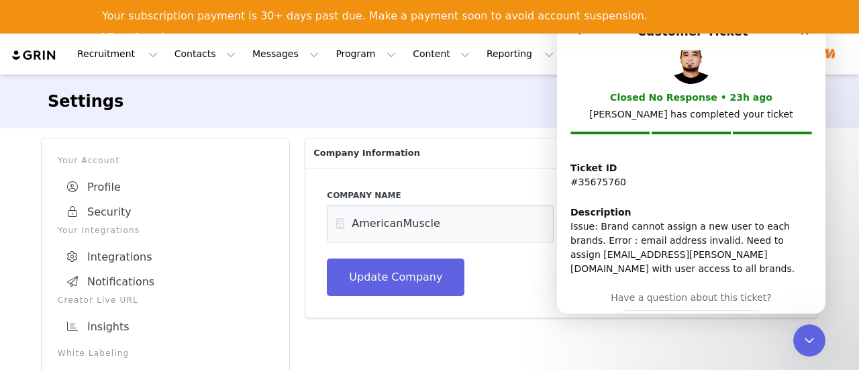
scroll to position [0, 0]
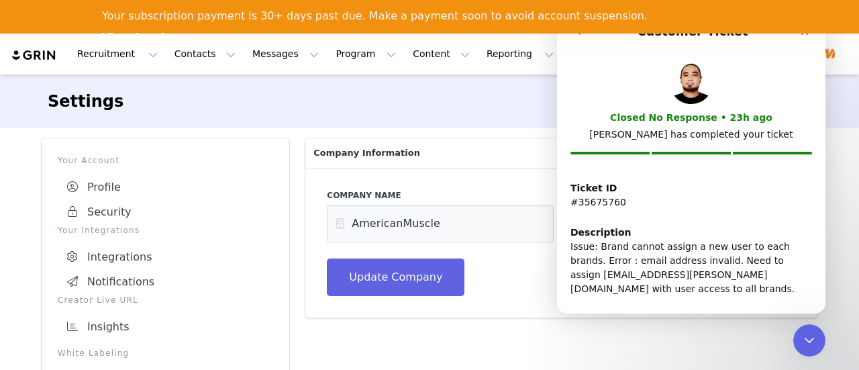
click at [690, 95] on img "Intercom messenger" at bounding box center [690, 82] width 43 height 43
click at [584, 38] on button "go back" at bounding box center [578, 31] width 25 height 25
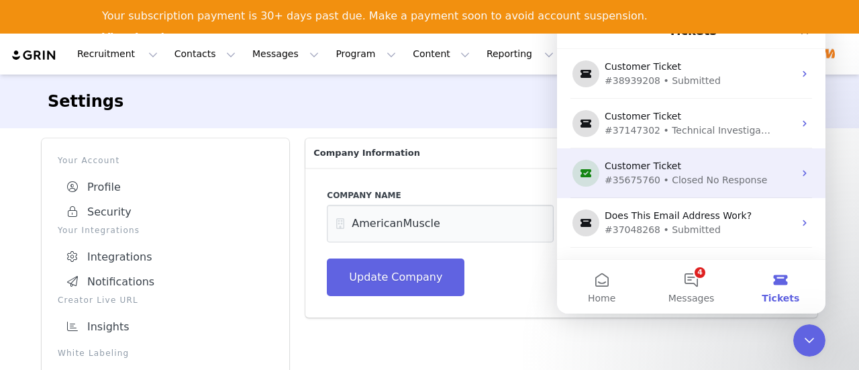
click at [718, 174] on div "#35675760 • Closed No Response" at bounding box center [688, 180] width 168 height 14
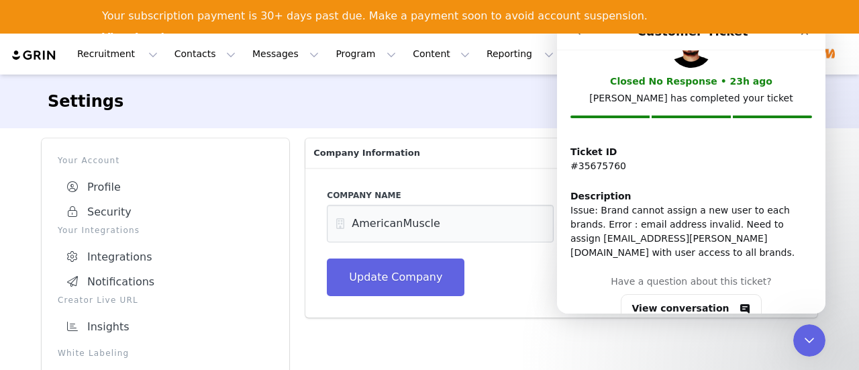
scroll to position [66, 0]
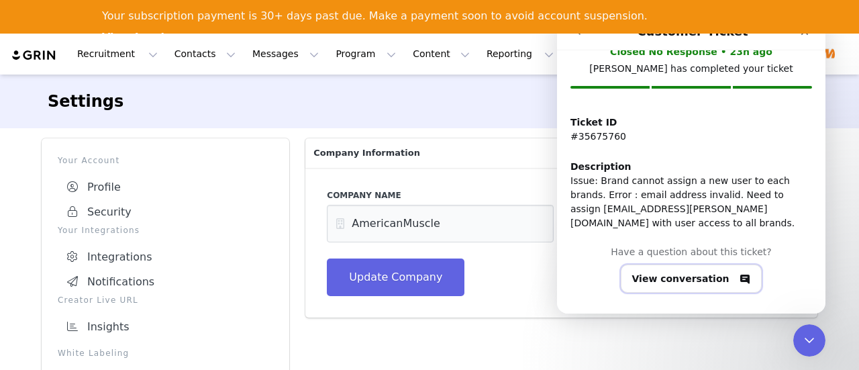
click at [712, 278] on button "View conversation" at bounding box center [692, 278] width 142 height 28
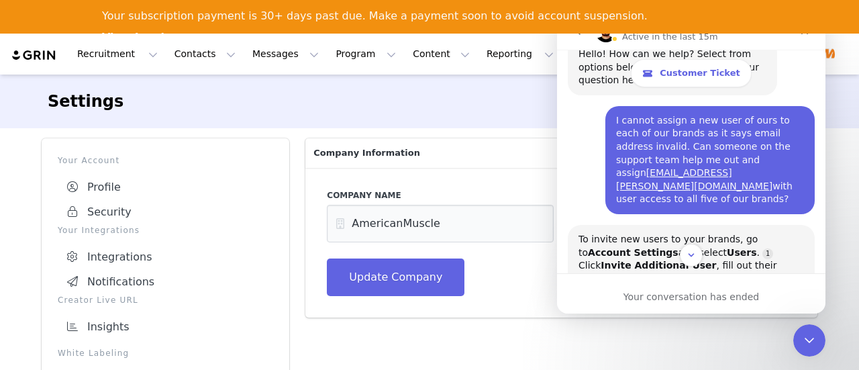
scroll to position [0, 0]
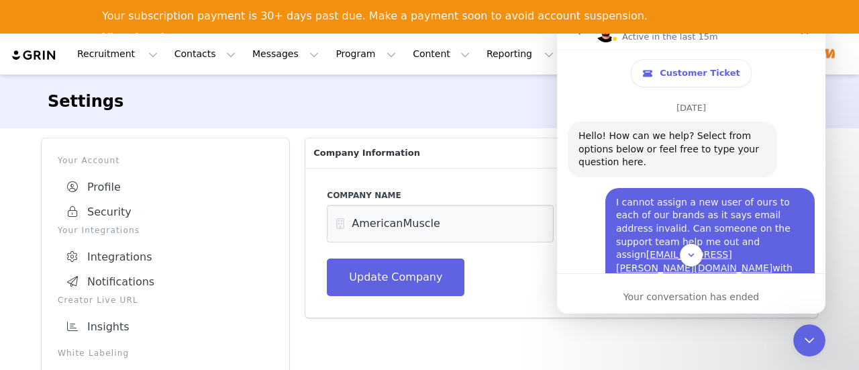
click at [576, 160] on div "Hello! How can we help? Select from options below or feel free to type your que…" at bounding box center [672, 149] width 209 height 56
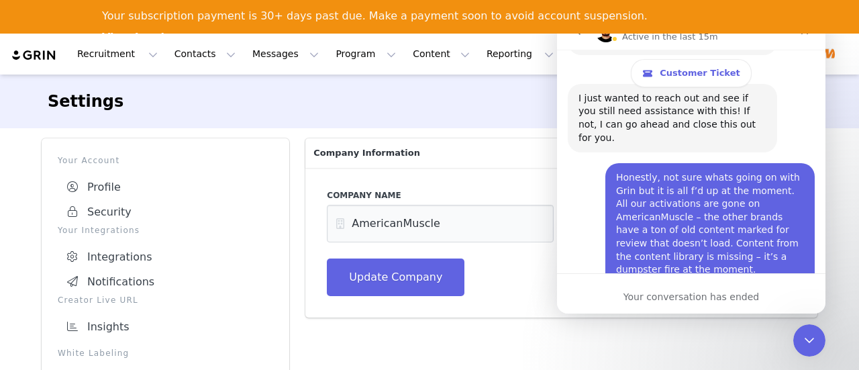
scroll to position [4146, 0]
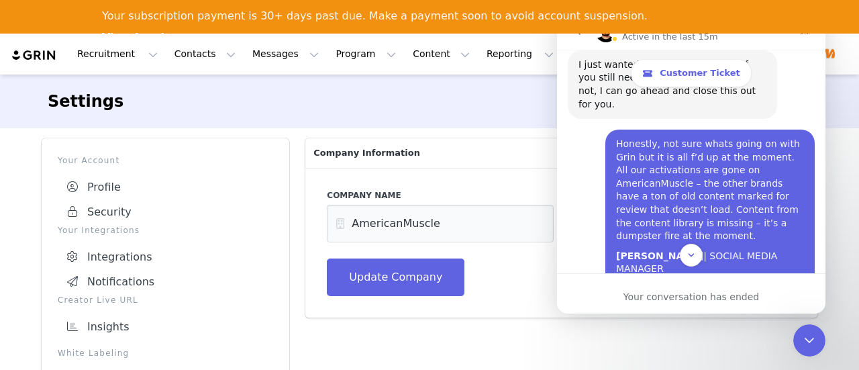
click at [584, 36] on button "go back" at bounding box center [578, 31] width 25 height 25
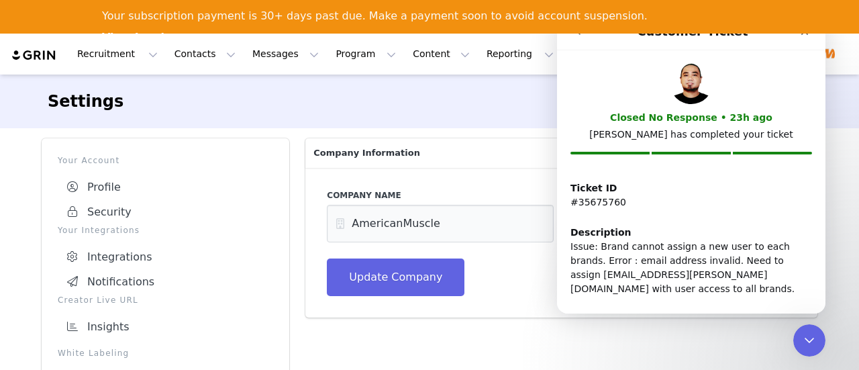
click at [580, 36] on icon "go back" at bounding box center [578, 31] width 11 height 11
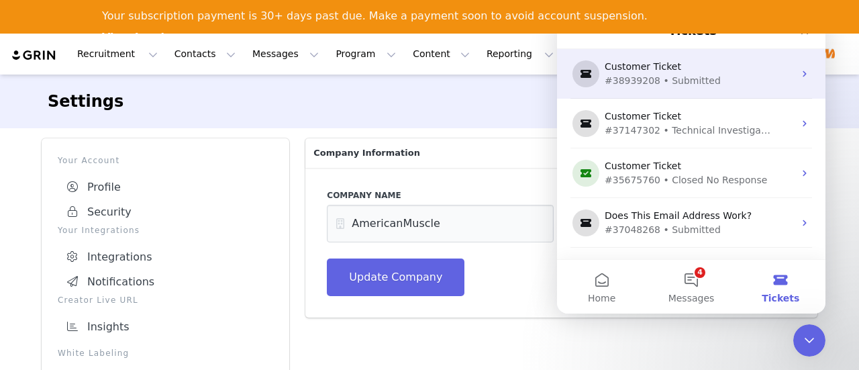
click at [692, 97] on div "Customer Ticket #38939208 • Submitted" at bounding box center [691, 74] width 268 height 50
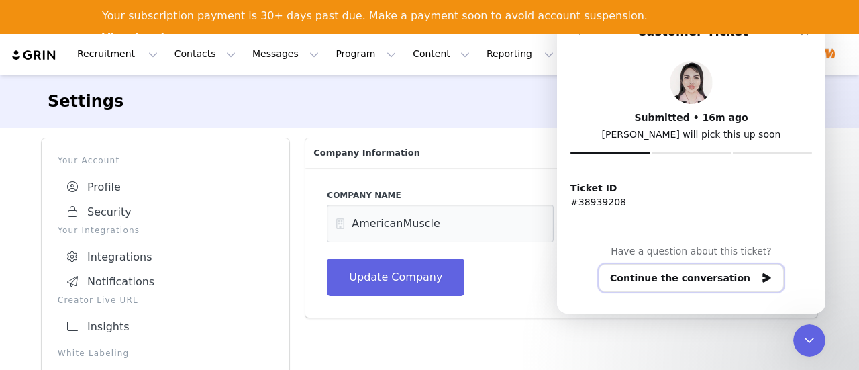
click at [674, 271] on button "Continue the conversation" at bounding box center [690, 278] width 185 height 28
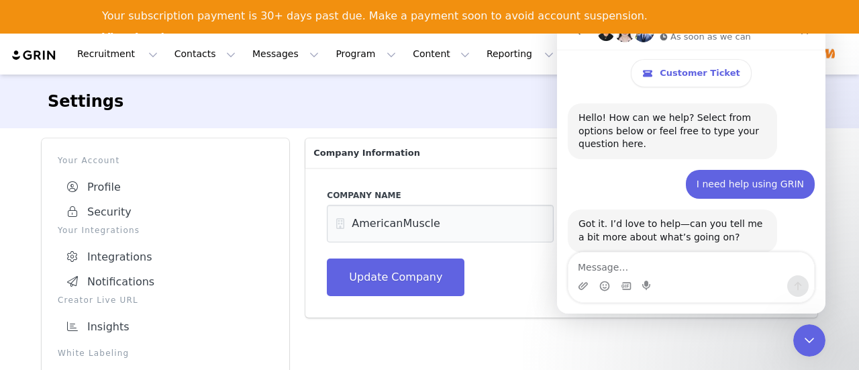
scroll to position [414, 0]
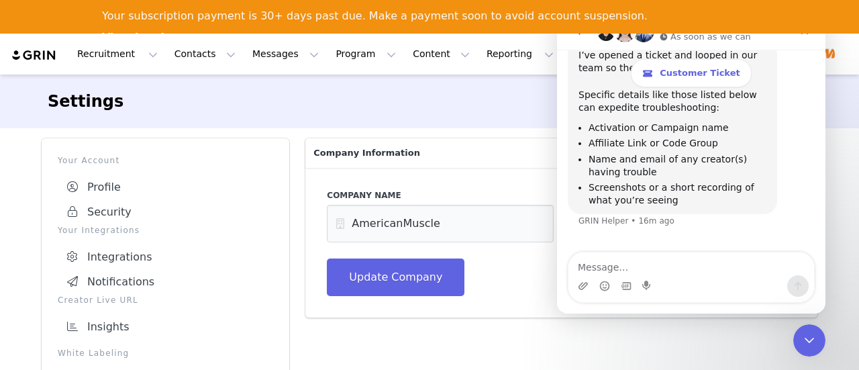
click at [580, 39] on button "go back" at bounding box center [578, 31] width 25 height 25
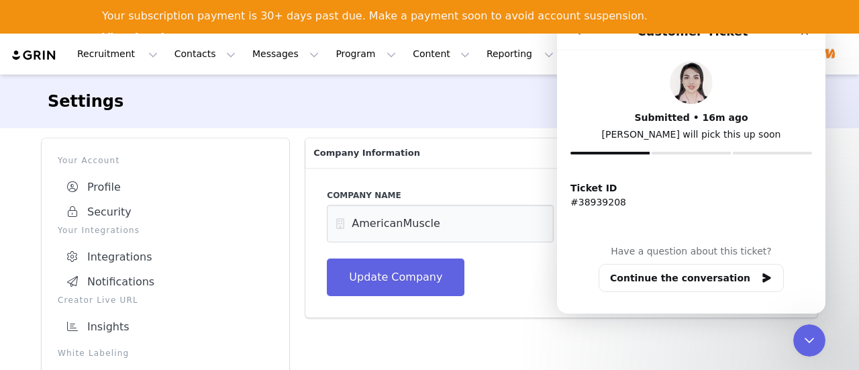
scroll to position [0, 0]
click at [573, 38] on button "go back" at bounding box center [578, 31] width 25 height 25
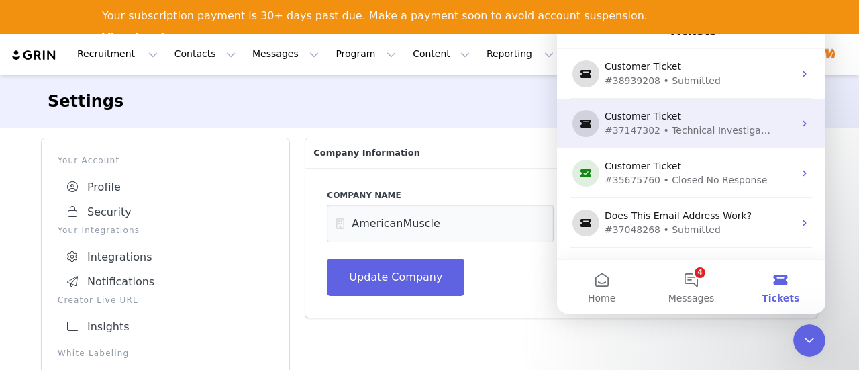
click at [679, 129] on div "#37147302 • Technical Investigation" at bounding box center [688, 130] width 168 height 14
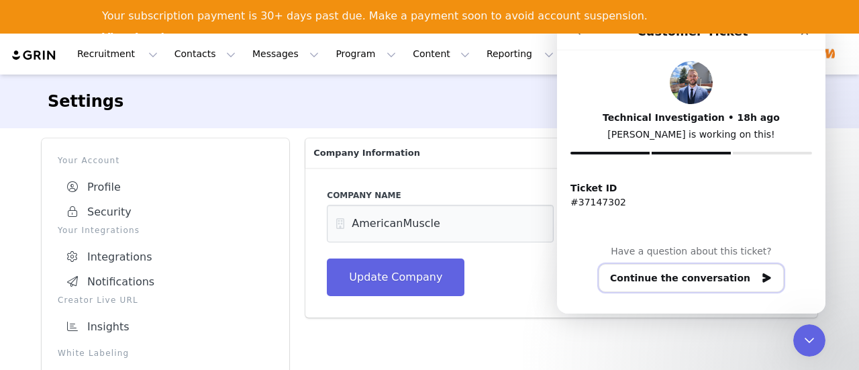
click at [682, 271] on button "Continue the conversation" at bounding box center [690, 278] width 185 height 28
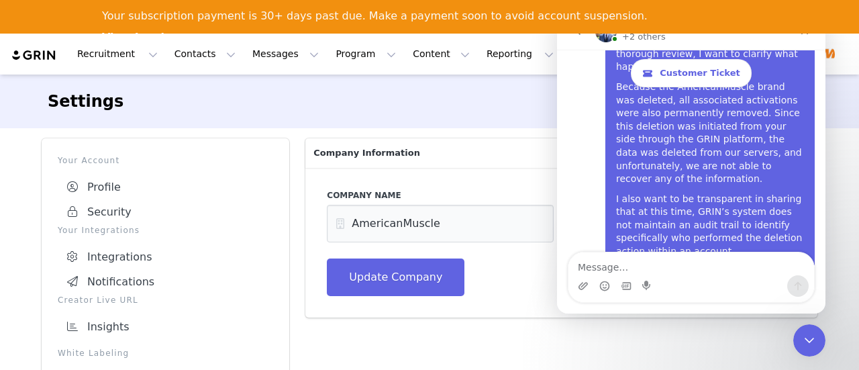
scroll to position [5691, 0]
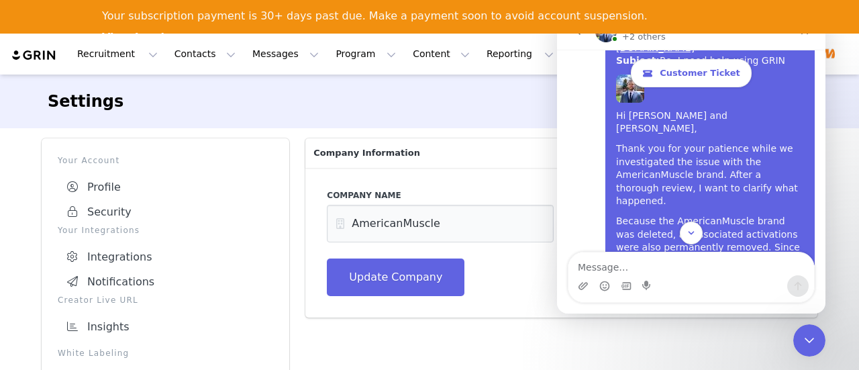
click at [698, 70] on span "Customer Ticket" at bounding box center [699, 73] width 80 height 11
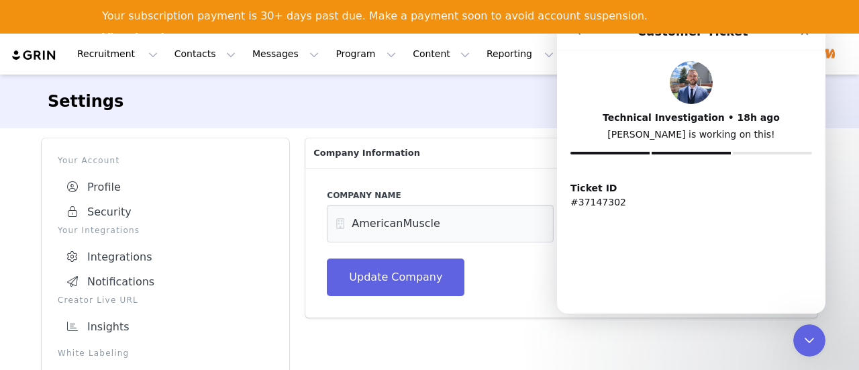
scroll to position [0, 0]
click at [453, 107] on div "Settings" at bounding box center [429, 101] width 763 height 24
click at [264, 109] on div "Settings" at bounding box center [429, 101] width 763 height 24
click at [576, 37] on button "go back" at bounding box center [578, 31] width 25 height 25
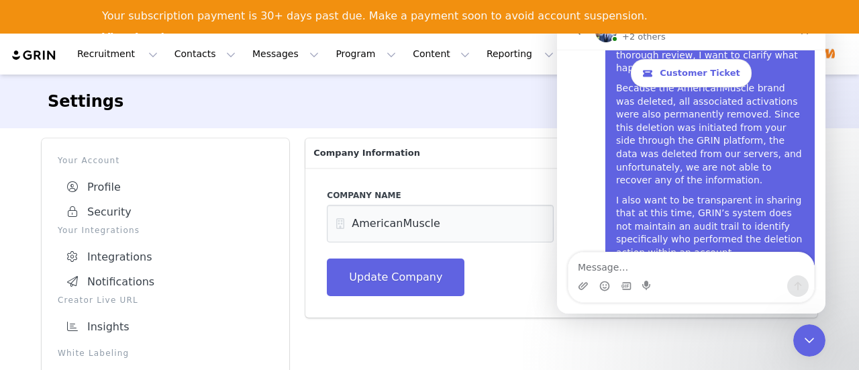
scroll to position [5826, 0]
click at [584, 38] on button "go back" at bounding box center [578, 31] width 25 height 25
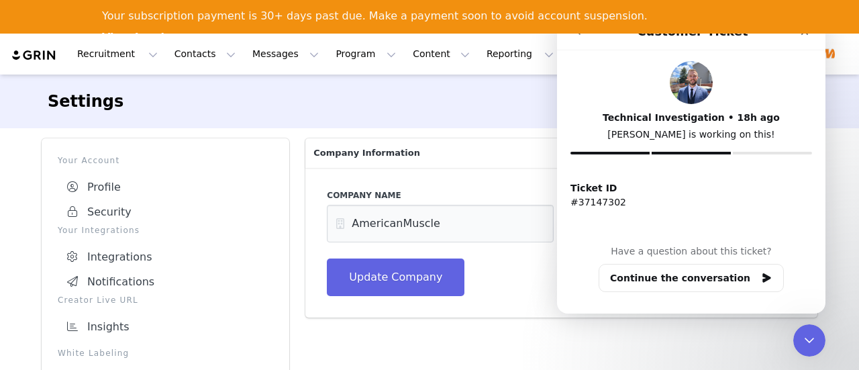
scroll to position [0, 0]
click at [585, 37] on button "go back" at bounding box center [578, 31] width 25 height 25
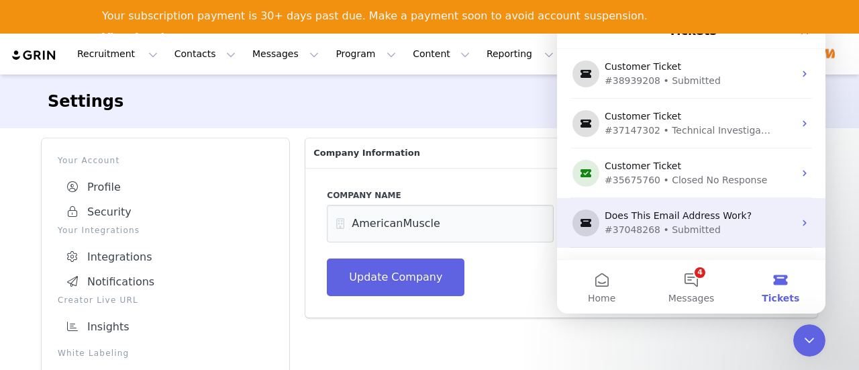
click at [700, 228] on div "#37048268 • Submitted" at bounding box center [688, 230] width 168 height 14
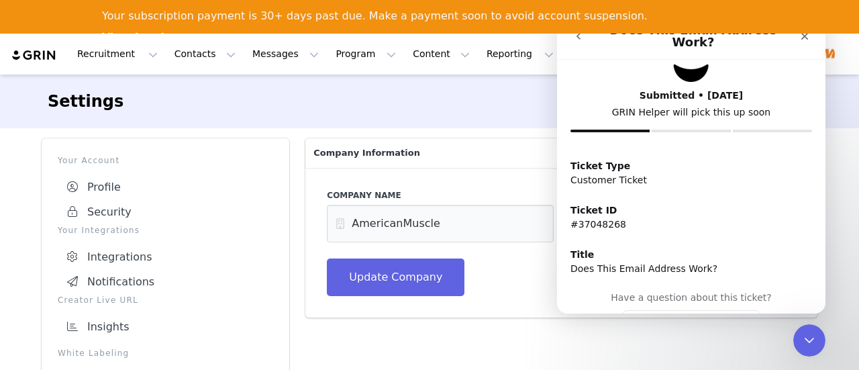
scroll to position [67, 0]
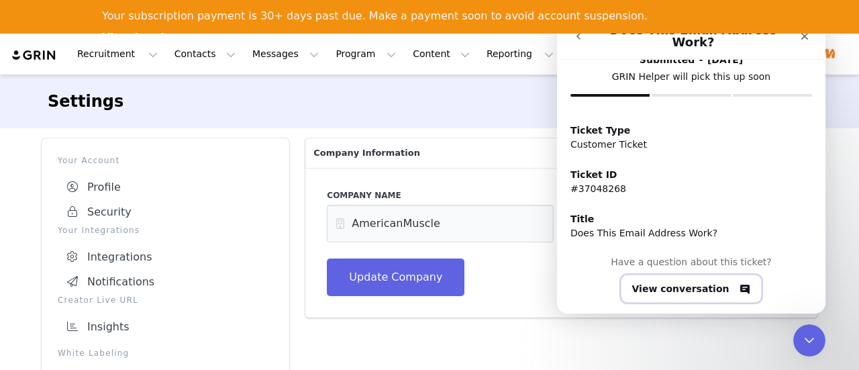
click at [696, 280] on button "View conversation" at bounding box center [692, 288] width 142 height 28
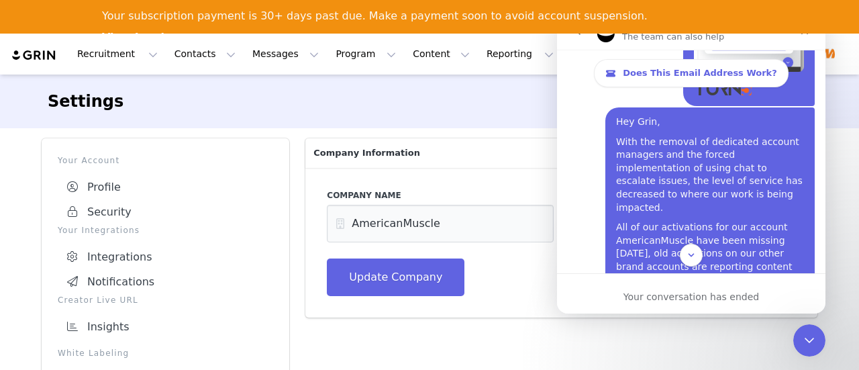
scroll to position [0, 0]
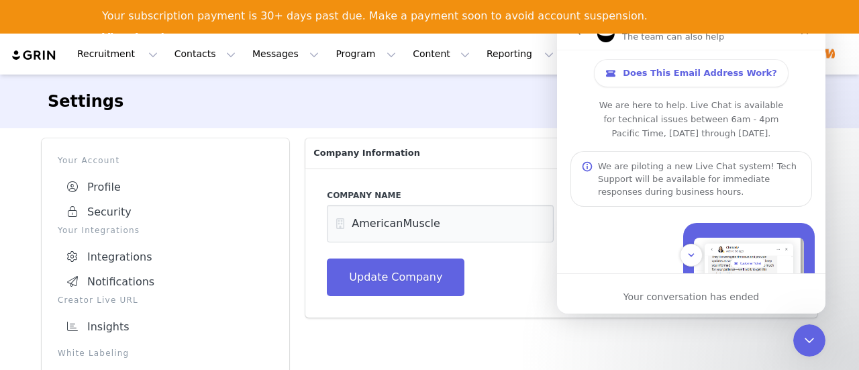
click at [576, 34] on icon "go back" at bounding box center [578, 31] width 11 height 11
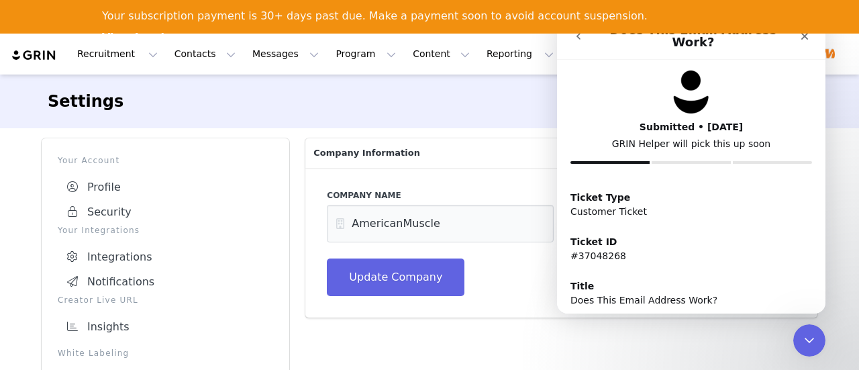
click at [576, 37] on button "go back" at bounding box center [578, 35] width 25 height 25
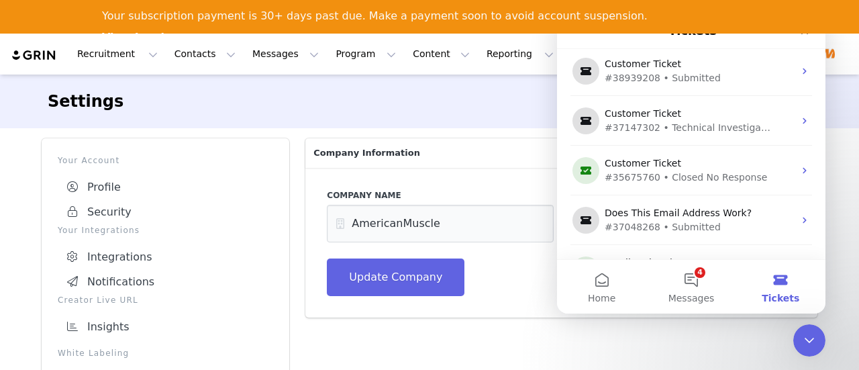
scroll to position [70, 0]
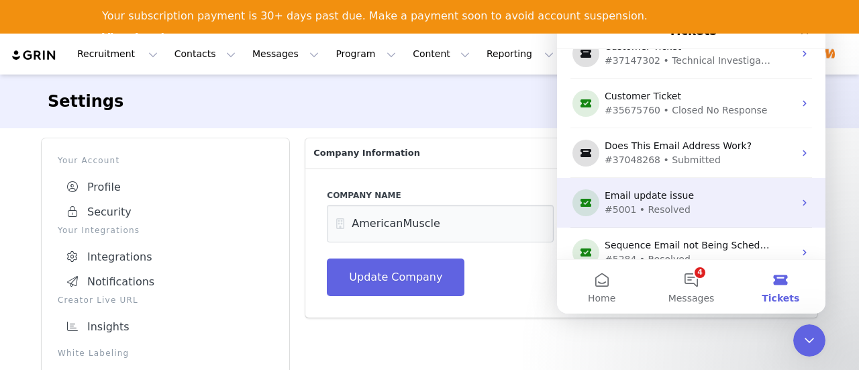
click at [682, 199] on div "Email update issue" at bounding box center [688, 196] width 168 height 14
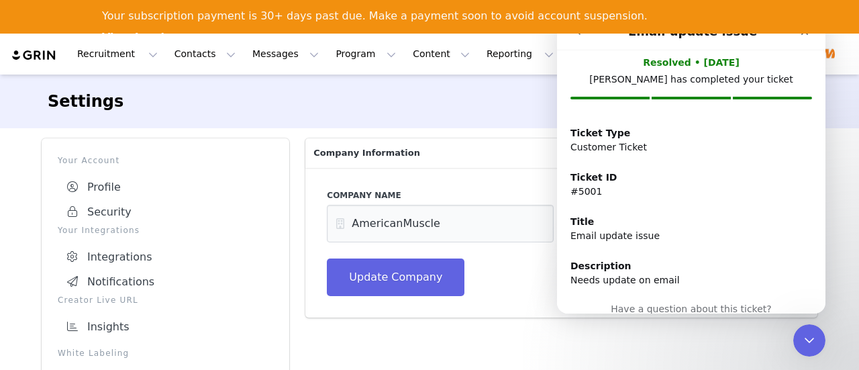
scroll to position [111, 0]
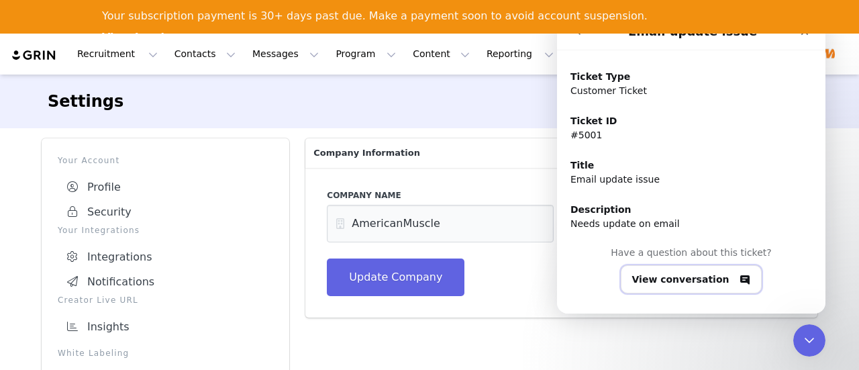
click at [669, 278] on button "View conversation" at bounding box center [692, 279] width 142 height 28
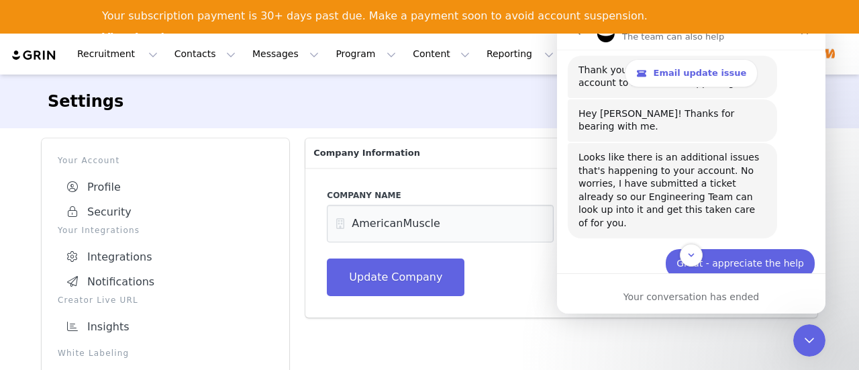
scroll to position [805, 0]
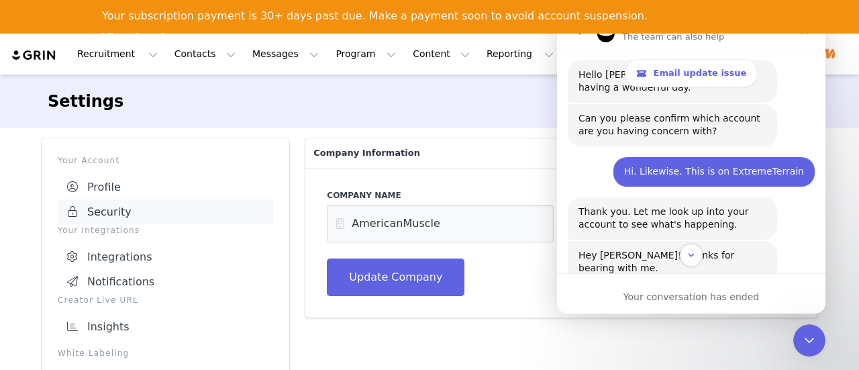
click at [103, 215] on link "Security" at bounding box center [165, 211] width 215 height 25
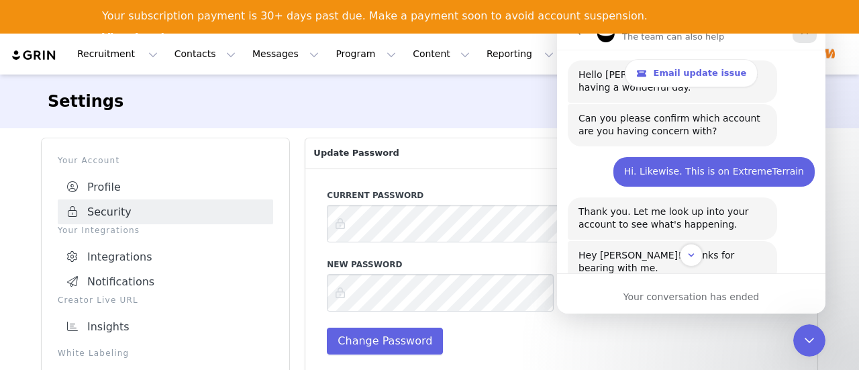
click at [805, 38] on div "Close" at bounding box center [804, 31] width 24 height 24
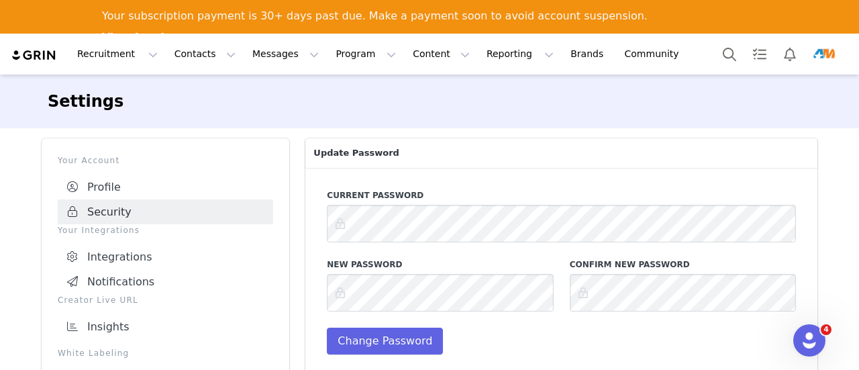
click at [822, 51] on img "Profile" at bounding box center [823, 54] width 21 height 21
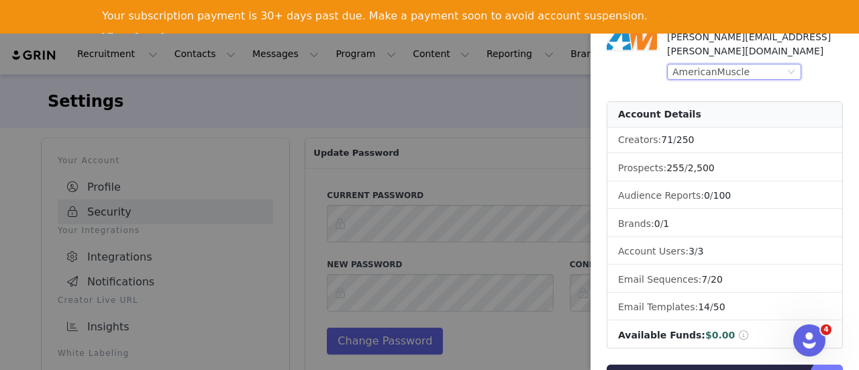
click at [767, 64] on div "AmericanMuscle" at bounding box center [728, 71] width 112 height 15
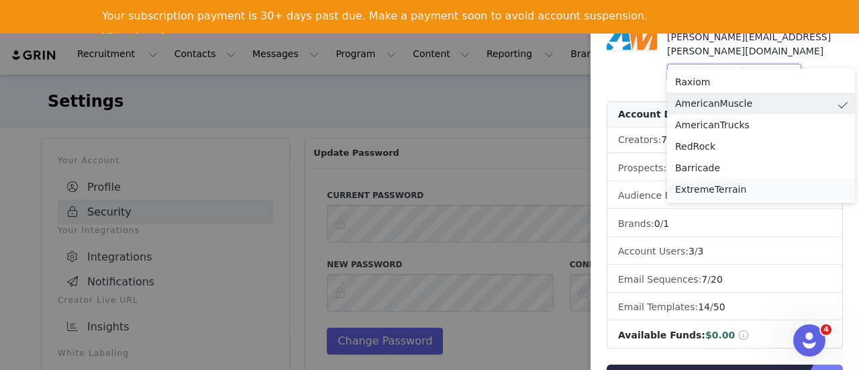
click at [722, 188] on li "ExtremeTerrain" at bounding box center [761, 188] width 188 height 21
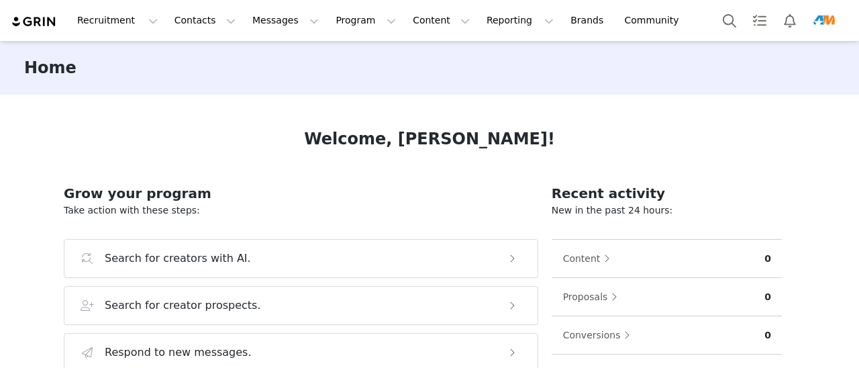
click at [817, 17] on img "Profile" at bounding box center [823, 20] width 21 height 21
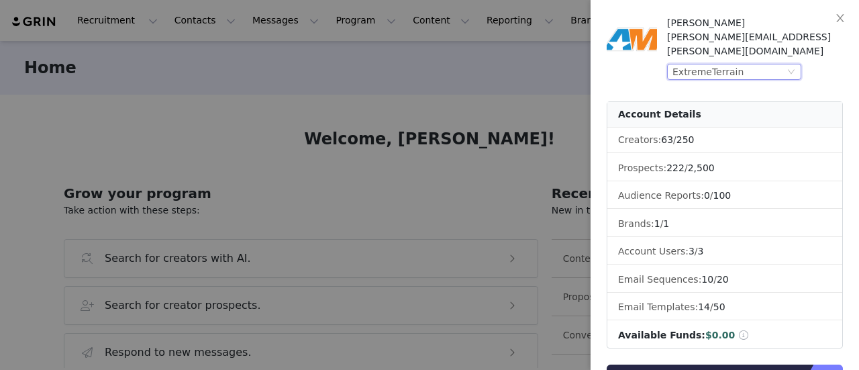
click at [747, 64] on div "ExtremeTerrain" at bounding box center [728, 71] width 112 height 15
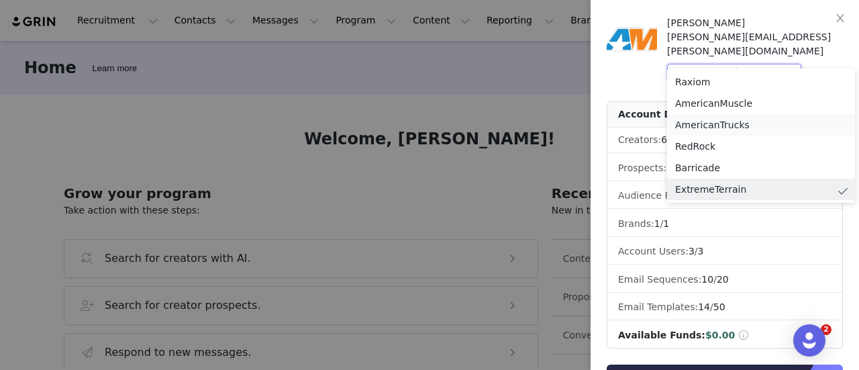
click at [729, 118] on li "AmericanTrucks" at bounding box center [761, 124] width 188 height 21
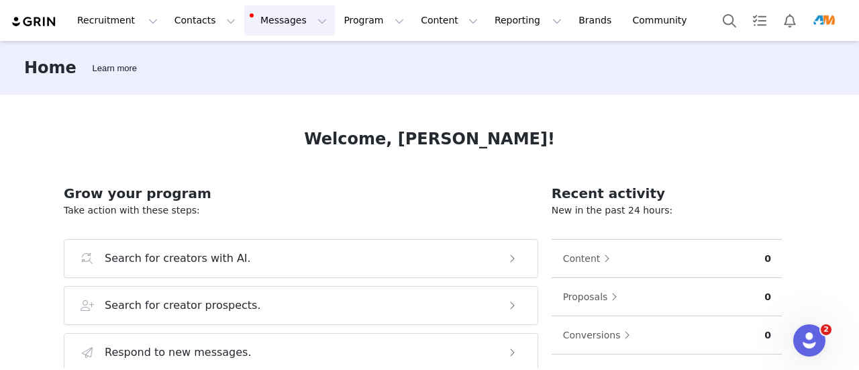
click at [251, 21] on div "Recruitment Recruitment Creator Search Curated Lists Landing Pages Web Extensio…" at bounding box center [429, 20] width 859 height 41
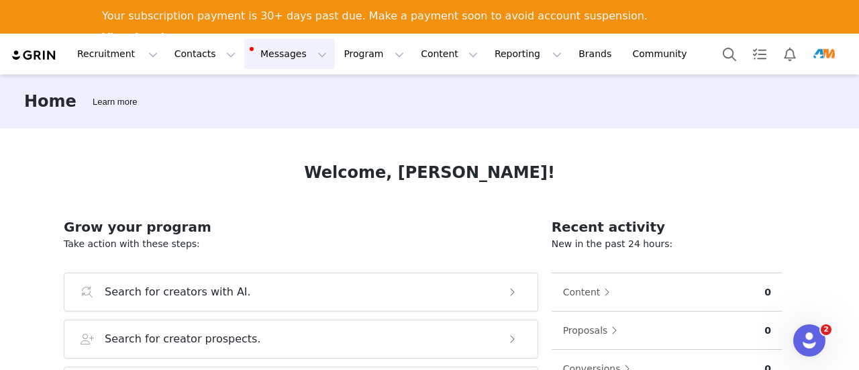
click at [254, 54] on button "Messages Messages" at bounding box center [289, 54] width 91 height 30
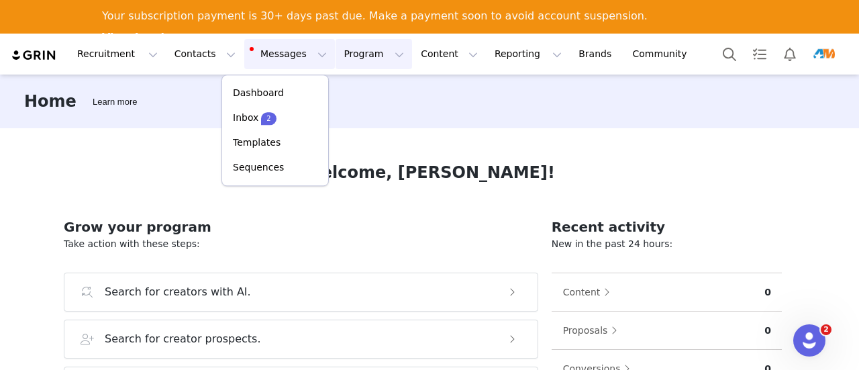
click at [335, 57] on button "Program Program" at bounding box center [373, 54] width 76 height 30
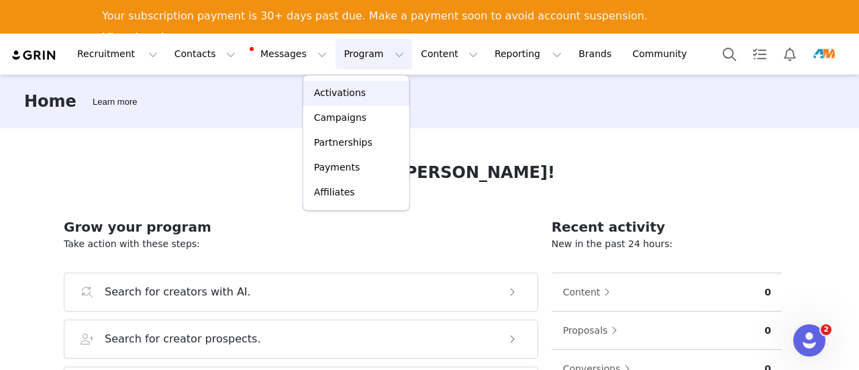
click at [329, 91] on p "Activations" at bounding box center [340, 93] width 52 height 14
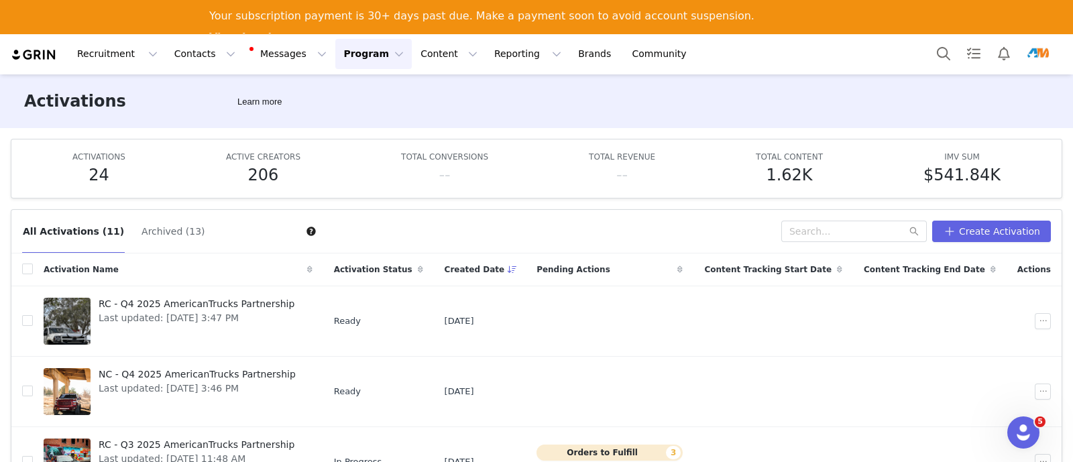
click at [652, 107] on div "Activations Learn more" at bounding box center [536, 101] width 1073 height 54
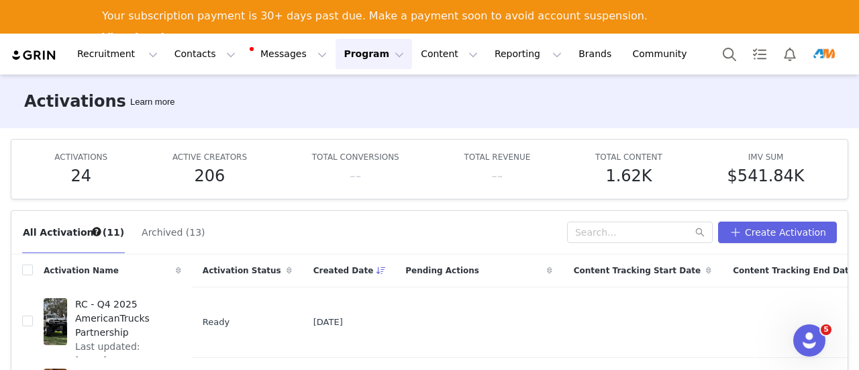
click at [30, 53] on img at bounding box center [34, 55] width 47 height 13
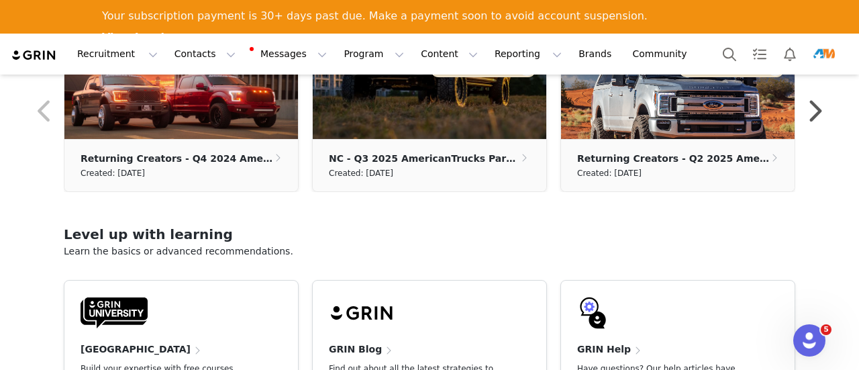
scroll to position [566, 0]
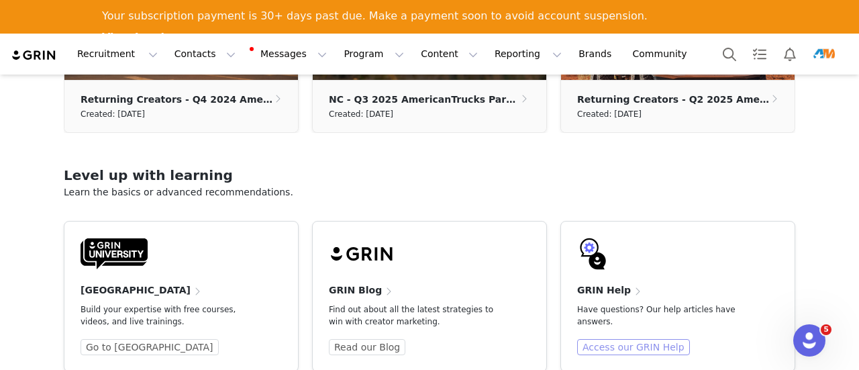
click at [648, 340] on link "Access our GRIN Help" at bounding box center [633, 347] width 113 height 16
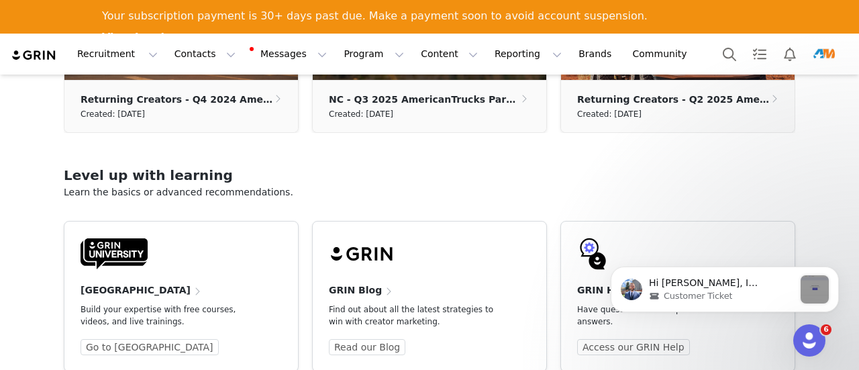
scroll to position [0, 0]
click at [57, 248] on div "GRIN University Build your expertise with free courses, videos, and live traini…" at bounding box center [181, 302] width 248 height 162
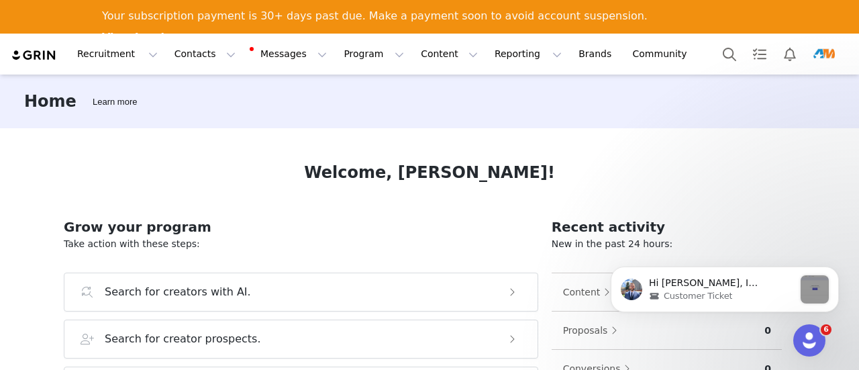
click at [46, 62] on div "Recruitment Recruitment Creator Search Curated Lists Landing Pages Web Extensio…" at bounding box center [356, 54] width 690 height 30
click at [834, 54] on img "Profile" at bounding box center [823, 54] width 21 height 21
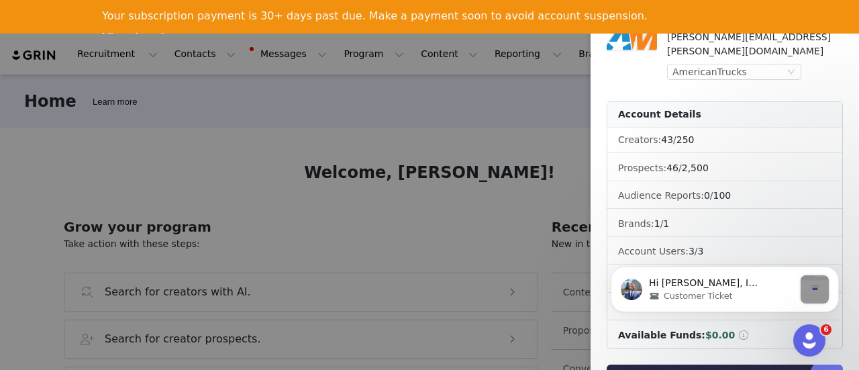
click at [833, 54] on div "Sean Bauer sean.bauer@turn5.com AmericanTrucks Account Details Creators: 43 / 2…" at bounding box center [724, 185] width 268 height 370
click at [733, 294] on div "Customer Ticket" at bounding box center [721, 296] width 145 height 12
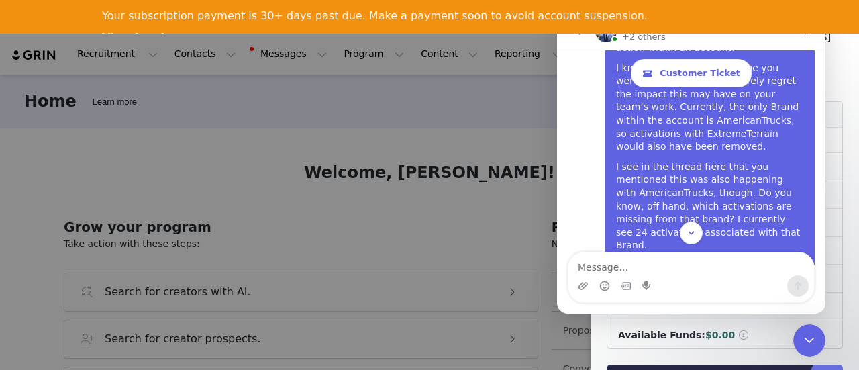
scroll to position [6031, 0]
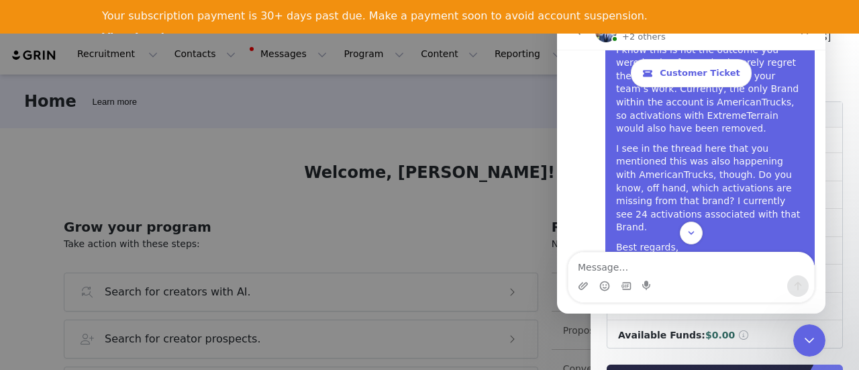
drag, startPoint x: 631, startPoint y: 172, endPoint x: 757, endPoint y: 186, distance: 126.8
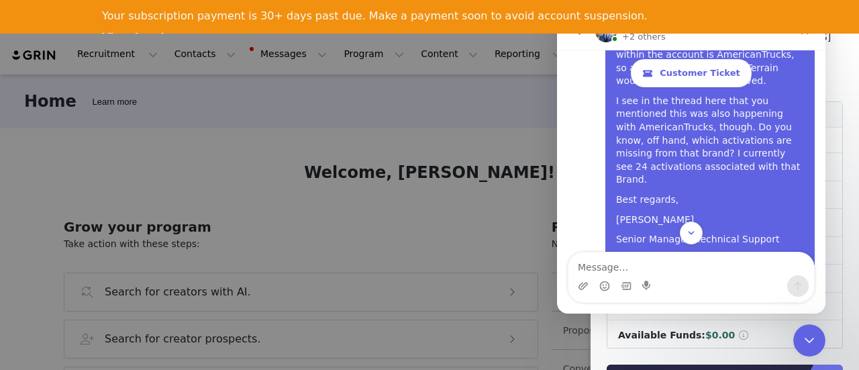
scroll to position [6099, 0]
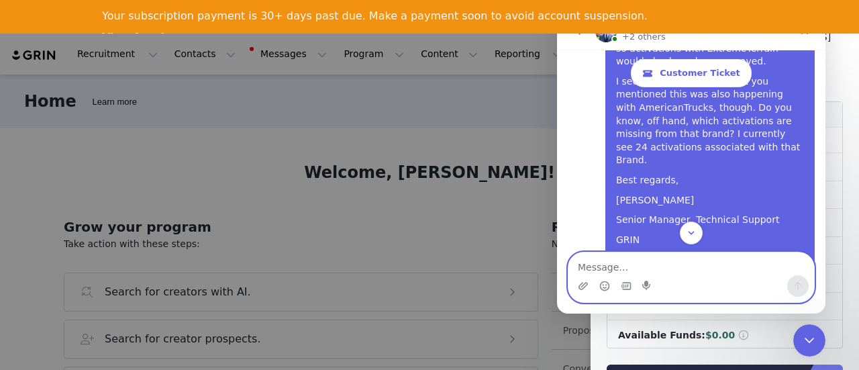
click at [674, 268] on textarea "Message…" at bounding box center [691, 263] width 246 height 23
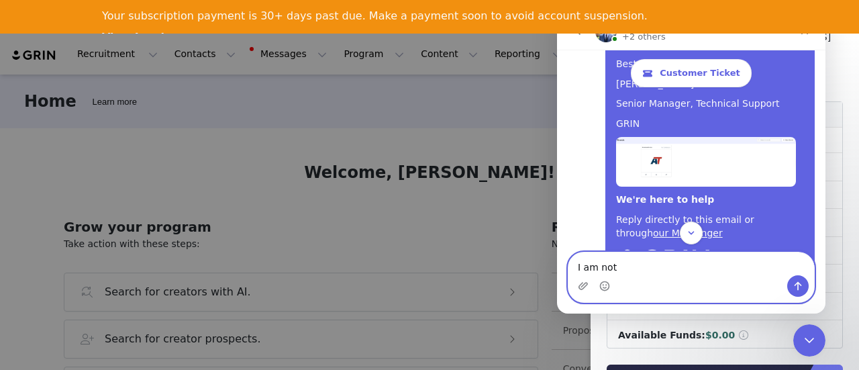
scroll to position [6233, 0]
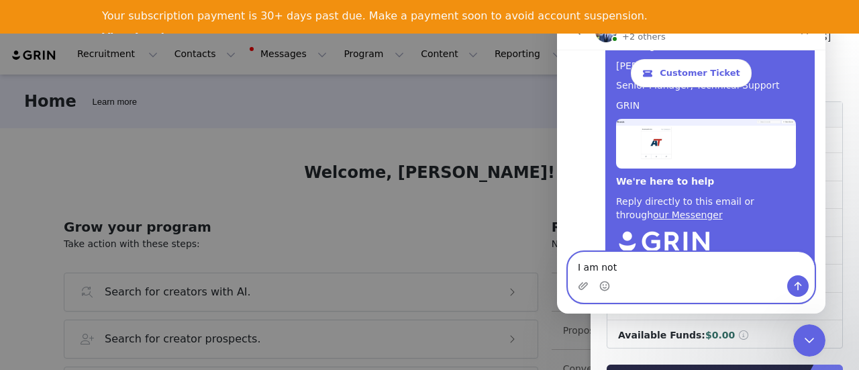
drag, startPoint x: 645, startPoint y: 266, endPoint x: 525, endPoint y: 244, distance: 122.8
click at [557, 244] on html "Paden +2 others Customer Ticket September 19 Hello! How can we help? Select fro…" at bounding box center [691, 163] width 268 height 300
type textarea "Paden, not hav"
drag, startPoint x: 700, startPoint y: 270, endPoint x: 500, endPoint y: 244, distance: 200.9
click at [557, 244] on html "Paden +2 others Customer Ticket September 19 Hello! How can we help? Select fro…" at bounding box center [691, 163] width 268 height 300
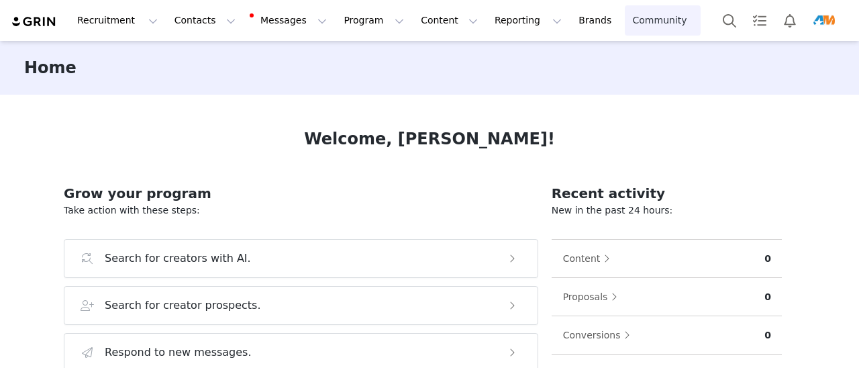
click at [625, 16] on link "Community Community" at bounding box center [663, 20] width 76 height 30
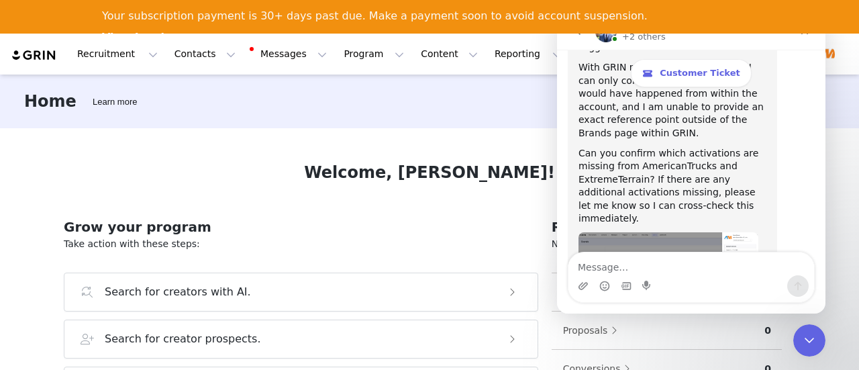
scroll to position [6618, 0]
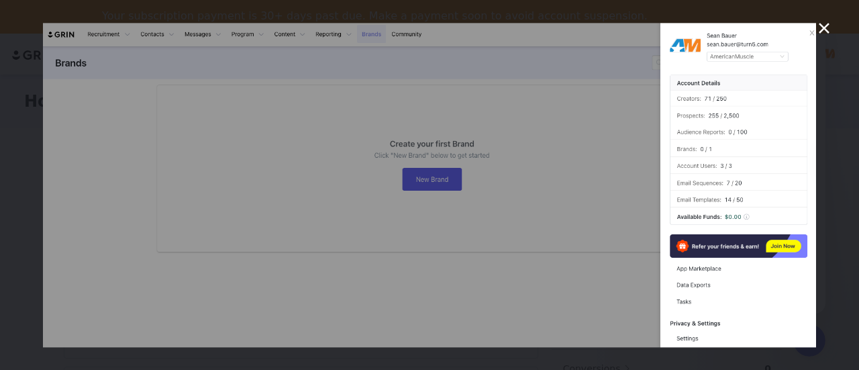
scroll to position [0, 0]
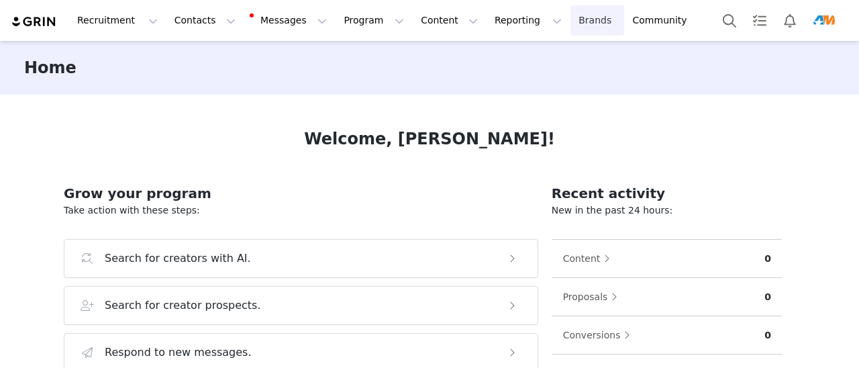
click at [570, 23] on link "Brands Brands" at bounding box center [596, 20] width 53 height 30
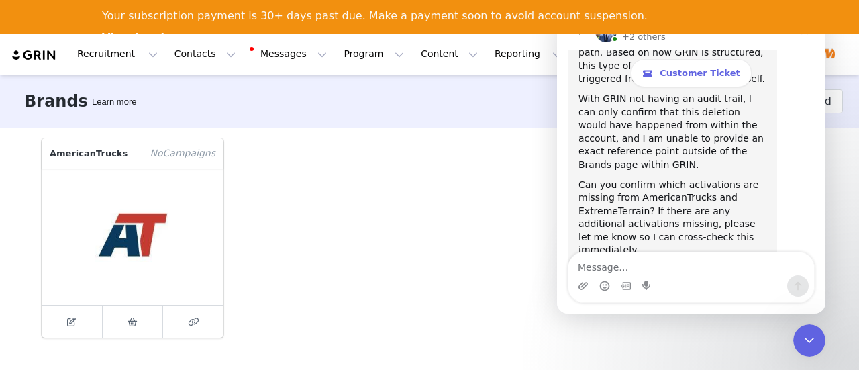
scroll to position [6685, 0]
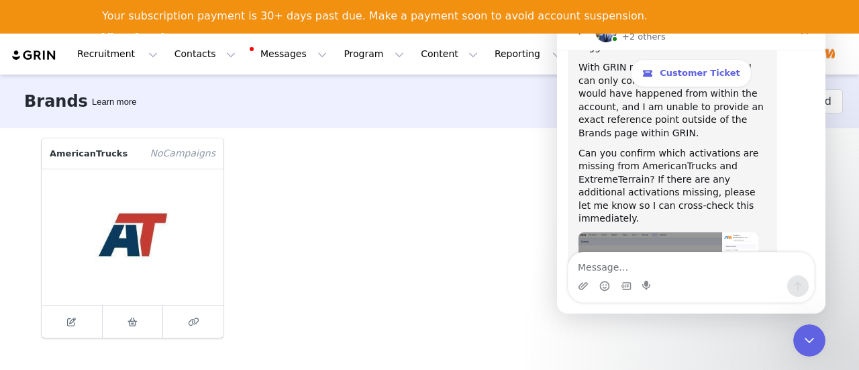
click at [855, 151] on div "Brands Learn more New Brand AmericanTrucks No Campaign s" at bounding box center [429, 237] width 859 height 327
click at [850, 156] on div "Brands Learn more New Brand AmericanTrucks No Campaign s" at bounding box center [429, 237] width 859 height 327
click at [812, 339] on icon "Close Intercom Messenger" at bounding box center [807, 338] width 16 height 16
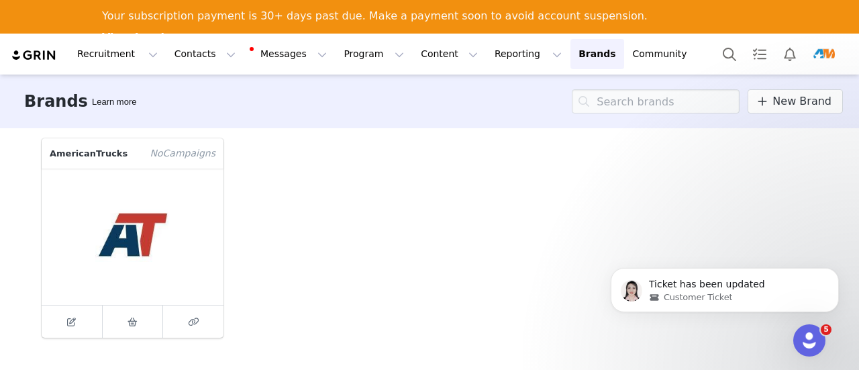
click at [835, 48] on button "Profile" at bounding box center [826, 54] width 43 height 21
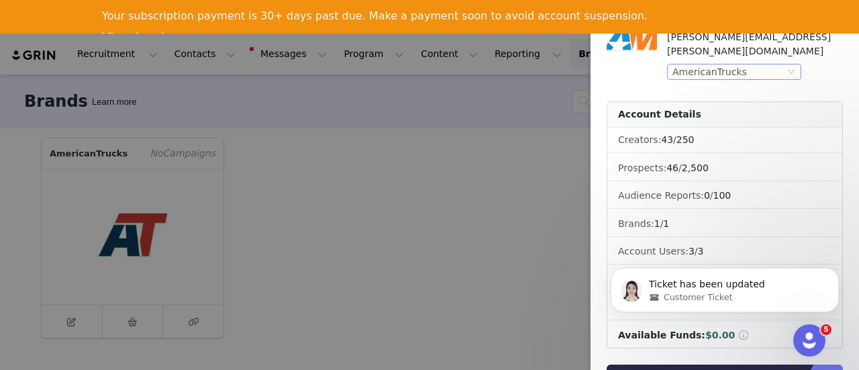
click at [753, 64] on div "AmericanTrucks" at bounding box center [728, 71] width 112 height 15
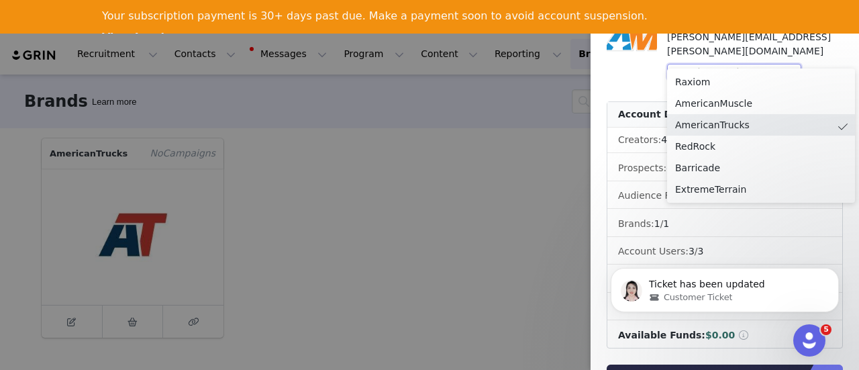
click at [487, 112] on div at bounding box center [429, 185] width 859 height 370
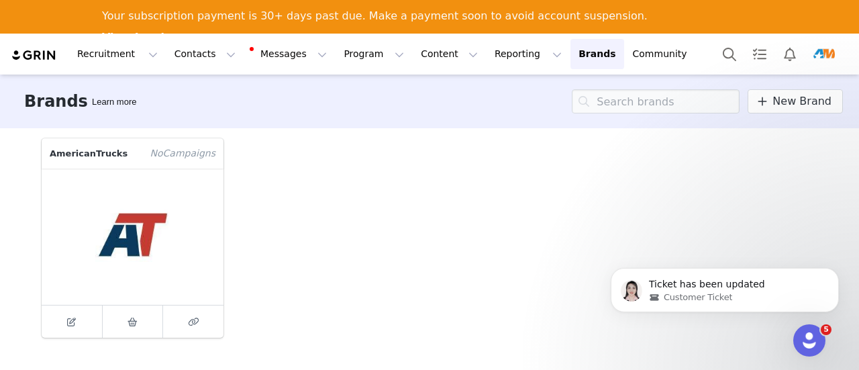
drag, startPoint x: 851, startPoint y: 50, endPoint x: 831, endPoint y: 54, distance: 19.7
click at [847, 51] on div "Recruitment Recruitment Creator Search Curated Lists Landing Pages Web Extensio…" at bounding box center [429, 54] width 859 height 41
click at [828, 55] on img "Profile" at bounding box center [823, 54] width 21 height 21
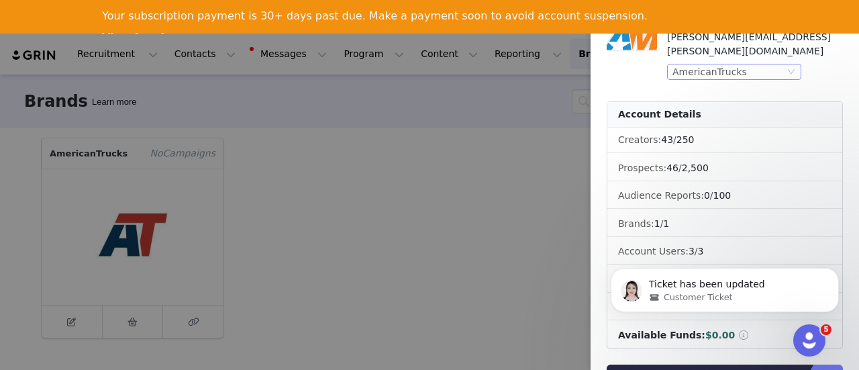
click at [721, 64] on div "AmericanTrucks" at bounding box center [709, 71] width 74 height 15
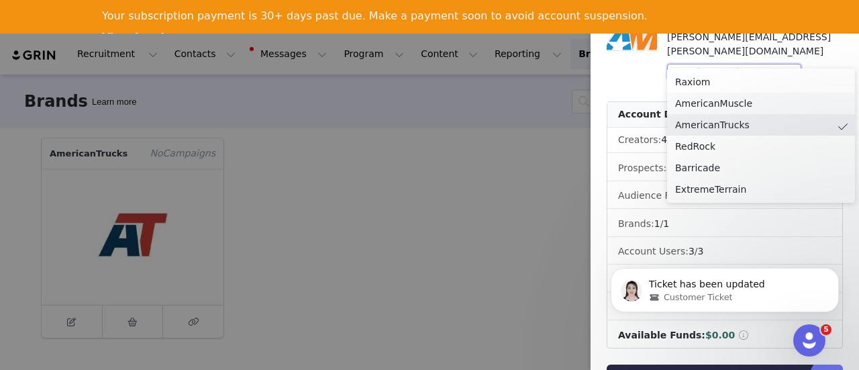
click at [710, 103] on li "AmericanMuscle" at bounding box center [761, 103] width 188 height 21
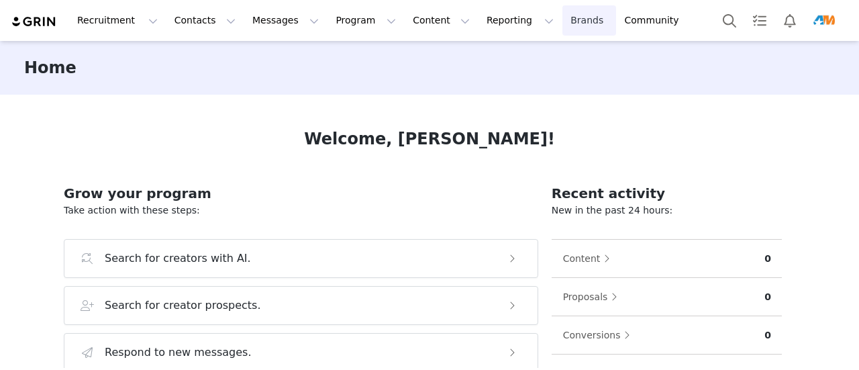
click at [562, 17] on link "Brands Brands" at bounding box center [588, 20] width 53 height 30
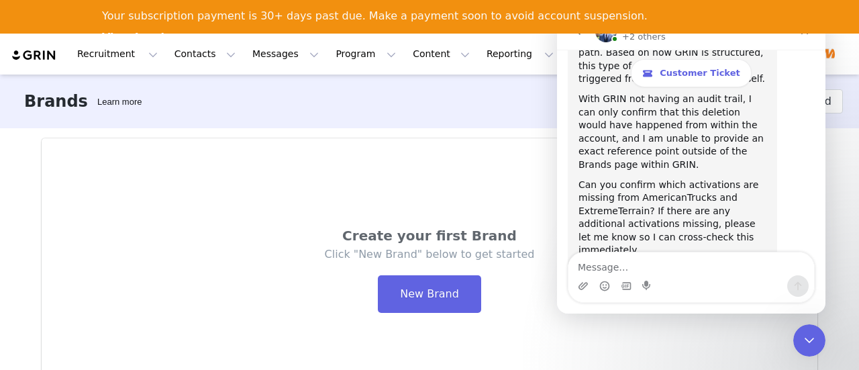
click at [832, 54] on img "Profile" at bounding box center [823, 54] width 21 height 21
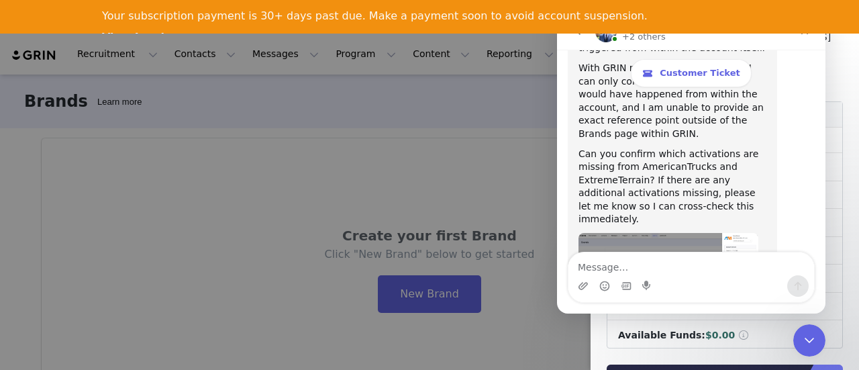
scroll to position [6685, 0]
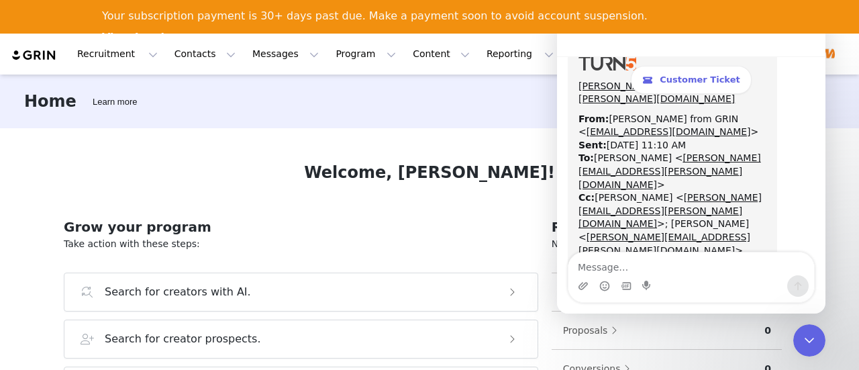
click at [829, 55] on img "Profile" at bounding box center [823, 54] width 21 height 21
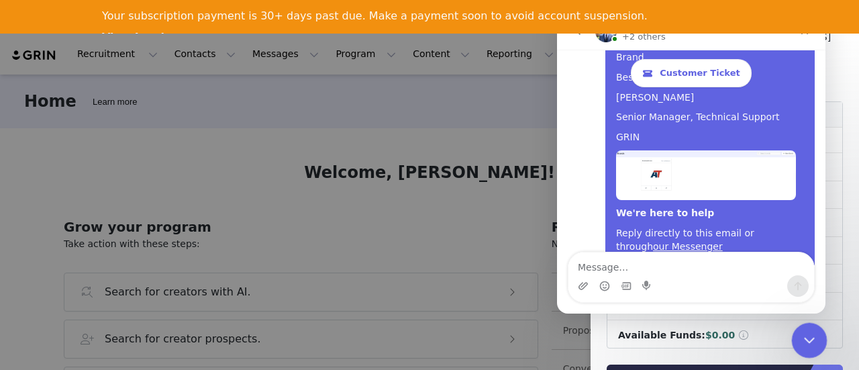
scroll to position [6533, 0]
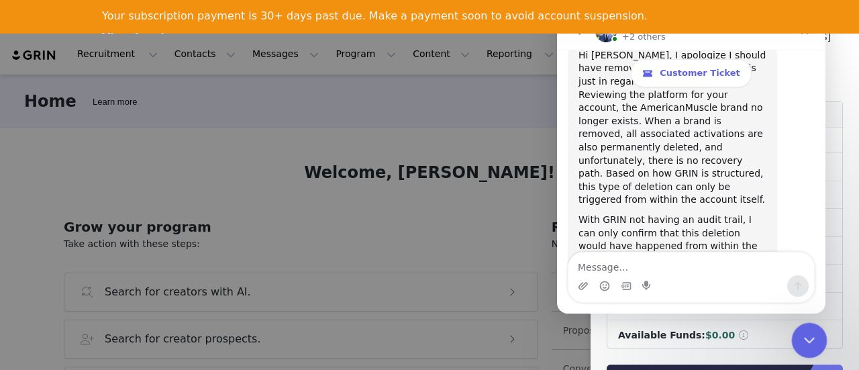
click at [806, 328] on div "Close Intercom Messenger" at bounding box center [807, 338] width 32 height 32
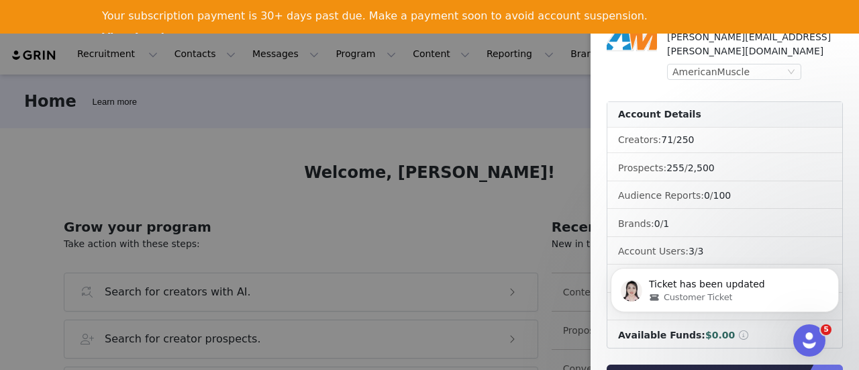
scroll to position [6685, 0]
click at [745, 64] on div "AmericanMuscle" at bounding box center [728, 71] width 112 height 15
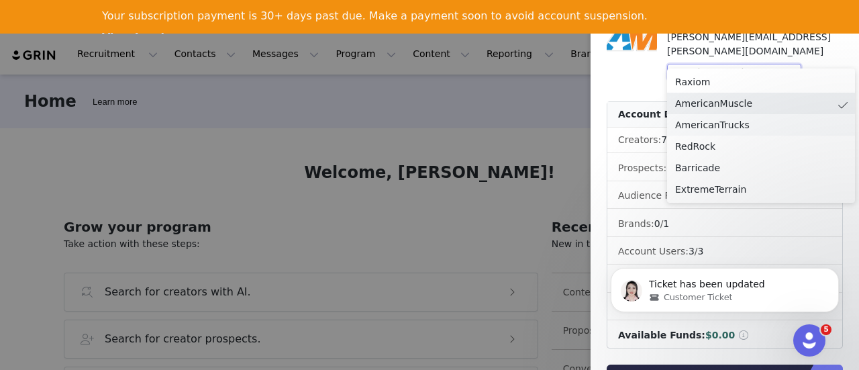
click at [730, 119] on li "AmericanTrucks" at bounding box center [761, 124] width 188 height 21
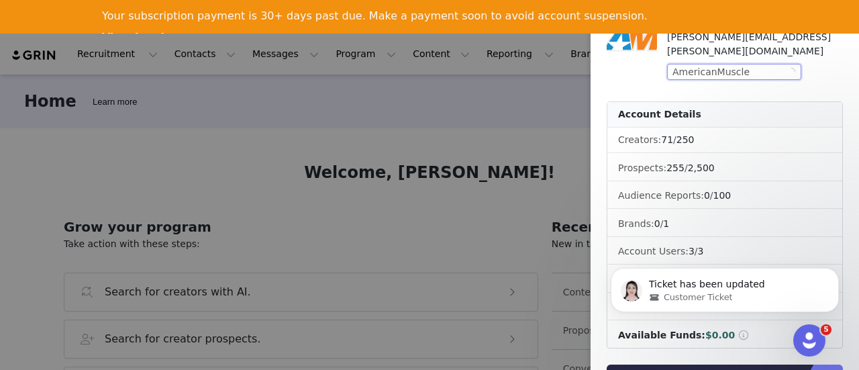
click at [730, 127] on li "Creators: 71 / 250" at bounding box center [724, 139] width 235 height 25
click at [755, 64] on div "AmericanMuscle" at bounding box center [728, 71] width 112 height 15
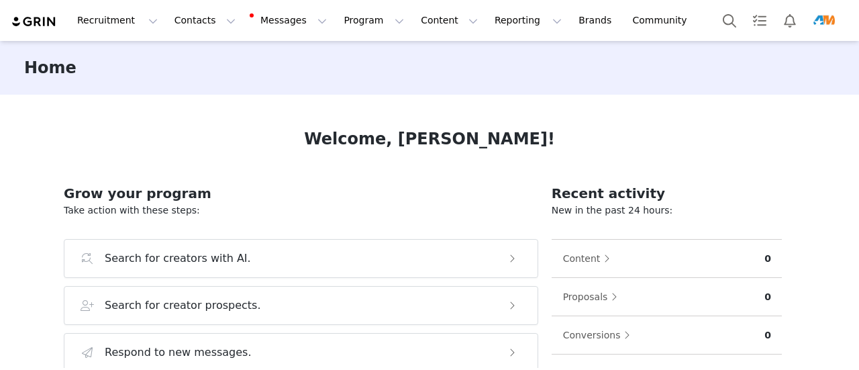
click at [816, 24] on img "Profile" at bounding box center [823, 20] width 21 height 21
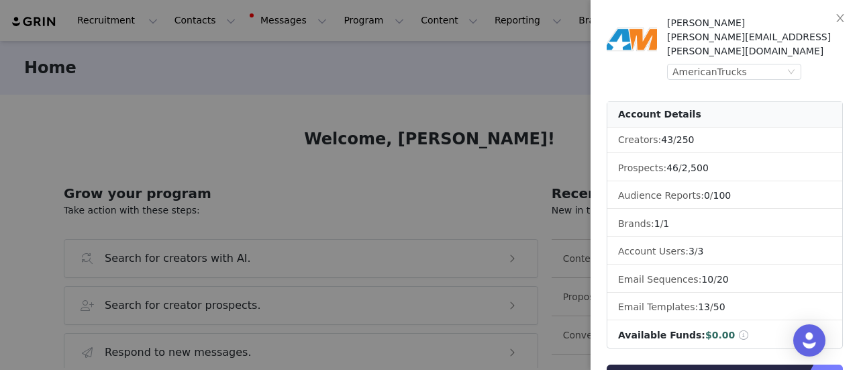
drag, startPoint x: 514, startPoint y: 69, endPoint x: 476, endPoint y: 38, distance: 49.0
click at [514, 69] on div at bounding box center [429, 185] width 859 height 370
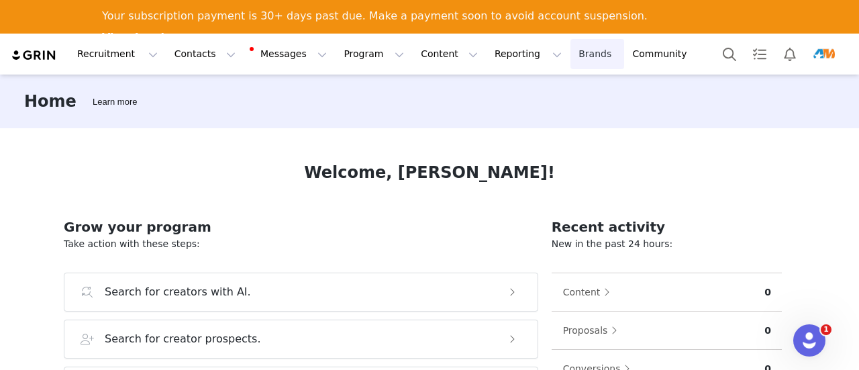
click at [570, 52] on link "Brands Brands" at bounding box center [596, 54] width 53 height 30
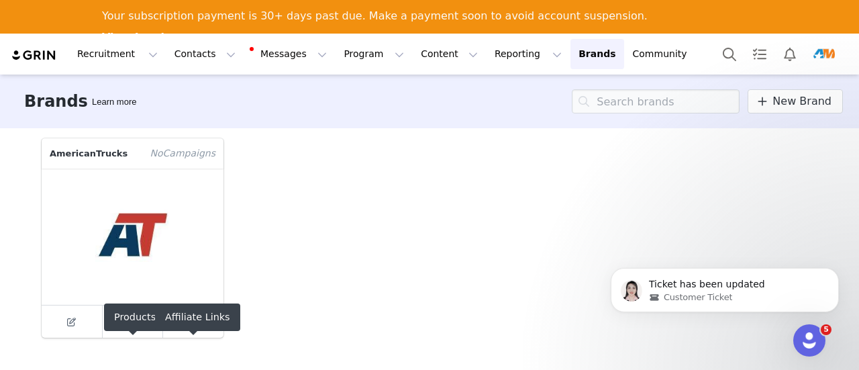
click at [284, 261] on div "AmericanTrucks No Campaign s" at bounding box center [430, 237] width 792 height 215
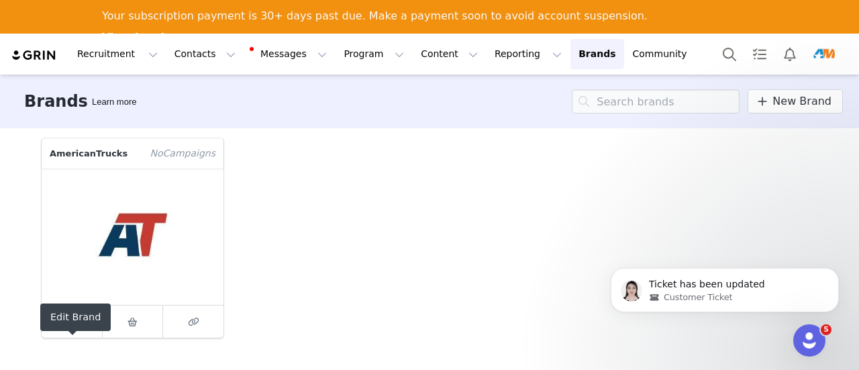
click at [74, 322] on body "Recruitment Recruitment Creator Search Curated Lists Landing Pages Web Extensio…" at bounding box center [429, 219] width 859 height 370
click at [71, 316] on div "Edit Brand" at bounding box center [75, 317] width 70 height 28
click at [70, 317] on div "Edit Brand" at bounding box center [75, 317] width 70 height 28
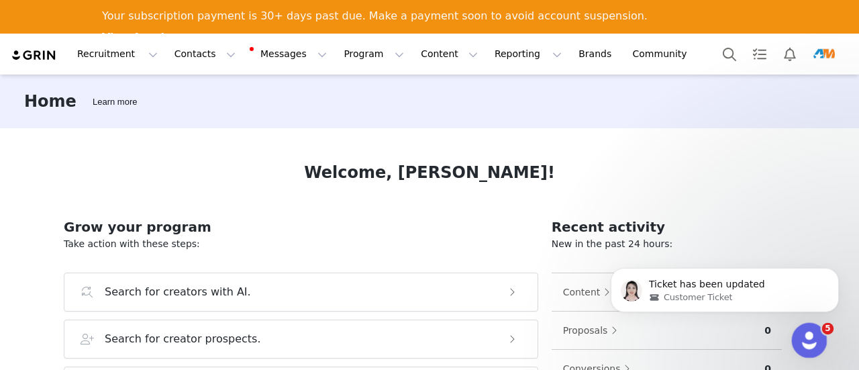
click at [807, 336] on icon "Open Intercom Messenger" at bounding box center [807, 338] width 22 height 22
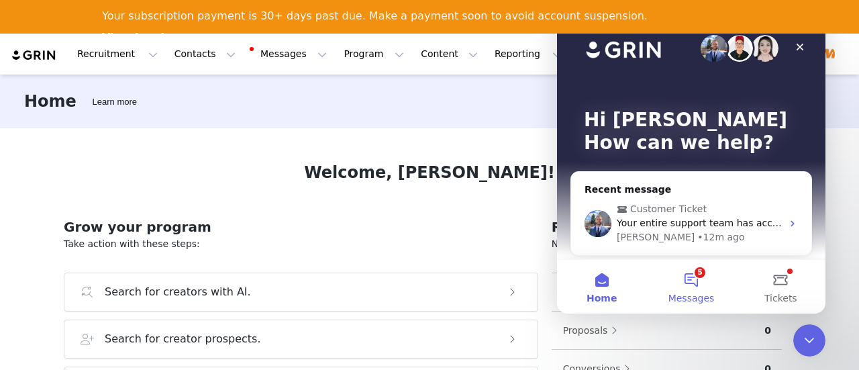
click at [706, 276] on button "5 Messages" at bounding box center [690, 287] width 89 height 54
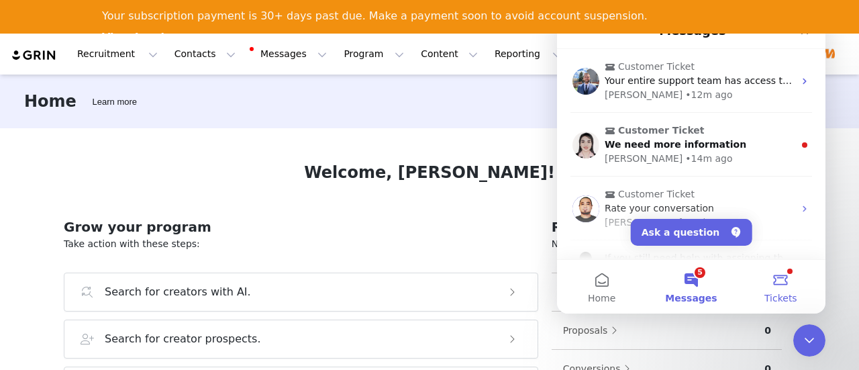
click at [792, 285] on button "Tickets" at bounding box center [780, 287] width 89 height 54
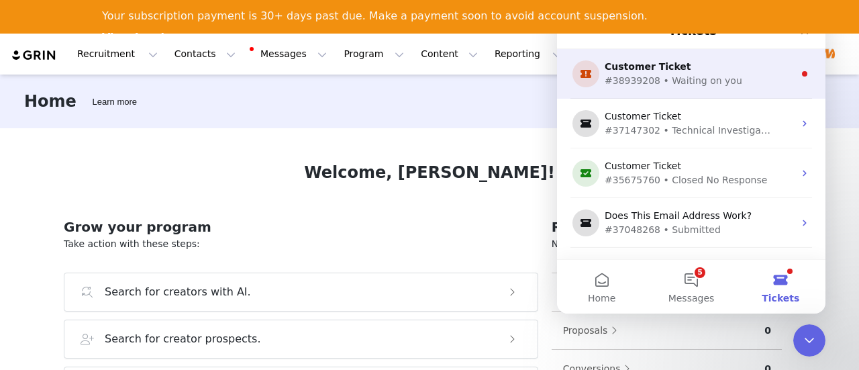
click at [695, 87] on div "#38939208 • Waiting on you" at bounding box center [688, 81] width 168 height 14
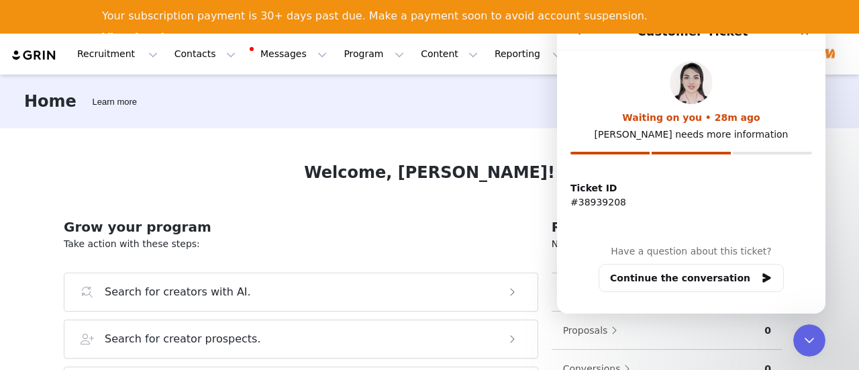
click at [583, 43] on button "go back" at bounding box center [578, 31] width 25 height 25
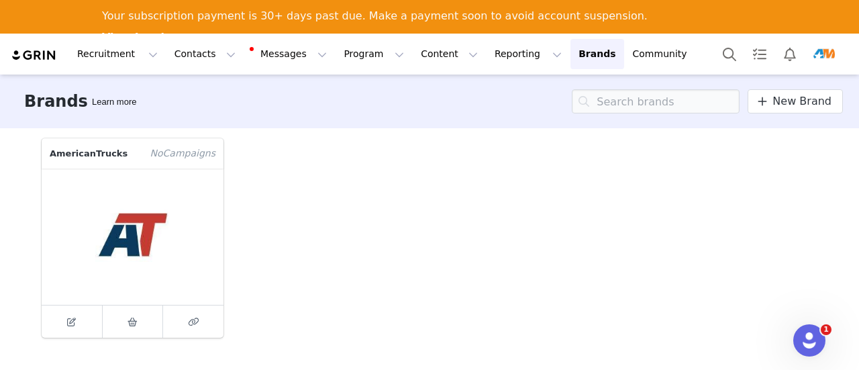
click at [478, 172] on div "AmericanTrucks No Campaign s" at bounding box center [430, 237] width 792 height 215
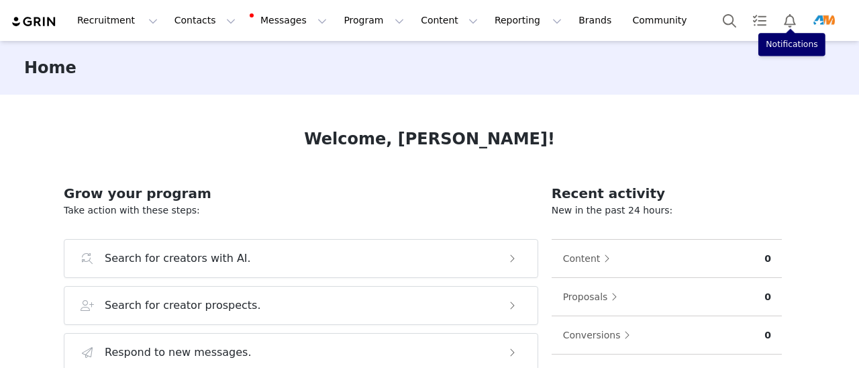
click at [826, 15] on img "Profile" at bounding box center [823, 20] width 21 height 21
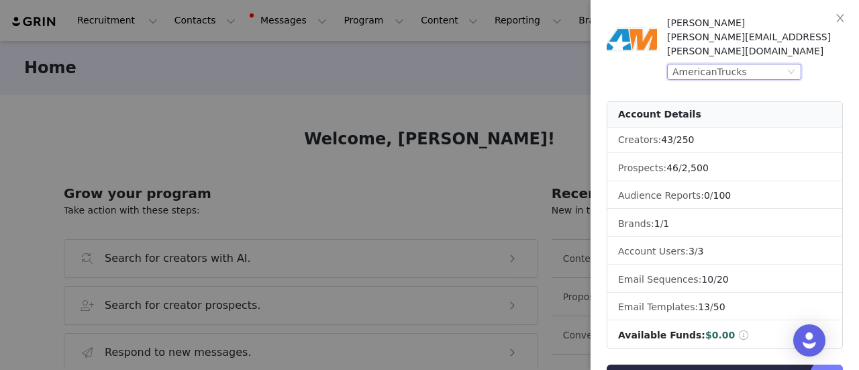
click at [767, 64] on div "AmericanTrucks" at bounding box center [728, 71] width 112 height 15
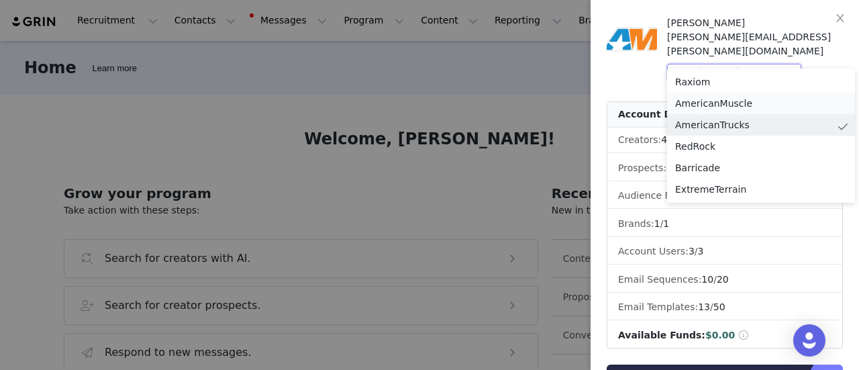
click at [724, 103] on li "AmericanMuscle" at bounding box center [761, 103] width 188 height 21
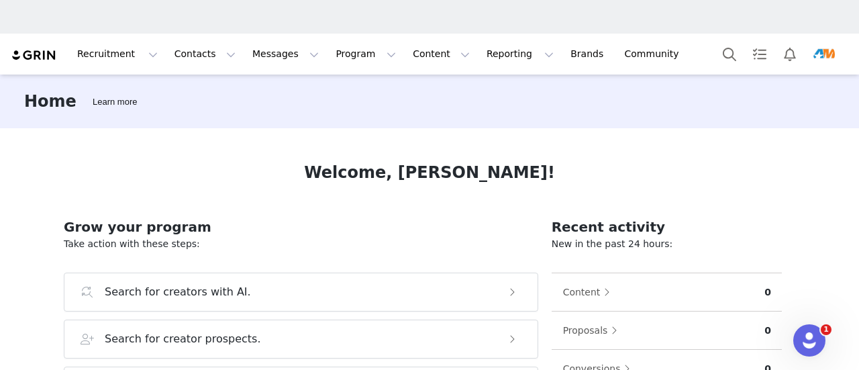
click at [807, 324] on div "Open Intercom Messenger" at bounding box center [809, 340] width 44 height 44
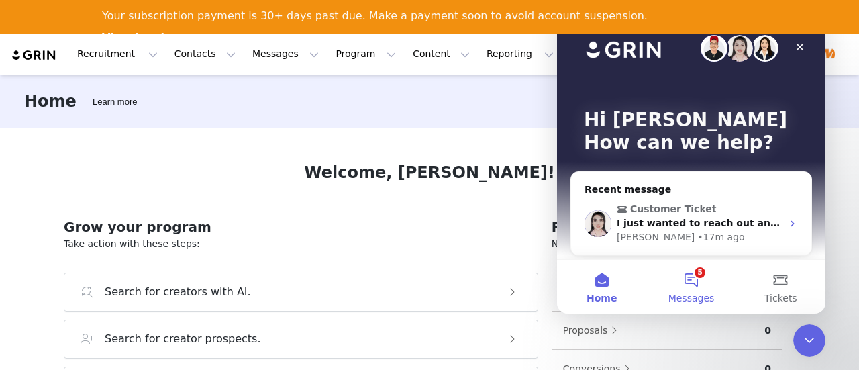
click at [692, 284] on button "5 Messages" at bounding box center [690, 287] width 89 height 54
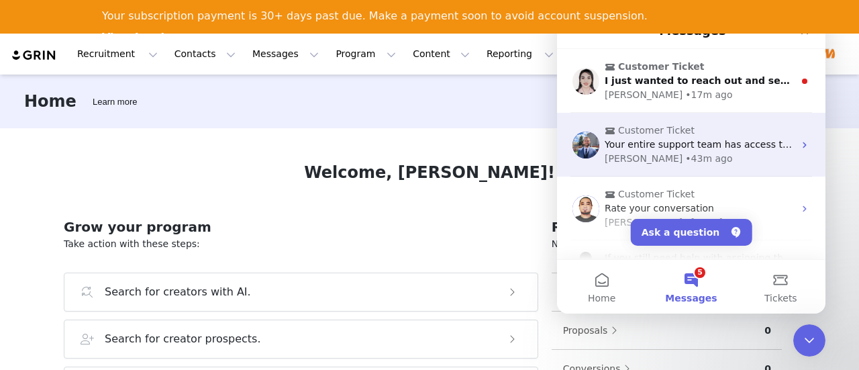
click at [745, 152] on div "[PERSON_NAME] • 43m ago" at bounding box center [698, 159] width 189 height 14
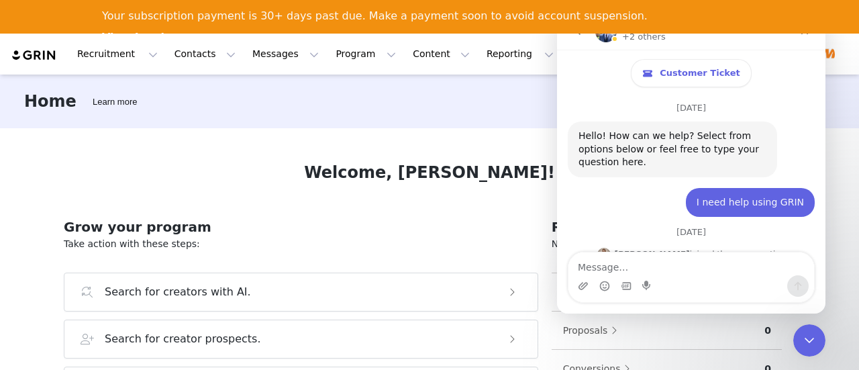
scroll to position [6685, 0]
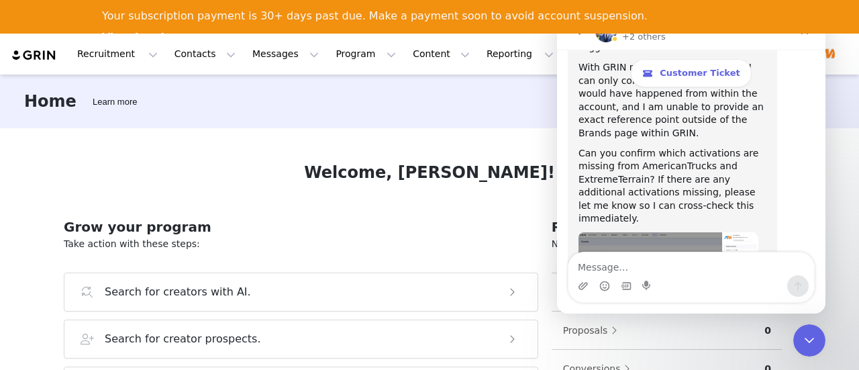
click at [679, 270] on textarea "Message…" at bounding box center [691, 263] width 246 height 23
type textarea "D"
type textarea "Can you delete a brand if you are not an admin?"
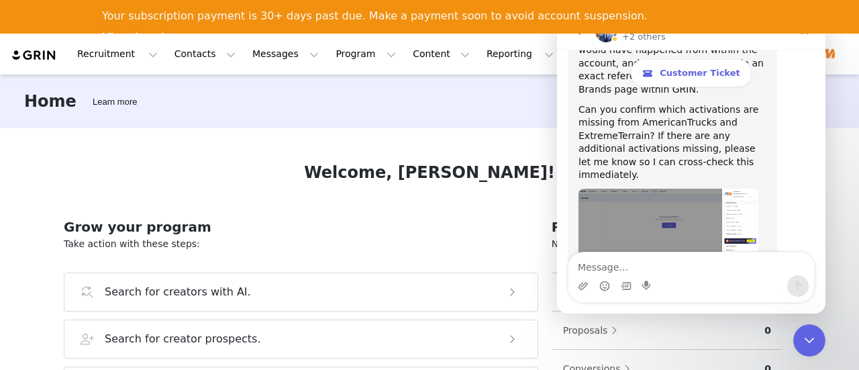
drag, startPoint x: 651, startPoint y: 225, endPoint x: 605, endPoint y: 206, distance: 49.3
copy div "Can you delete a brand if you are not an admin?"
click at [830, 50] on img "Profile" at bounding box center [823, 54] width 21 height 21
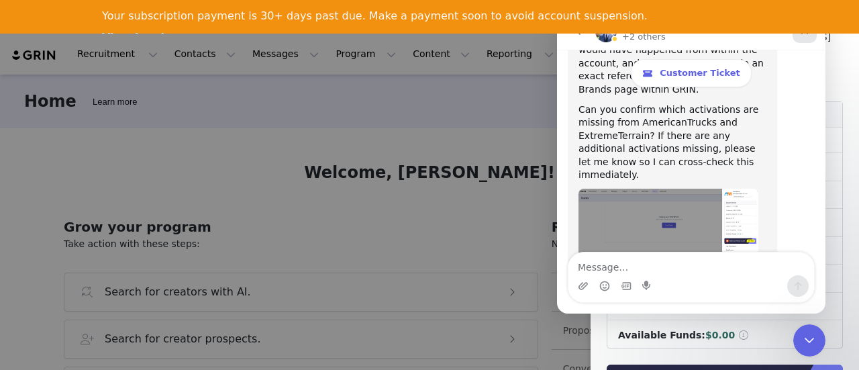
click at [801, 34] on icon "Close" at bounding box center [804, 30] width 11 height 11
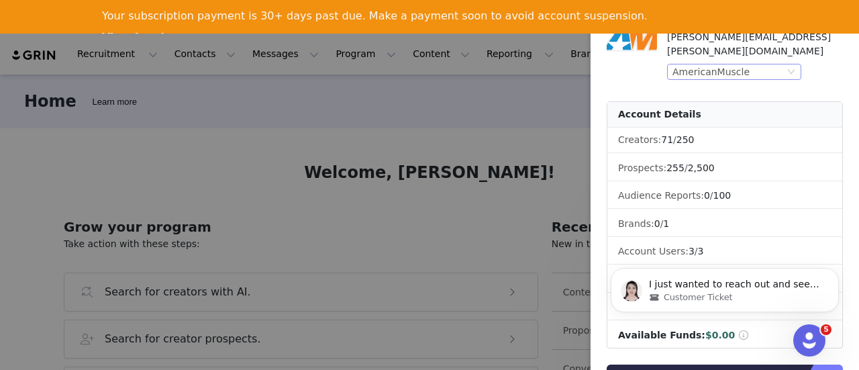
scroll to position [5988, 0]
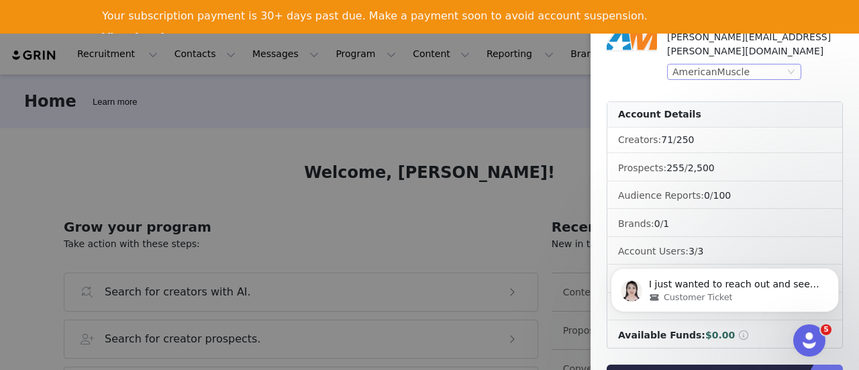
click at [788, 70] on icon "icon: down" at bounding box center [791, 72] width 7 height 5
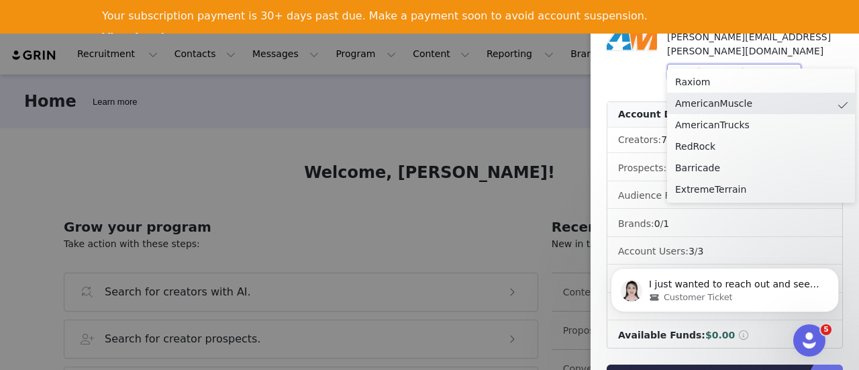
scroll to position [6728, 0]
click at [731, 84] on li "Raxiom" at bounding box center [761, 81] width 188 height 21
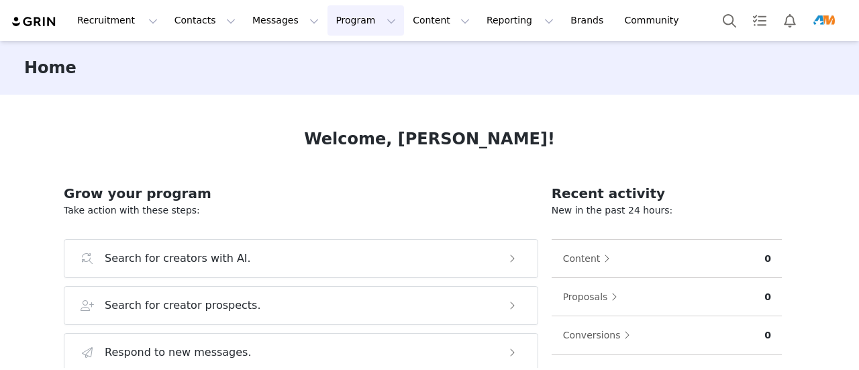
click at [327, 27] on button "Program Program" at bounding box center [365, 20] width 76 height 30
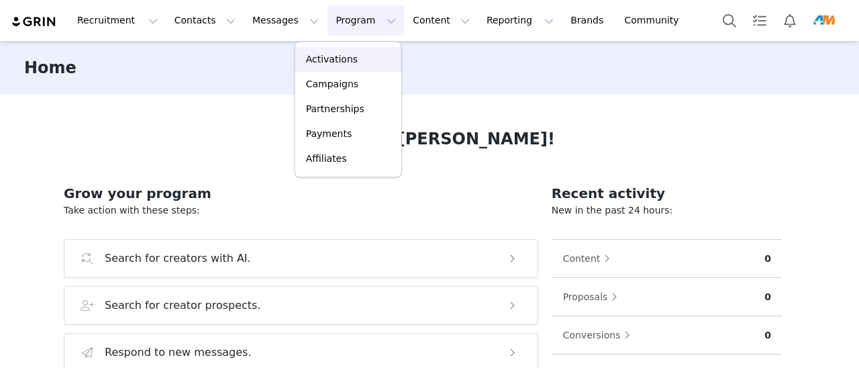
click at [315, 54] on p "Activations" at bounding box center [332, 59] width 52 height 14
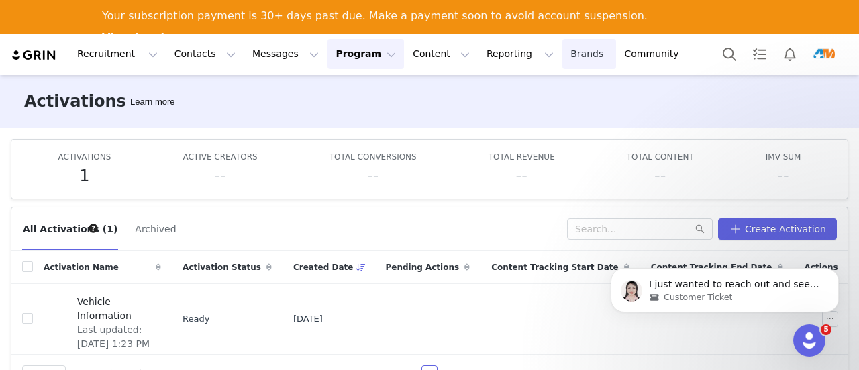
click at [562, 58] on link "Brands Brands" at bounding box center [588, 54] width 53 height 30
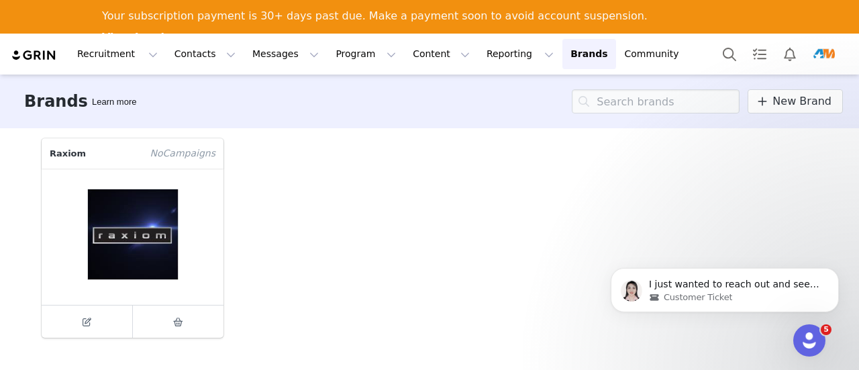
click at [122, 215] on figure at bounding box center [133, 236] width 182 height 136
click at [73, 319] on div "Edit Brand" at bounding box center [90, 317] width 70 height 28
click at [95, 320] on div "Edit Brand" at bounding box center [90, 317] width 70 height 28
click at [88, 322] on div "Edit Brand" at bounding box center [90, 317] width 70 height 28
click at [86, 315] on div "Edit Brand" at bounding box center [90, 317] width 70 height 28
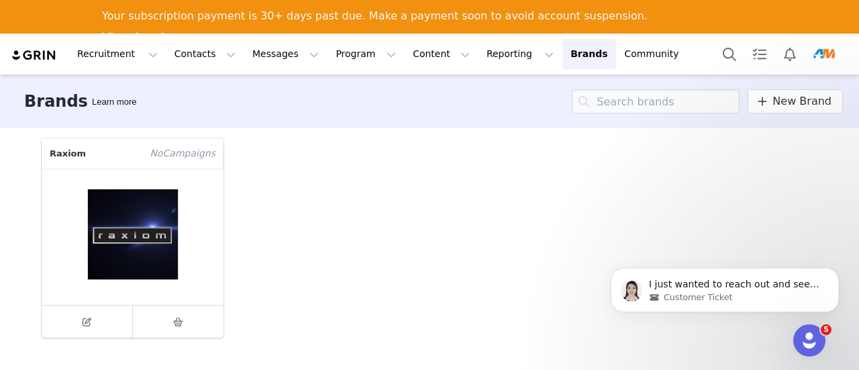
click at [833, 55] on img "Profile" at bounding box center [823, 54] width 21 height 21
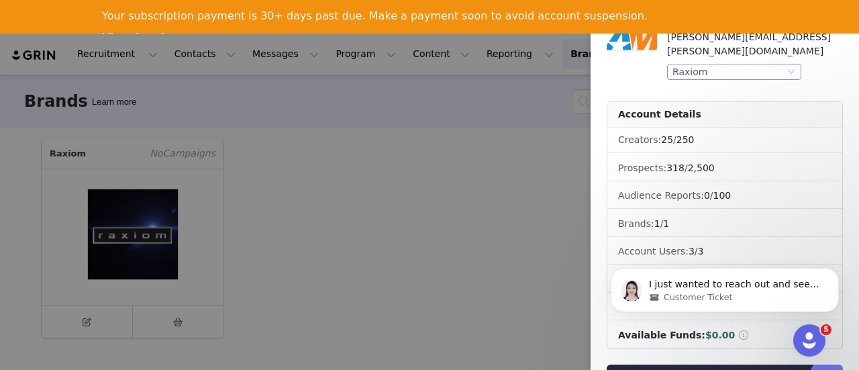
click at [730, 64] on div "Raxiom" at bounding box center [728, 71] width 112 height 15
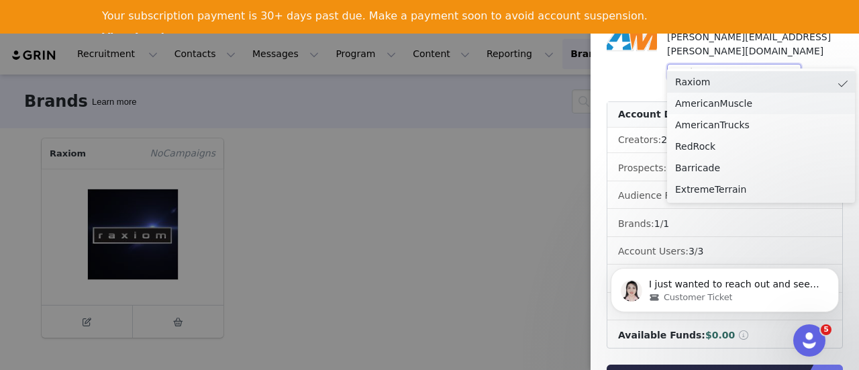
click at [712, 105] on li "AmericanMuscle" at bounding box center [761, 103] width 188 height 21
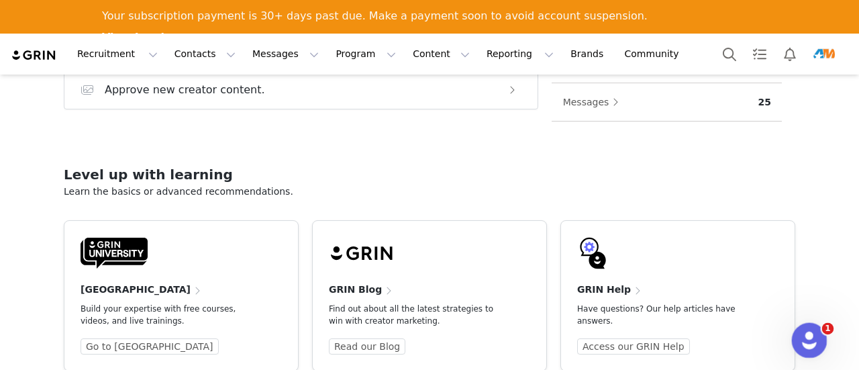
click at [823, 341] on html at bounding box center [807, 338] width 32 height 32
click at [805, 337] on icon "Open Intercom Messenger" at bounding box center [807, 338] width 22 height 22
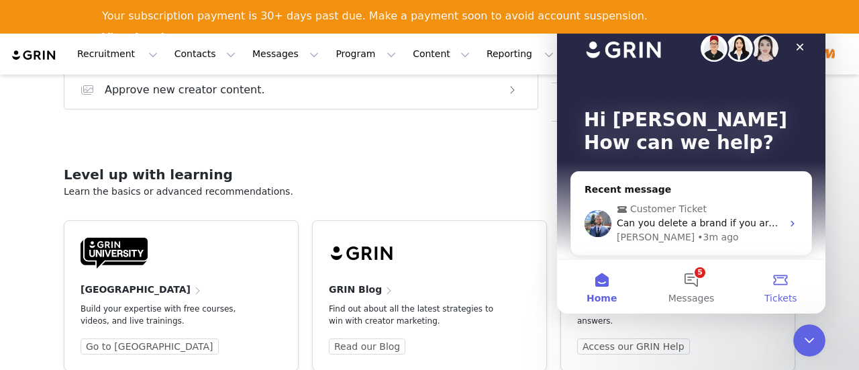
click at [789, 281] on button "Tickets" at bounding box center [780, 287] width 89 height 54
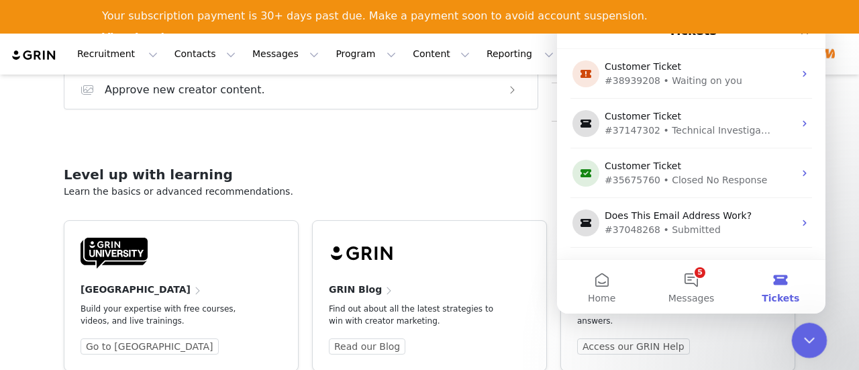
click at [810, 352] on div "Close Intercom Messenger" at bounding box center [807, 338] width 32 height 32
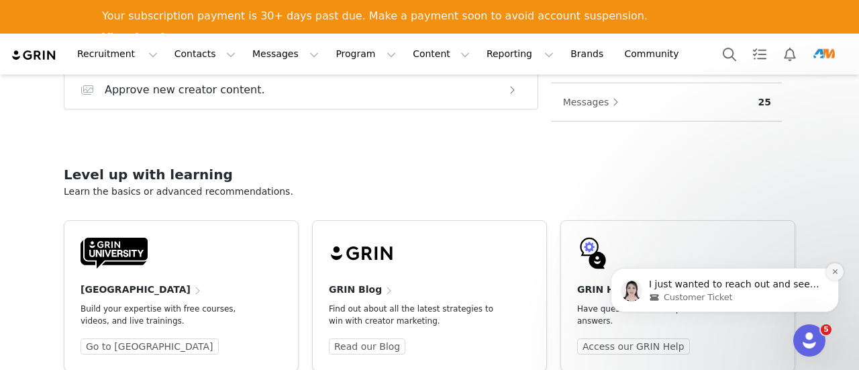
click at [829, 272] on button "Dismiss notification" at bounding box center [834, 271] width 17 height 17
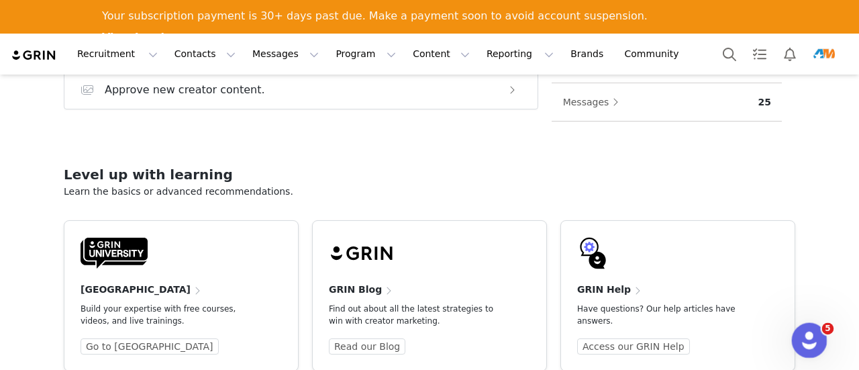
click at [809, 322] on html at bounding box center [807, 338] width 32 height 32
click at [803, 337] on icon "Open Intercom Messenger" at bounding box center [807, 338] width 22 height 22
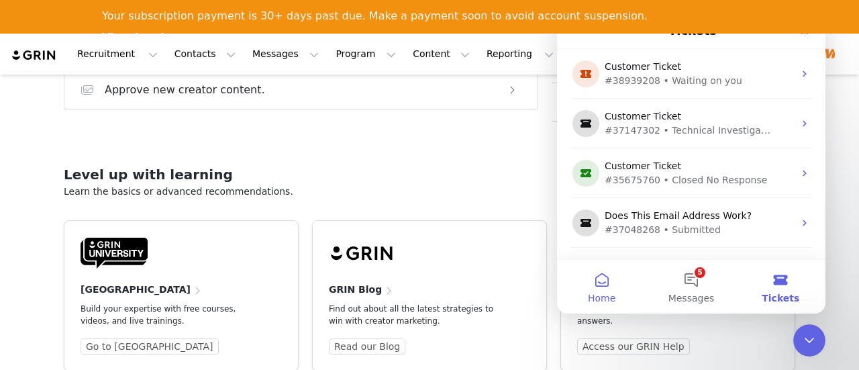
click at [625, 281] on button "Home" at bounding box center [601, 287] width 89 height 54
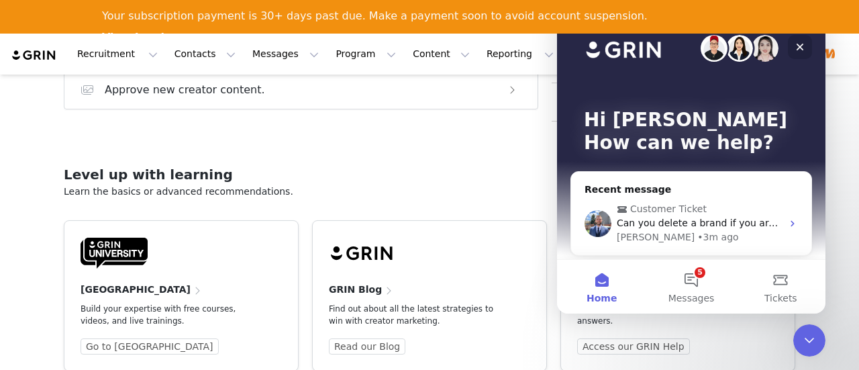
click at [800, 50] on icon "Close" at bounding box center [799, 47] width 11 height 11
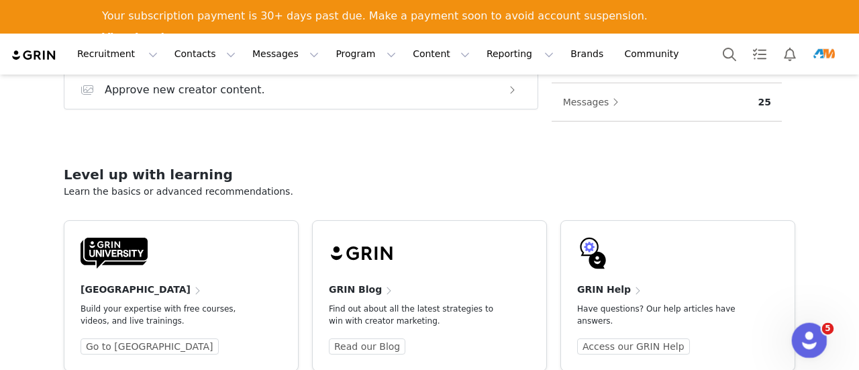
click at [805, 331] on icon "Open Intercom Messenger" at bounding box center [807, 338] width 22 height 22
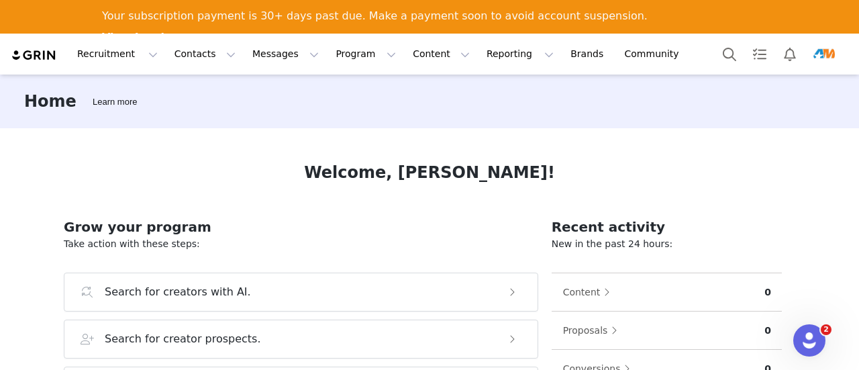
click at [836, 64] on button "Profile" at bounding box center [826, 54] width 43 height 21
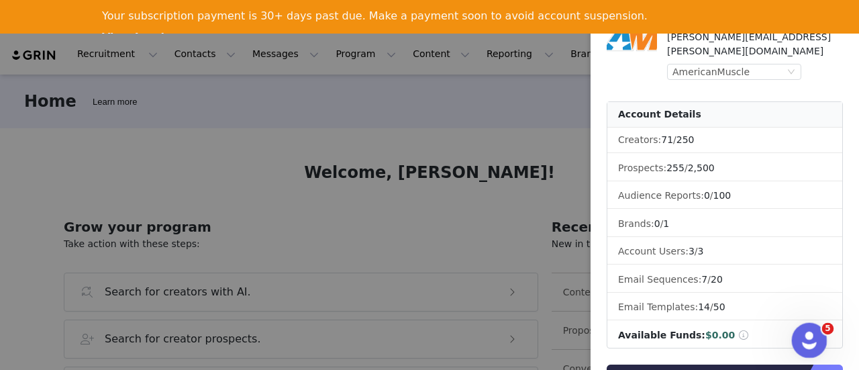
click at [802, 323] on div "Open Intercom Messenger" at bounding box center [807, 338] width 44 height 44
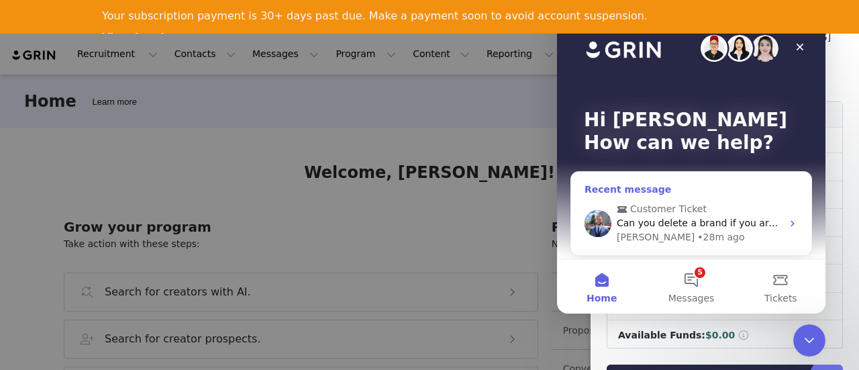
click at [724, 223] on span "Can you delete a brand if you are not an admin?" at bounding box center [730, 222] width 228 height 11
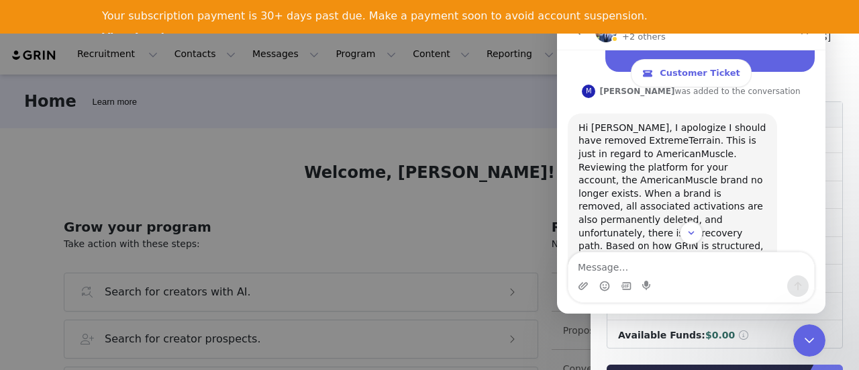
scroll to position [6259, 0]
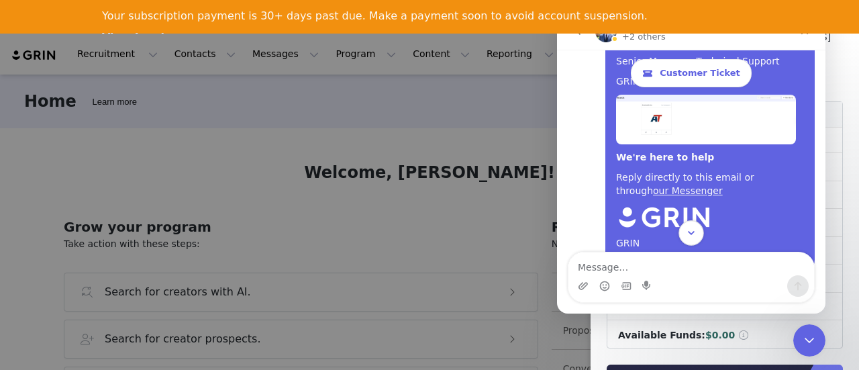
click at [687, 230] on icon "Scroll to bottom" at bounding box center [691, 233] width 12 height 12
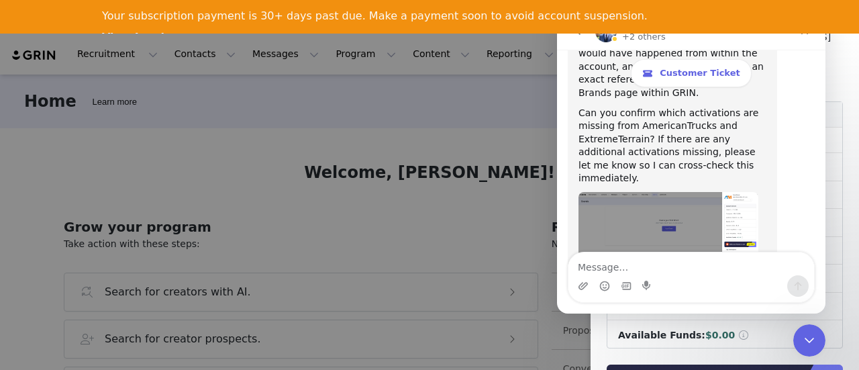
scroll to position [6728, 0]
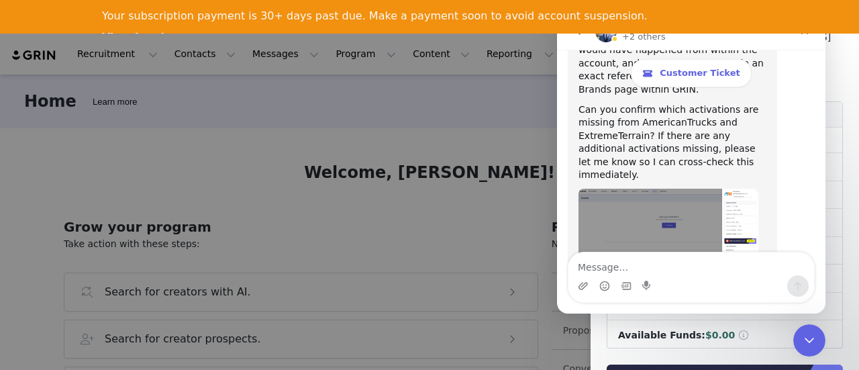
click at [402, 132] on div at bounding box center [429, 185] width 859 height 370
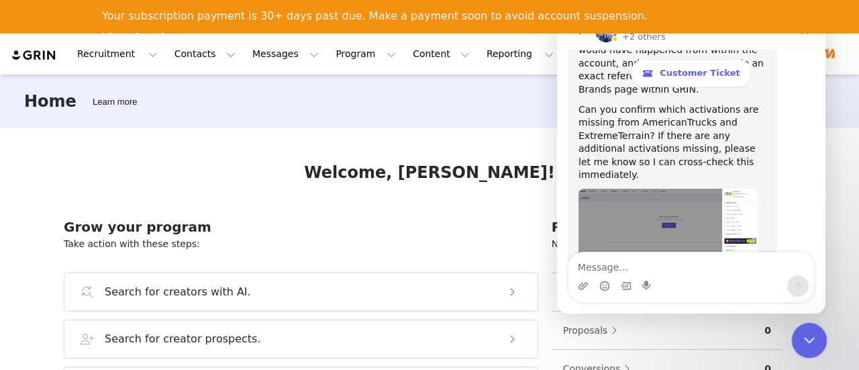
click at [816, 345] on div "Close Intercom Messenger" at bounding box center [807, 338] width 32 height 32
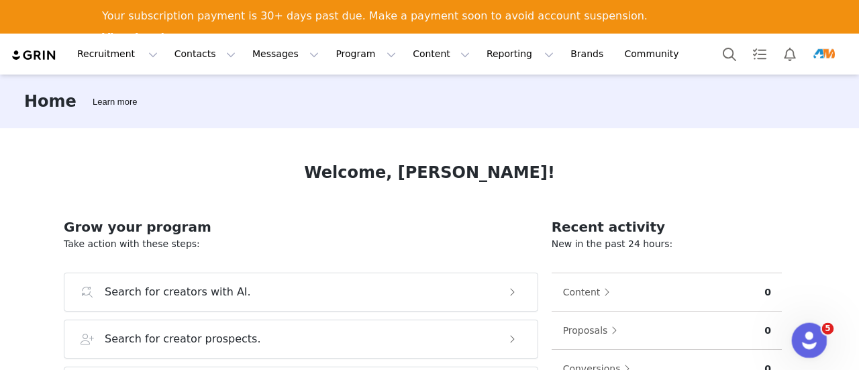
scroll to position [0, 0]
click at [809, 338] on icon "Open Intercom Messenger" at bounding box center [806, 338] width 9 height 11
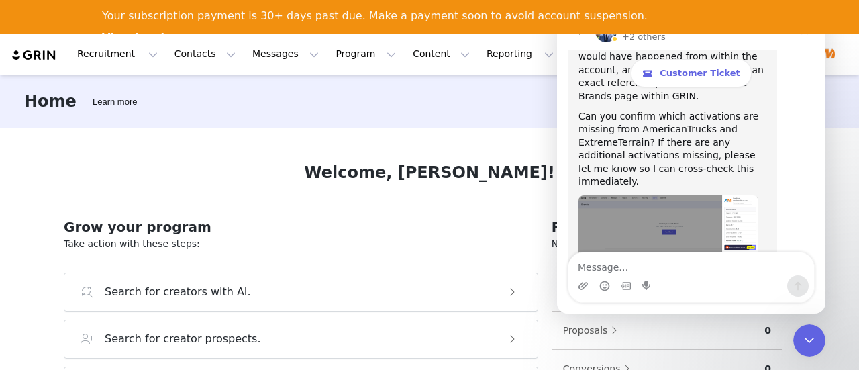
scroll to position [6728, 0]
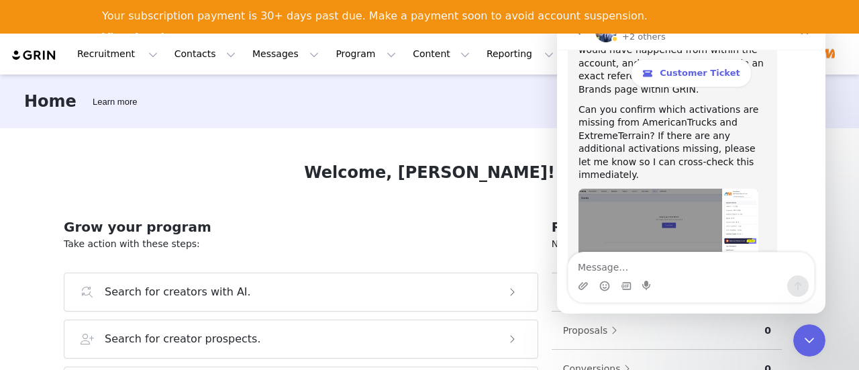
click at [573, 34] on icon "go back" at bounding box center [578, 31] width 11 height 11
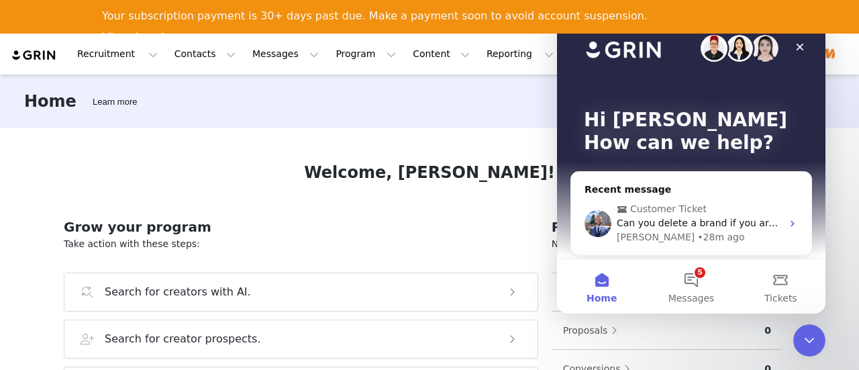
scroll to position [0, 0]
click at [824, 329] on body "Recruitment Recruitment Creator Search Curated Lists Landing Pages Web Extensio…" at bounding box center [429, 219] width 859 height 370
click at [816, 334] on div "Close Intercom Messenger" at bounding box center [807, 338] width 32 height 32
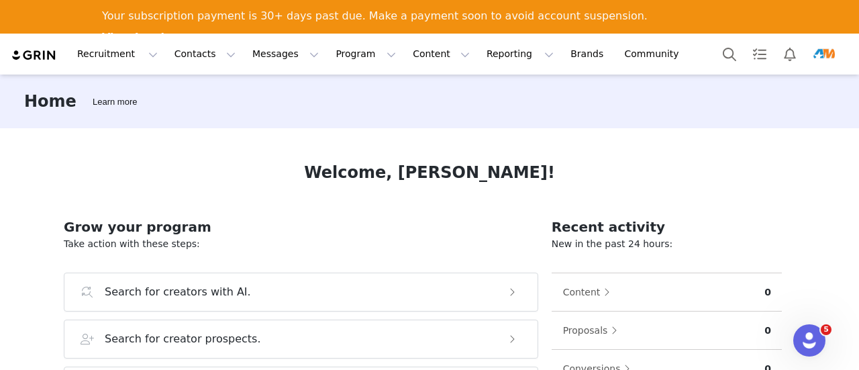
click at [828, 45] on img "Profile" at bounding box center [823, 54] width 21 height 21
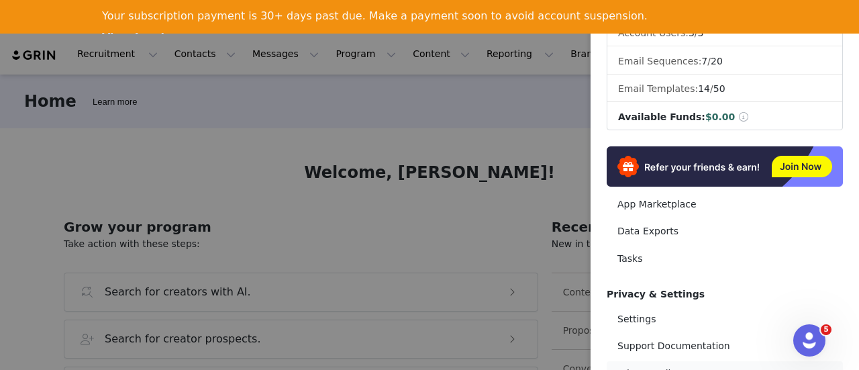
scroll to position [306, 0]
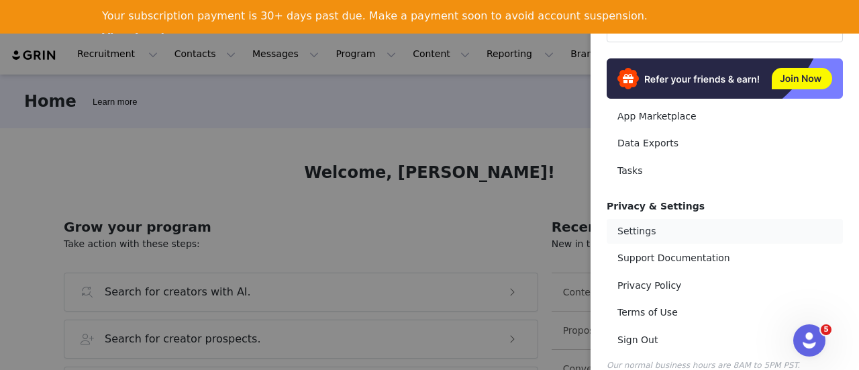
click at [637, 219] on link "Settings" at bounding box center [724, 231] width 236 height 25
select select "America/New_York"
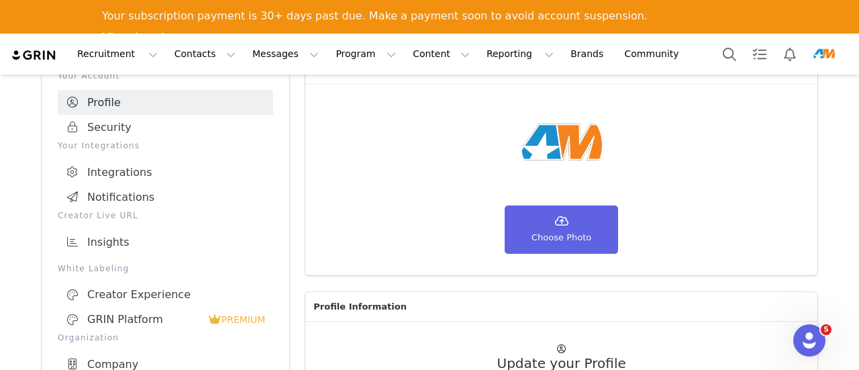
scroll to position [268, 0]
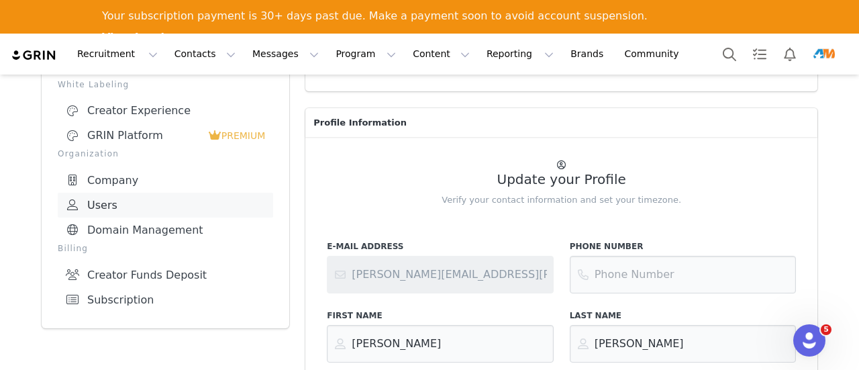
click at [144, 202] on link "Users" at bounding box center [165, 205] width 215 height 25
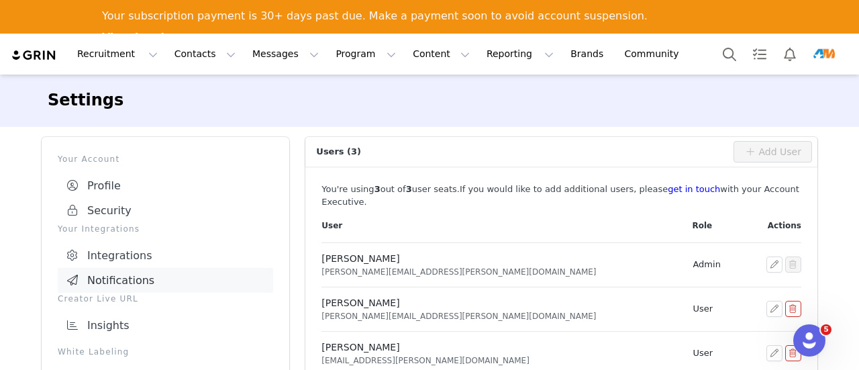
scroll to position [68, 0]
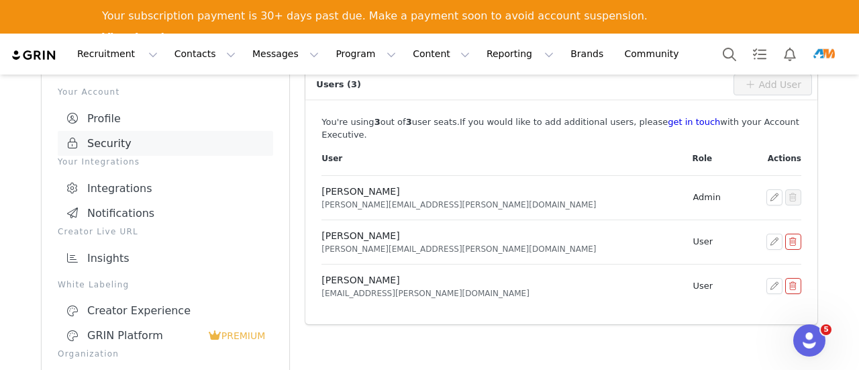
click at [110, 147] on link "Security" at bounding box center [165, 143] width 215 height 25
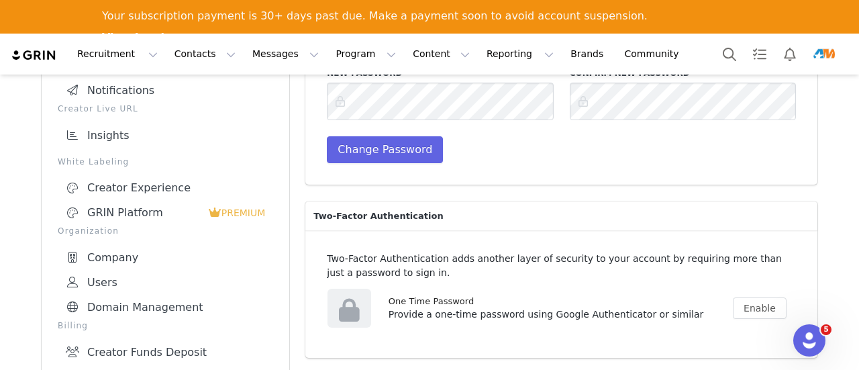
scroll to position [325, 0]
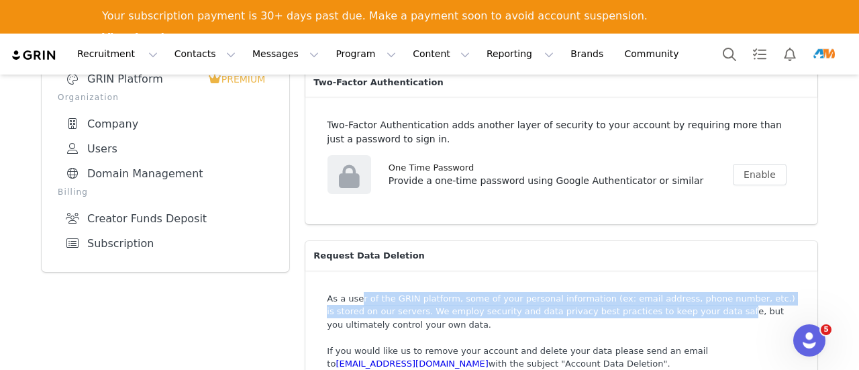
drag, startPoint x: 347, startPoint y: 300, endPoint x: 645, endPoint y: 310, distance: 298.0
click at [645, 310] on p "As a user of the GRIN platform, some of your personal information (ex: email ad…" at bounding box center [561, 312] width 469 height 40
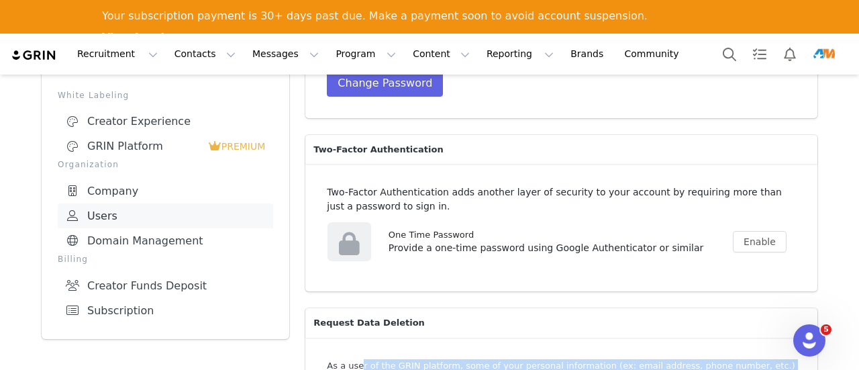
click at [76, 214] on link "Users" at bounding box center [165, 215] width 215 height 25
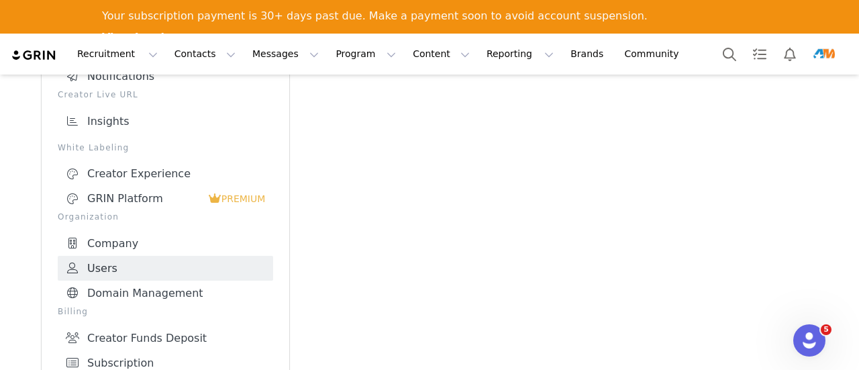
scroll to position [203, 0]
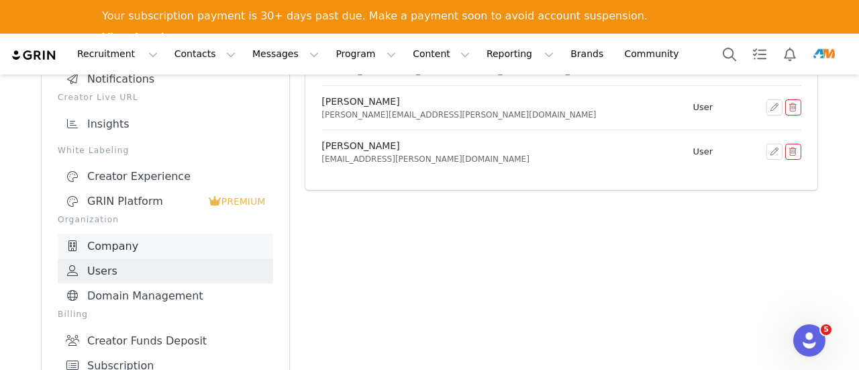
click at [99, 249] on link "Company" at bounding box center [165, 245] width 215 height 25
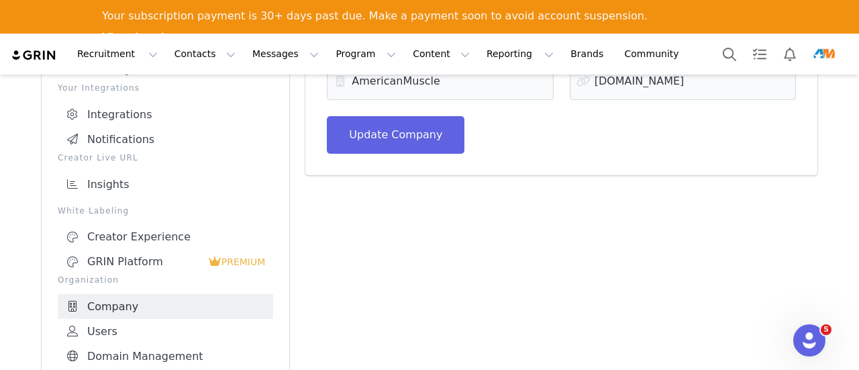
scroll to position [203, 0]
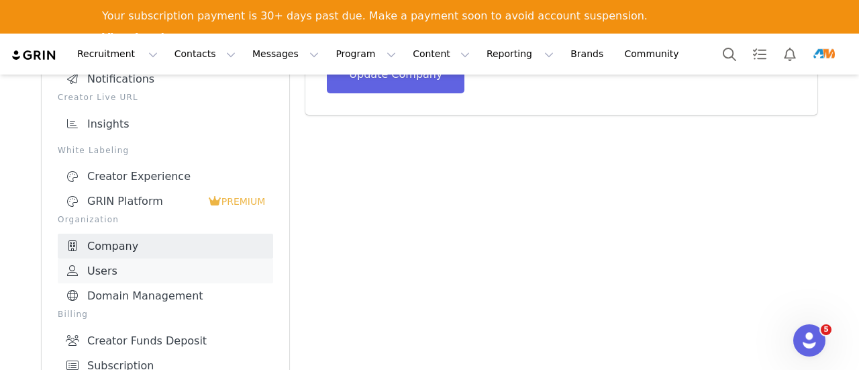
click at [92, 274] on link "Users" at bounding box center [165, 270] width 215 height 25
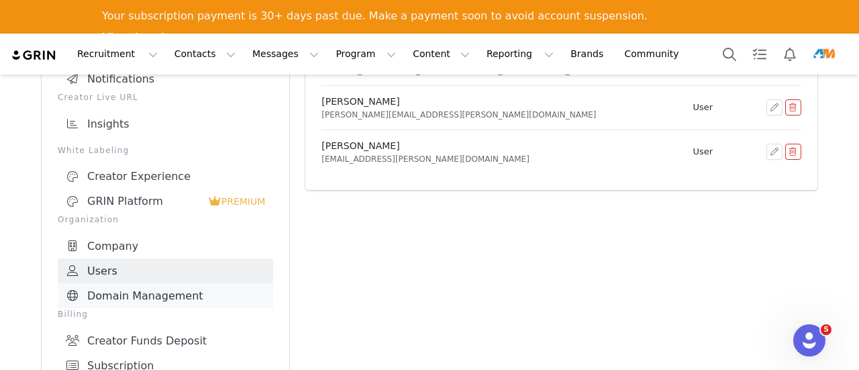
click at [119, 303] on link "Domain Management" at bounding box center [165, 295] width 215 height 25
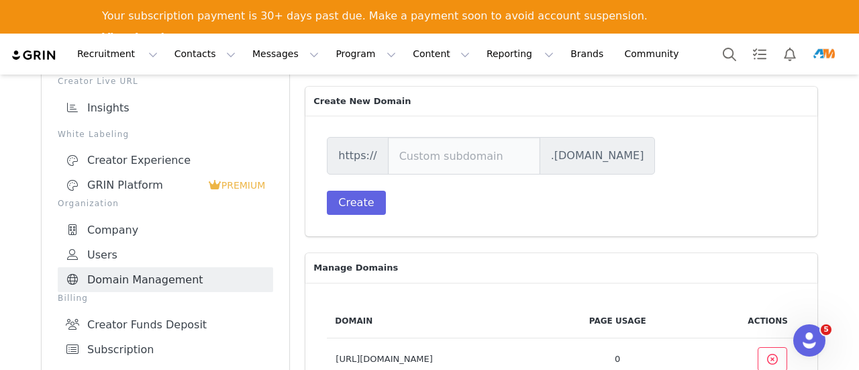
scroll to position [227, 0]
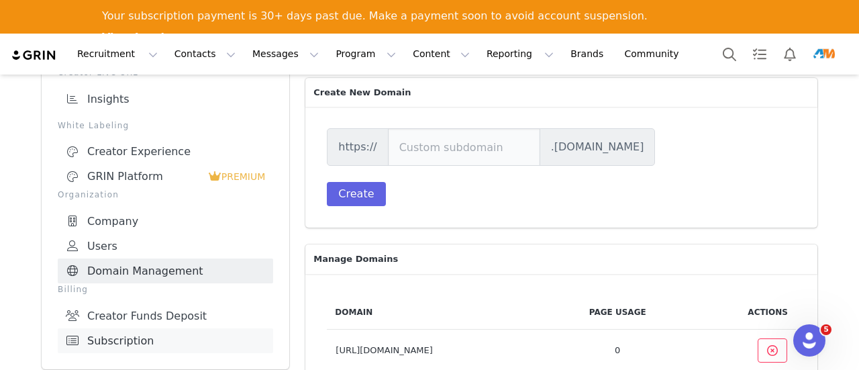
click at [138, 333] on link "Subscription" at bounding box center [165, 340] width 215 height 25
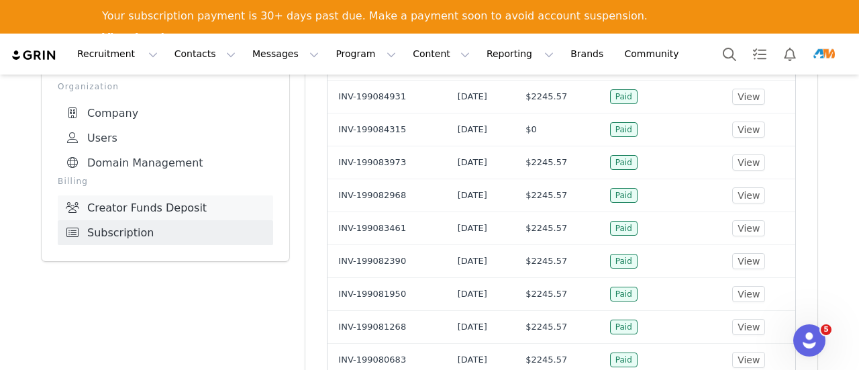
click at [166, 207] on link "Creator Funds Deposit" at bounding box center [165, 207] width 215 height 25
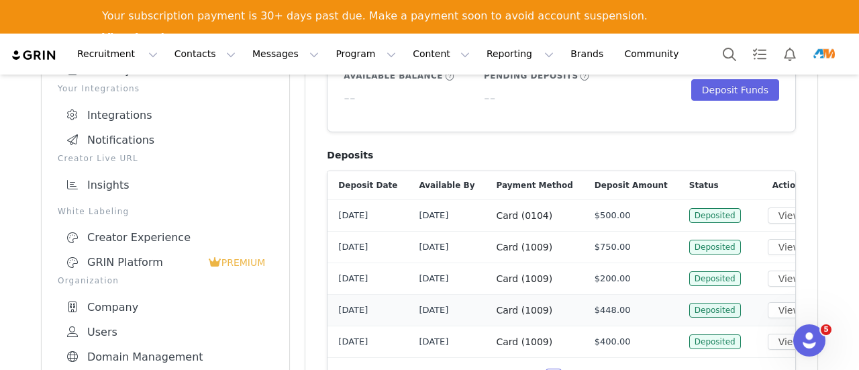
scroll to position [67, 0]
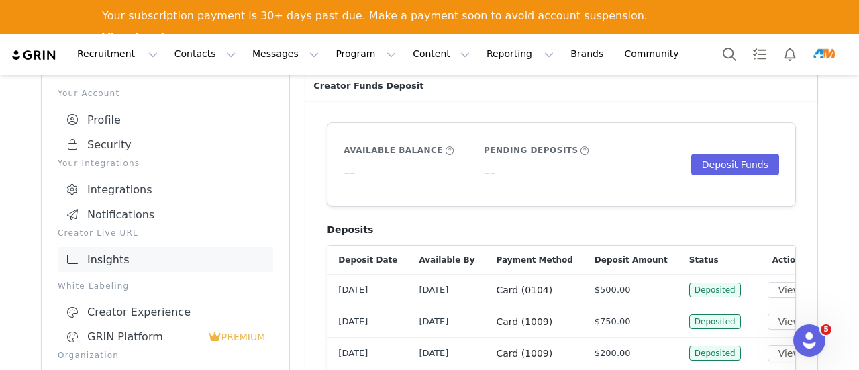
click at [103, 263] on link "Insights" at bounding box center [165, 259] width 215 height 25
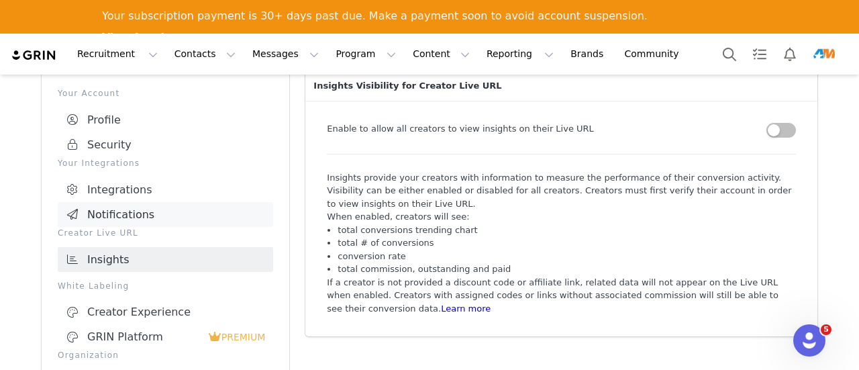
click at [114, 215] on link "Notifications" at bounding box center [165, 214] width 215 height 25
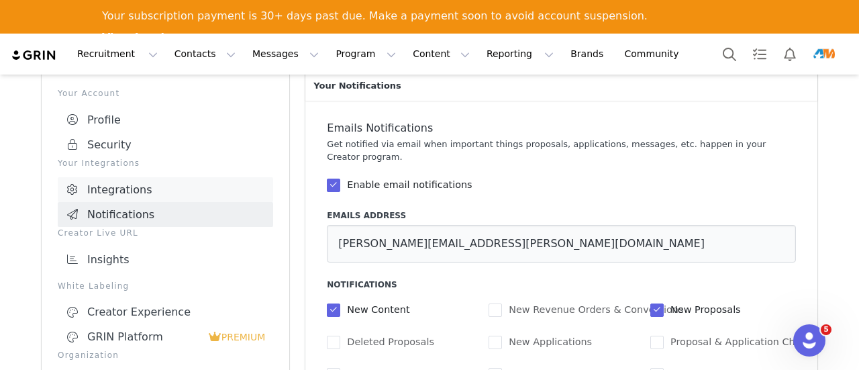
click at [119, 182] on link "Integrations" at bounding box center [165, 189] width 215 height 25
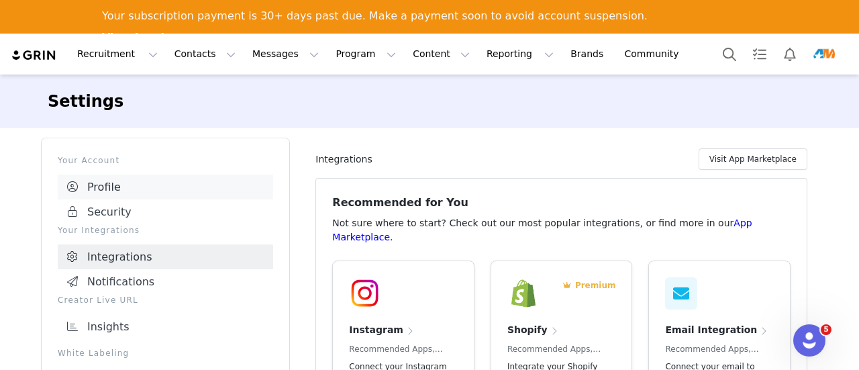
click at [123, 184] on link "Profile" at bounding box center [165, 186] width 215 height 25
select select "America/New_York"
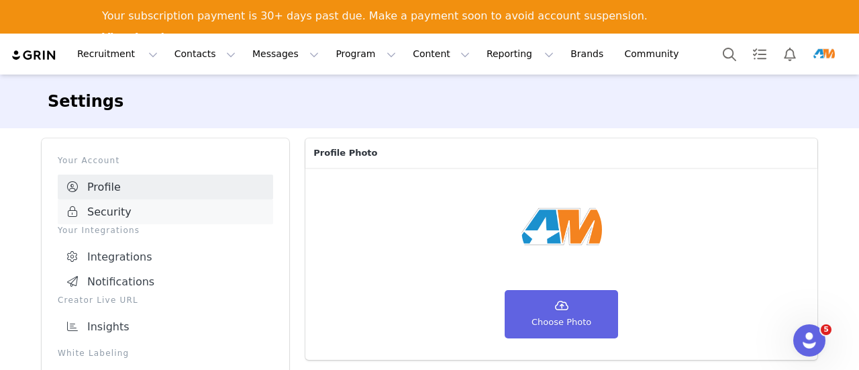
click at [101, 216] on link "Security" at bounding box center [165, 211] width 215 height 25
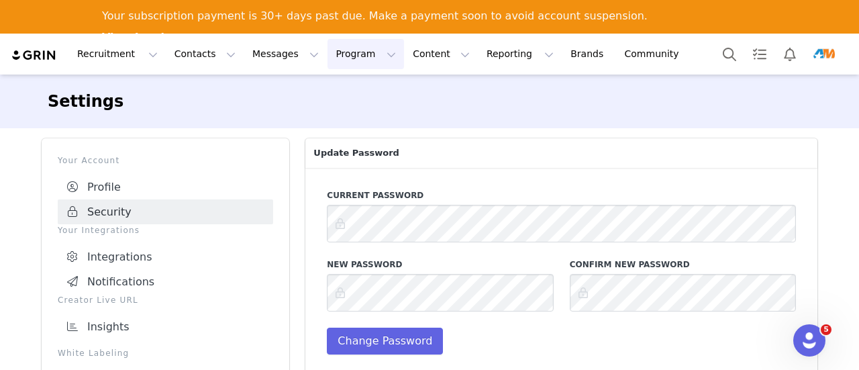
drag, startPoint x: 319, startPoint y: 58, endPoint x: 308, endPoint y: 63, distance: 11.7
click at [327, 60] on button "Program Program" at bounding box center [365, 54] width 76 height 30
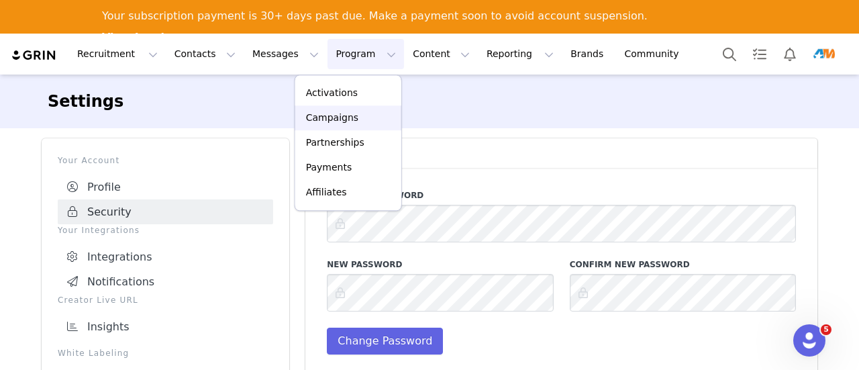
click at [337, 123] on p "Campaigns" at bounding box center [332, 118] width 52 height 14
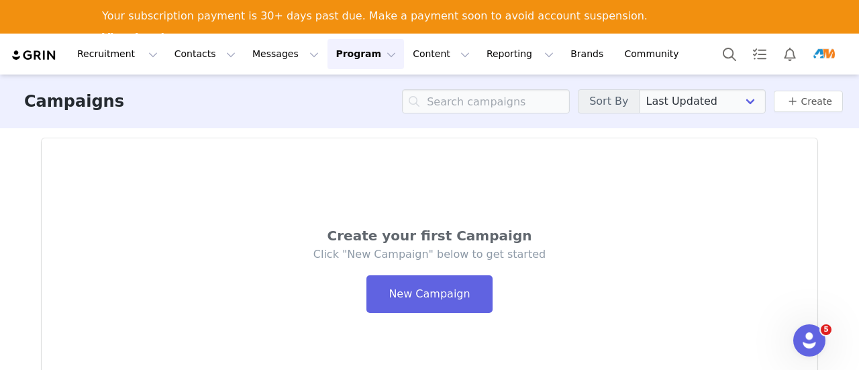
drag, startPoint x: 322, startPoint y: 55, endPoint x: 333, endPoint y: 83, distance: 30.2
click at [327, 59] on button "Program Program" at bounding box center [365, 54] width 76 height 30
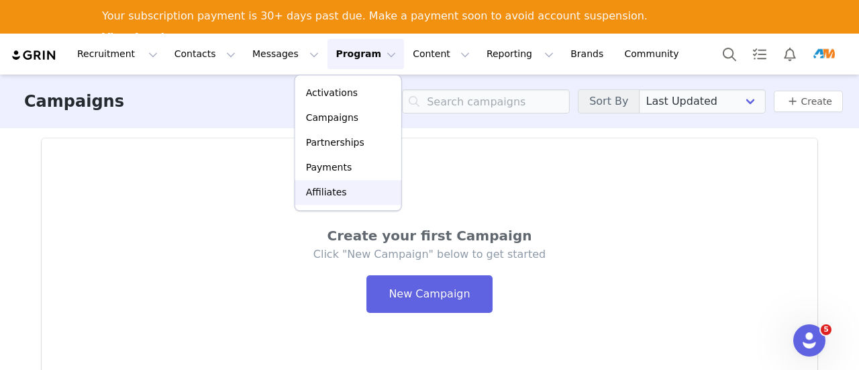
click at [331, 191] on p "Affiliates" at bounding box center [326, 192] width 41 height 14
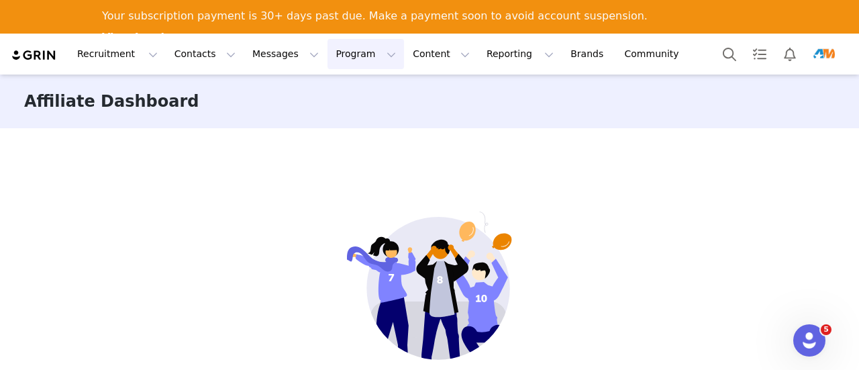
click at [333, 56] on button "Program Program" at bounding box center [365, 54] width 76 height 30
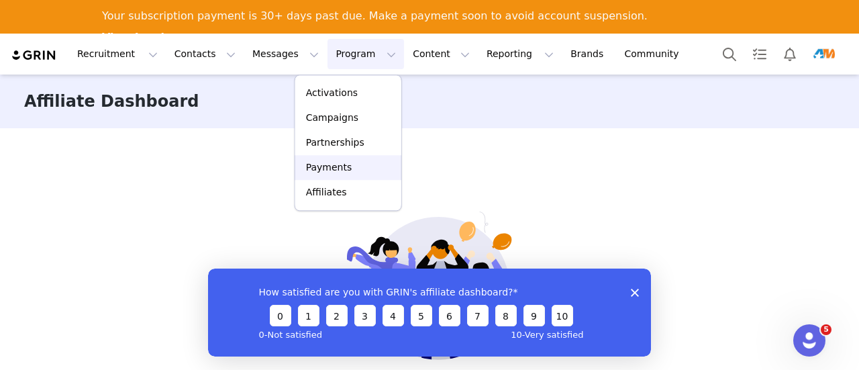
click at [338, 158] on link "Payments" at bounding box center [348, 167] width 106 height 25
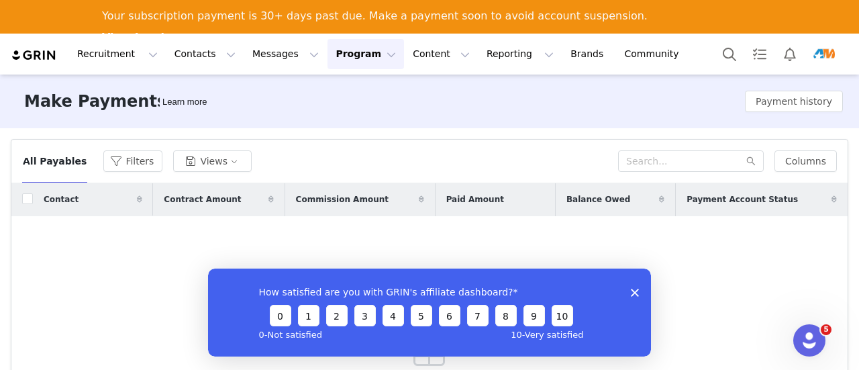
drag, startPoint x: 633, startPoint y: 290, endPoint x: 809, endPoint y: 535, distance: 301.8
click at [633, 290] on polygon "Close survey" at bounding box center [635, 292] width 8 height 8
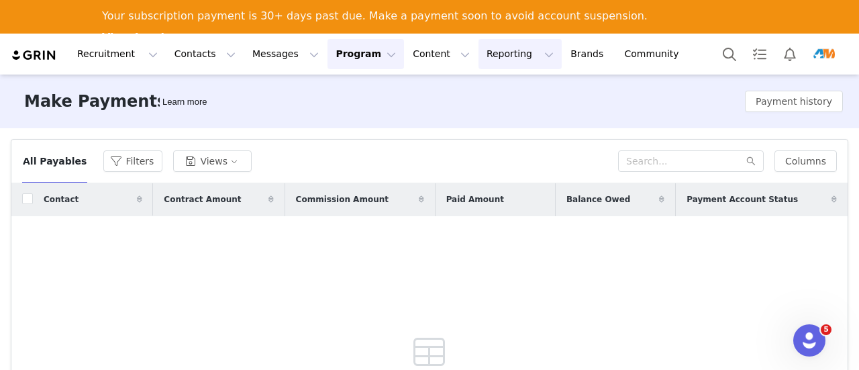
click at [478, 57] on button "Reporting Reporting" at bounding box center [519, 54] width 83 height 30
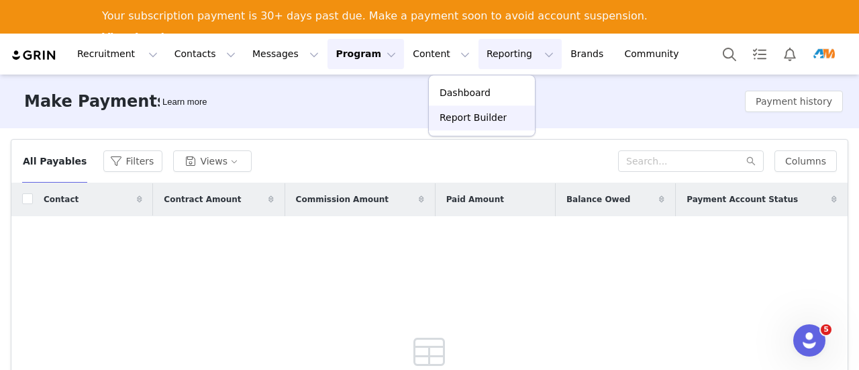
click at [466, 119] on p "Report Builder" at bounding box center [472, 118] width 67 height 14
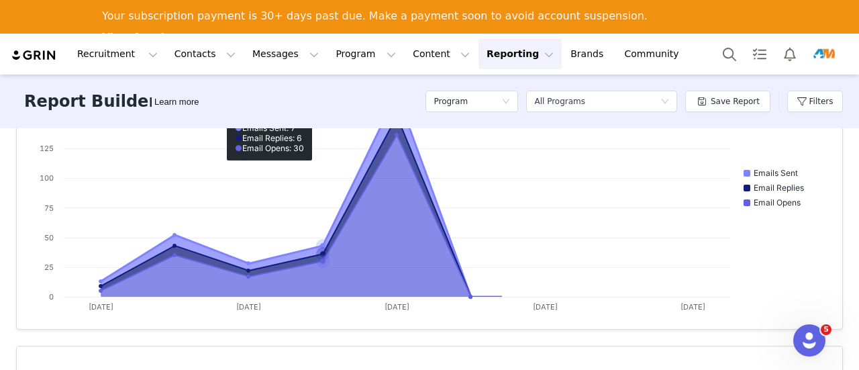
scroll to position [262, 0]
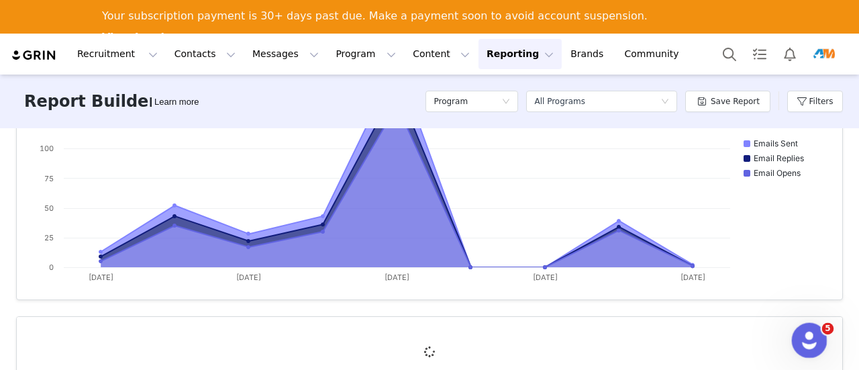
click at [806, 329] on icon "Open Intercom Messenger" at bounding box center [807, 338] width 22 height 22
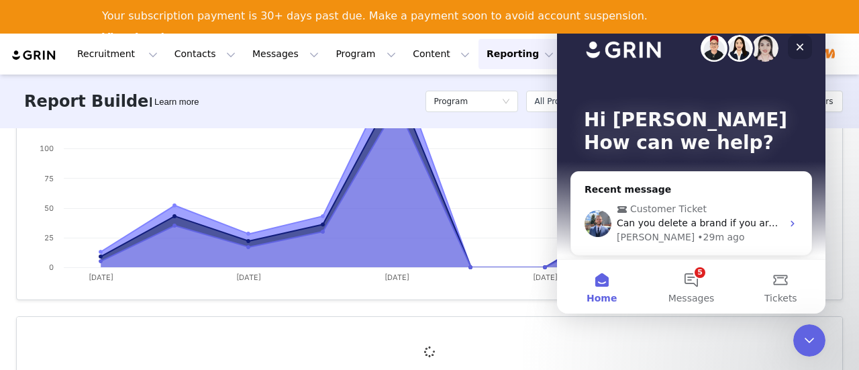
click at [802, 48] on icon "Close" at bounding box center [799, 47] width 11 height 11
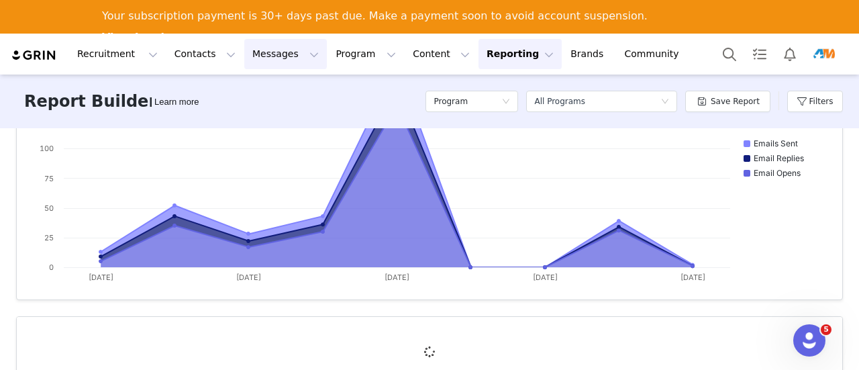
click at [261, 55] on button "Messages Messages" at bounding box center [285, 54] width 83 height 30
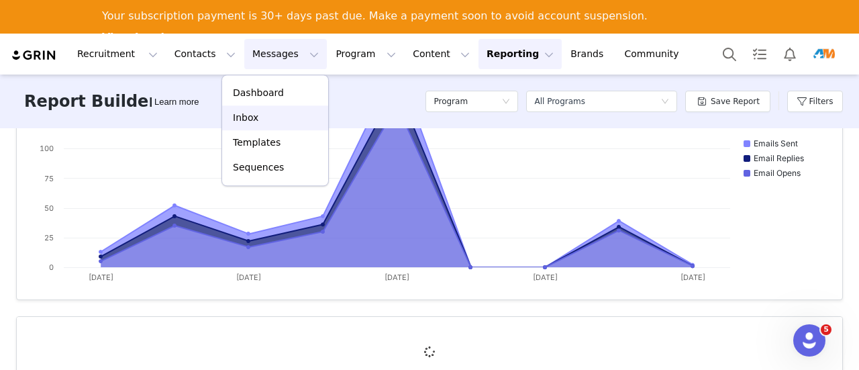
click at [247, 112] on p "Inbox" at bounding box center [245, 118] width 25 height 14
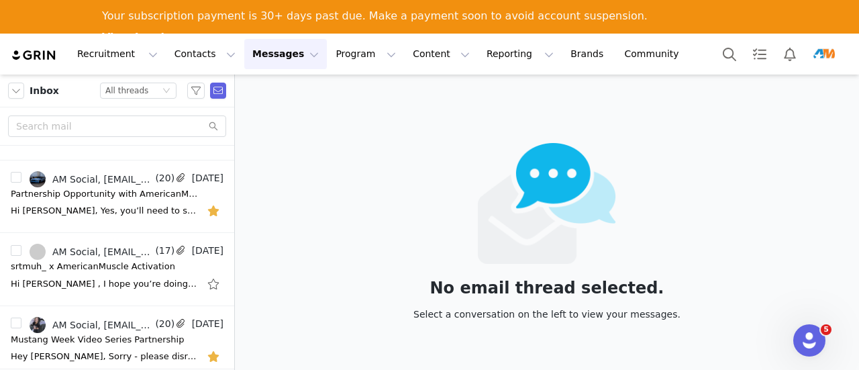
scroll to position [134, 0]
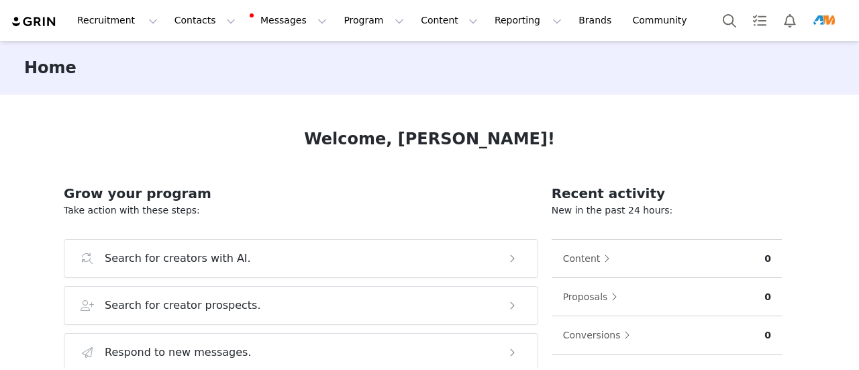
click at [832, 14] on img "Profile" at bounding box center [823, 20] width 21 height 21
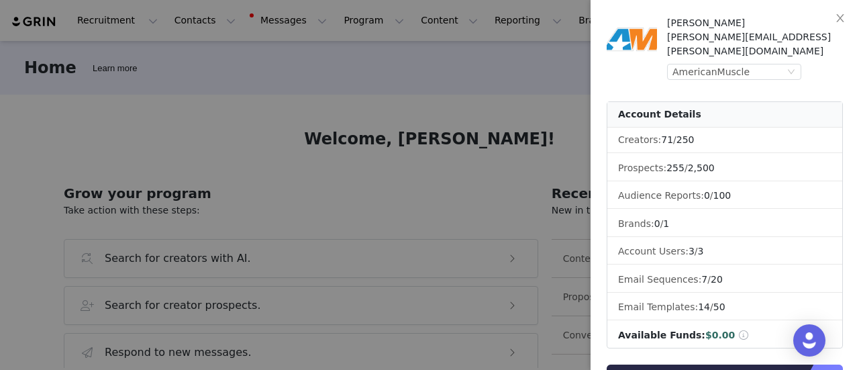
click at [317, 52] on div at bounding box center [429, 185] width 859 height 370
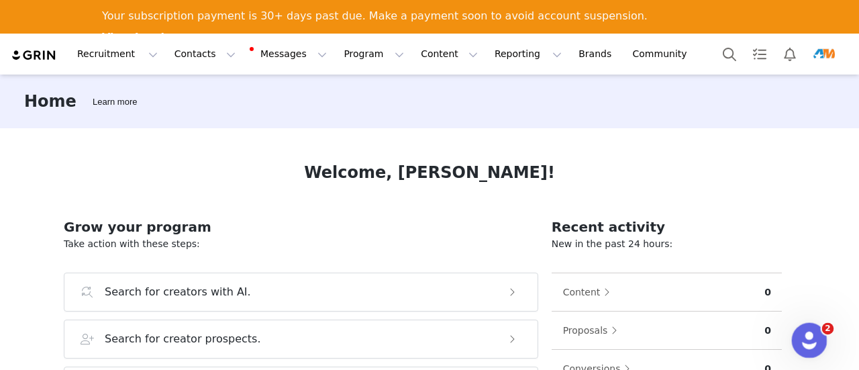
click at [812, 331] on div "Open Intercom Messenger" at bounding box center [807, 338] width 44 height 44
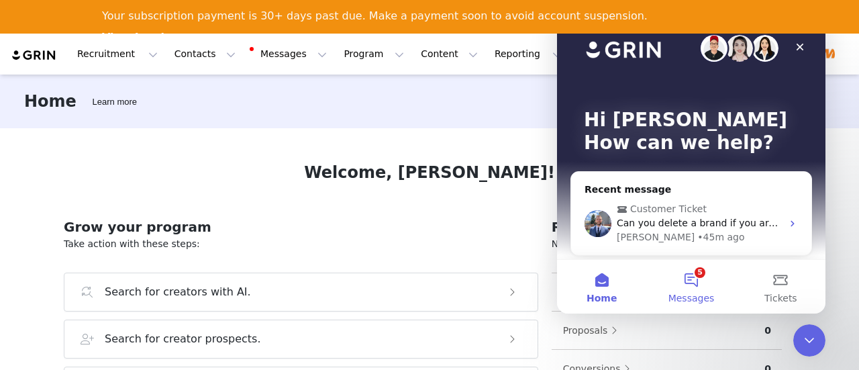
click at [699, 272] on button "5 Messages" at bounding box center [690, 287] width 89 height 54
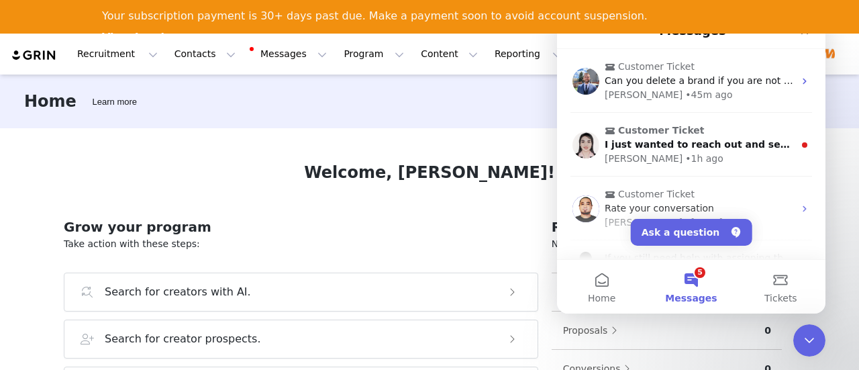
click at [699, 272] on button "5 Messages" at bounding box center [690, 287] width 89 height 54
click at [700, 272] on button "5 Messages" at bounding box center [690, 287] width 89 height 54
click at [276, 55] on button "Messages Messages" at bounding box center [289, 54] width 91 height 30
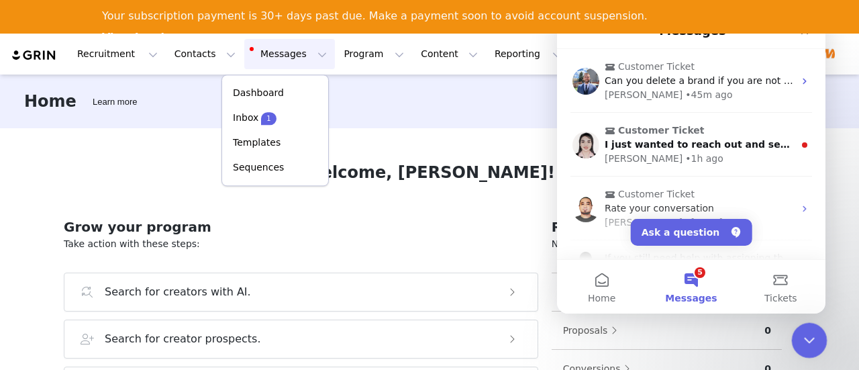
click at [812, 341] on icon "Close Intercom Messenger" at bounding box center [807, 338] width 16 height 16
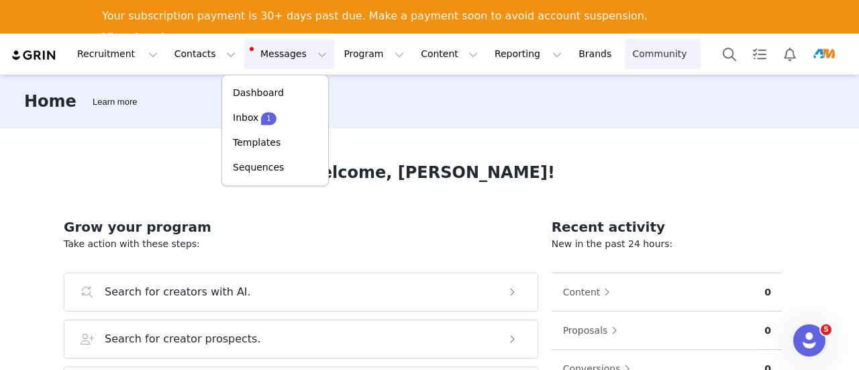
click at [625, 65] on link "Community Community" at bounding box center [663, 54] width 76 height 30
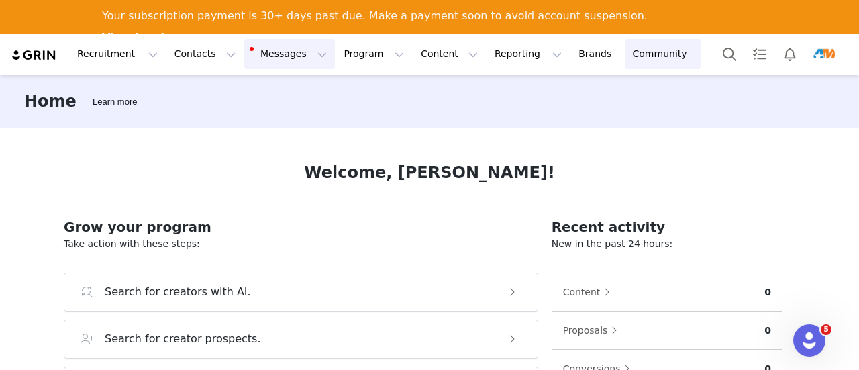
click at [254, 60] on button "Messages Messages" at bounding box center [289, 54] width 91 height 30
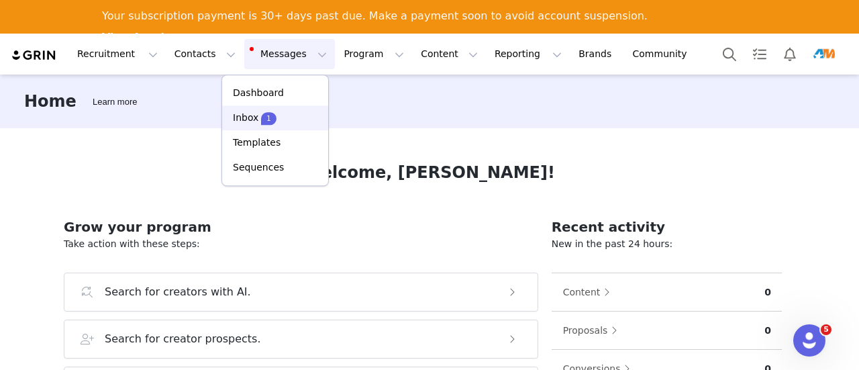
click at [254, 117] on p "Inbox" at bounding box center [245, 118] width 25 height 14
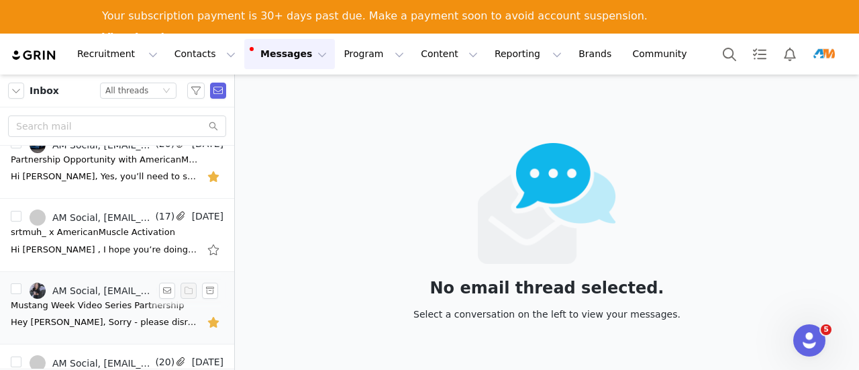
scroll to position [134, 0]
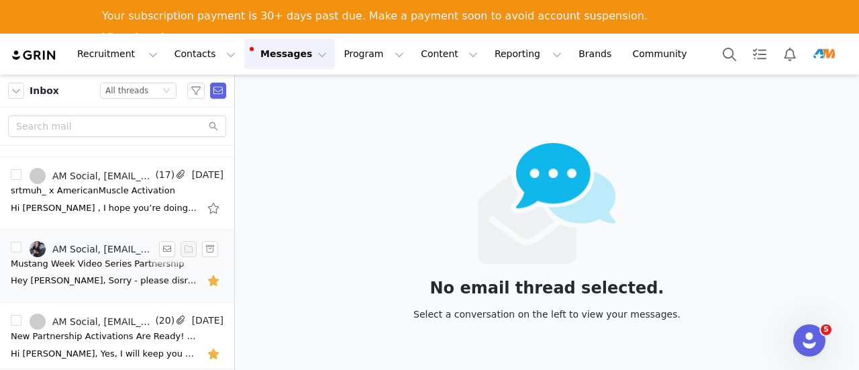
click at [104, 270] on div "Hey [PERSON_NAME], Sorry - please disregard. I meant to say that I can confirm …" at bounding box center [117, 280] width 213 height 21
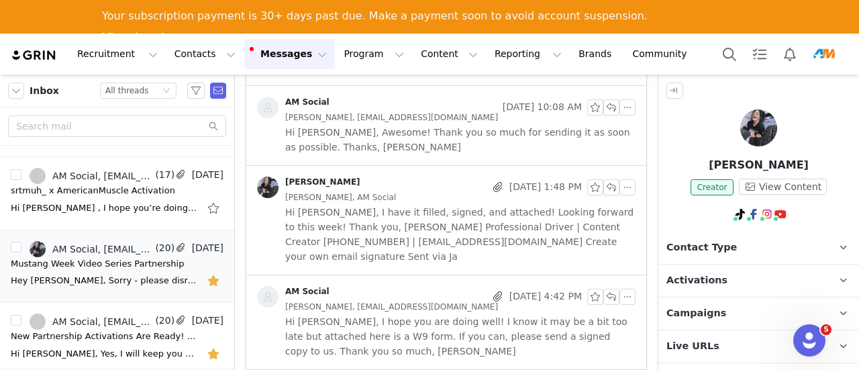
scroll to position [1543, 0]
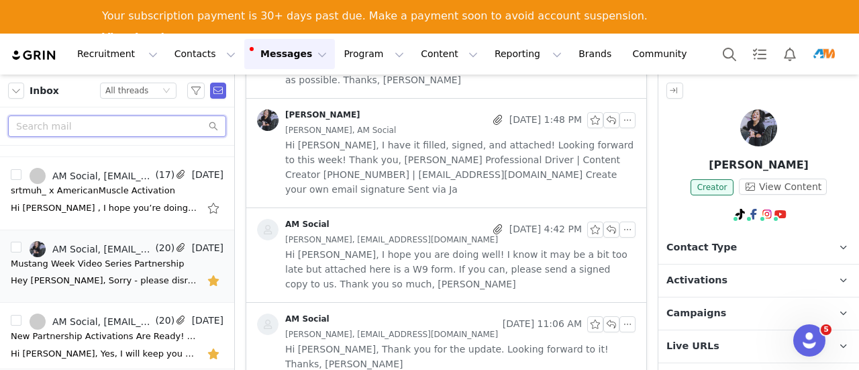
click at [160, 125] on input "text" at bounding box center [117, 125] width 218 height 21
type input "sema"
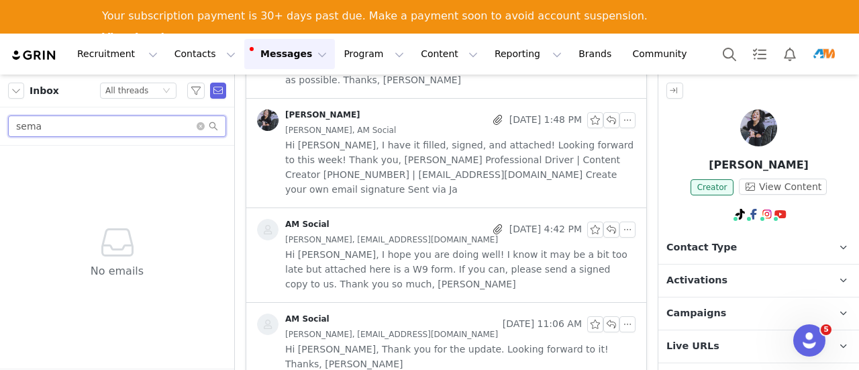
scroll to position [0, 0]
click at [203, 127] on icon "icon: close-circle" at bounding box center [201, 126] width 8 height 8
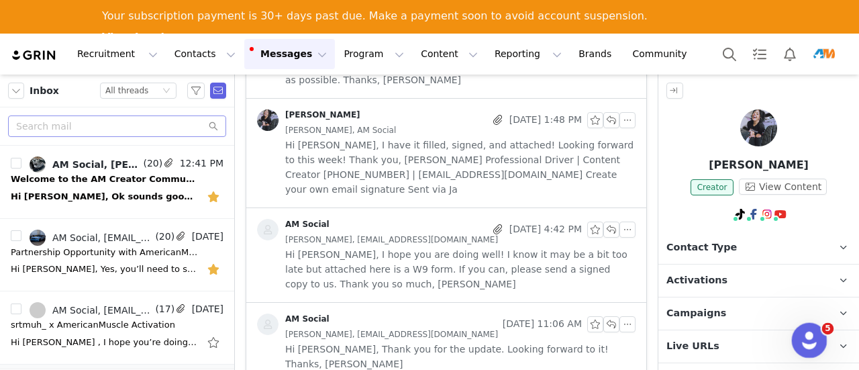
click at [812, 344] on div "Open Intercom Messenger" at bounding box center [807, 338] width 44 height 44
